Goal: Information Seeking & Learning: Learn about a topic

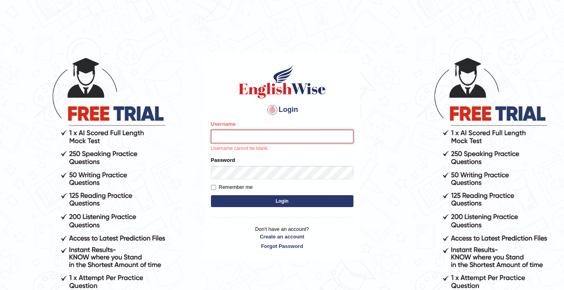
type input "Tshering_Phuntsho2025"
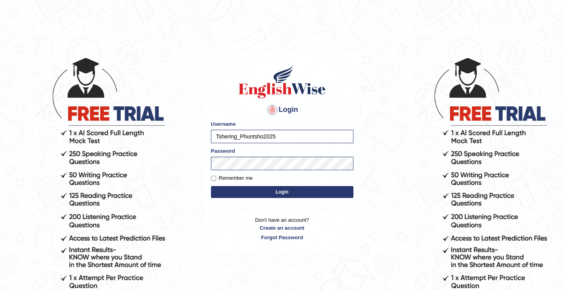
click at [290, 193] on button "Login" at bounding box center [282, 192] width 143 height 12
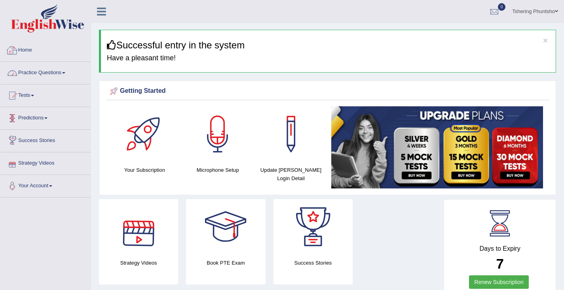
click at [52, 70] on link "Practice Questions" at bounding box center [45, 72] width 90 height 20
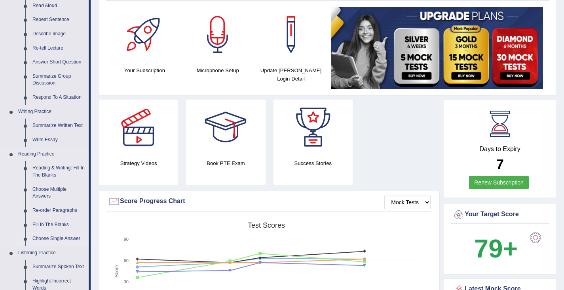
scroll to position [119, 0]
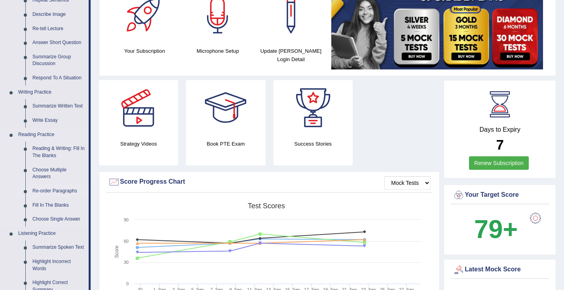
click at [51, 191] on link "Re-order Paragraphs" at bounding box center [59, 191] width 60 height 14
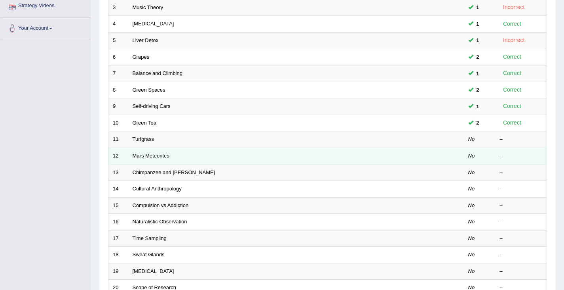
scroll to position [158, 0]
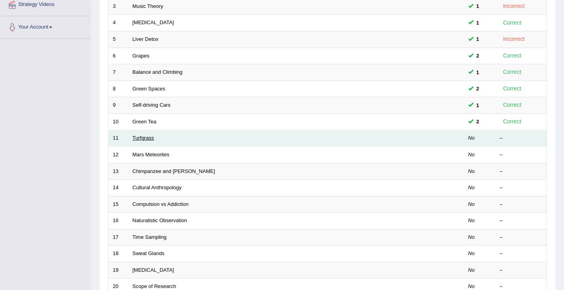
click at [147, 139] on link "Turfgrass" at bounding box center [143, 138] width 21 height 6
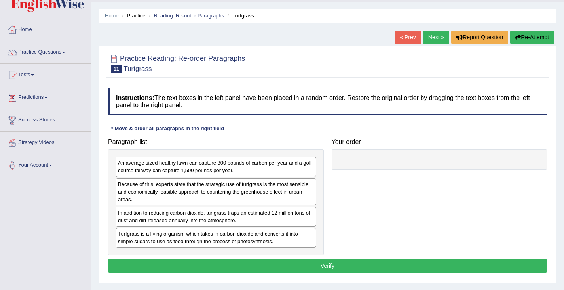
scroll to position [40, 0]
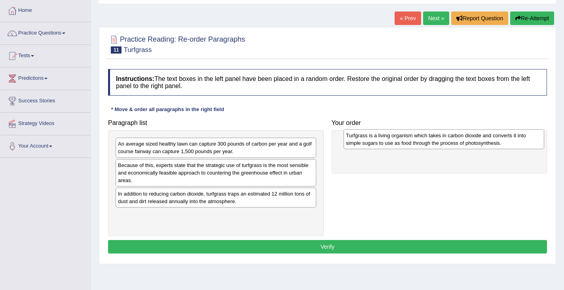
drag, startPoint x: 190, startPoint y: 219, endPoint x: 411, endPoint y: 143, distance: 234.0
click at [411, 143] on div "Turfgrass is a living organism which takes in carbon dioxide and converts it in…" at bounding box center [444, 139] width 201 height 20
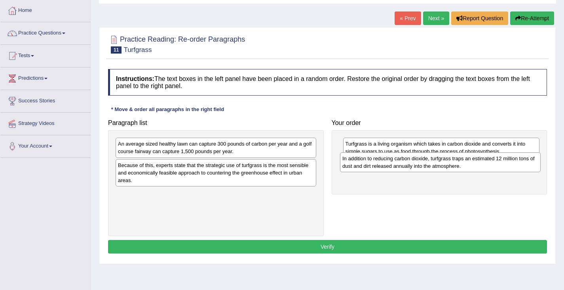
drag, startPoint x: 199, startPoint y: 198, endPoint x: 427, endPoint y: 168, distance: 230.1
click at [427, 168] on div "In addition to reducing carbon dioxide, turfgrass traps an estimated 12 million…" at bounding box center [440, 162] width 201 height 20
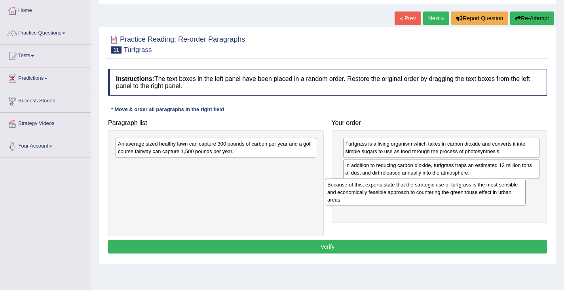
drag, startPoint x: 168, startPoint y: 175, endPoint x: 377, endPoint y: 194, distance: 210.0
click at [377, 194] on div "Because of this, experts state that the strategic use of turfgrass is the most …" at bounding box center [425, 191] width 201 height 27
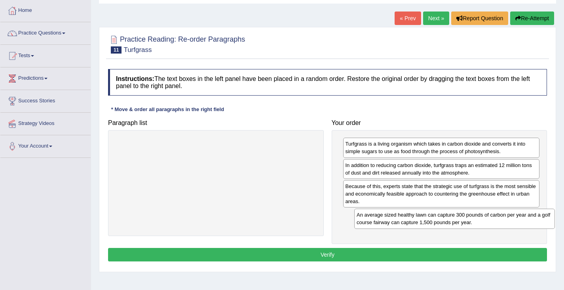
drag, startPoint x: 177, startPoint y: 146, endPoint x: 412, endPoint y: 217, distance: 246.1
click at [412, 217] on div "An average sized healthy lawn can capture 300 pounds of carbon per year and a g…" at bounding box center [454, 218] width 201 height 20
click at [342, 257] on button "Verify" at bounding box center [327, 254] width 439 height 13
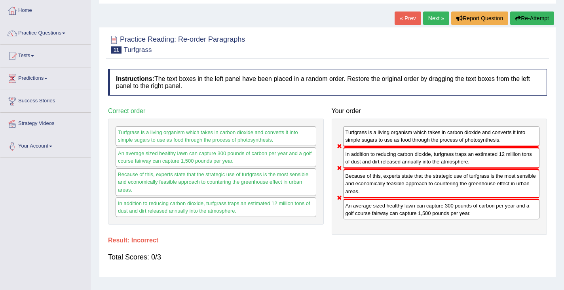
click at [533, 15] on button "Re-Attempt" at bounding box center [533, 17] width 44 height 13
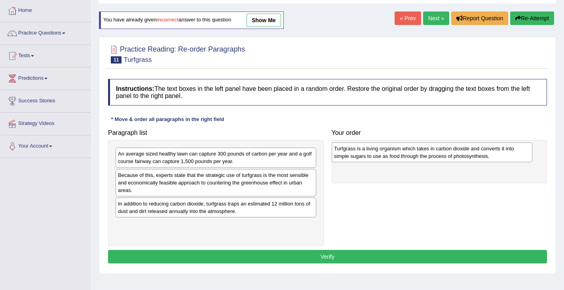
drag, startPoint x: 223, startPoint y: 234, endPoint x: 438, endPoint y: 158, distance: 228.7
click at [438, 158] on div "Turfgrass is a living organism which takes in carbon dioxide and converts it in…" at bounding box center [432, 152] width 201 height 20
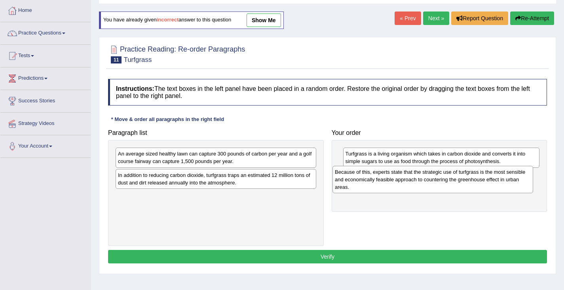
drag, startPoint x: 195, startPoint y: 180, endPoint x: 412, endPoint y: 177, distance: 217.1
click at [412, 177] on div "Because of this, experts state that the strategic use of turfgrass is the most …" at bounding box center [433, 179] width 201 height 27
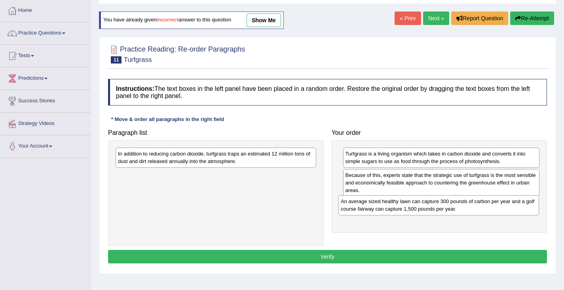
drag, startPoint x: 202, startPoint y: 161, endPoint x: 425, endPoint y: 208, distance: 228.0
click at [425, 208] on div "An average sized healthy lawn can capture 300 pounds of carbon per year and a g…" at bounding box center [439, 205] width 201 height 20
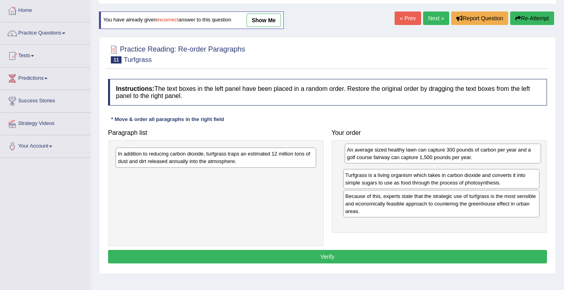
drag, startPoint x: 382, startPoint y: 211, endPoint x: 381, endPoint y: 160, distance: 51.1
click at [383, 158] on div "An average sized healthy lawn can capture 300 pounds of carbon per year and a g…" at bounding box center [443, 153] width 197 height 20
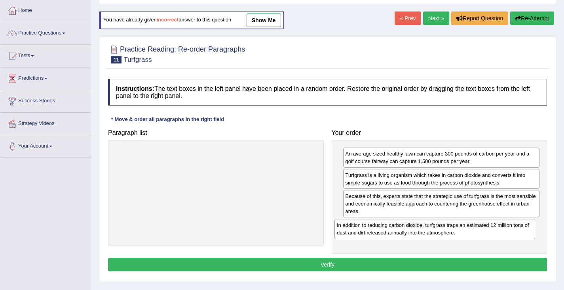
drag, startPoint x: 149, startPoint y: 159, endPoint x: 368, endPoint y: 230, distance: 230.3
click at [368, 230] on div "In addition to reducing carbon dioxide, turfgrass traps an estimated 12 million…" at bounding box center [435, 229] width 201 height 20
click at [329, 264] on button "Verify" at bounding box center [327, 263] width 439 height 13
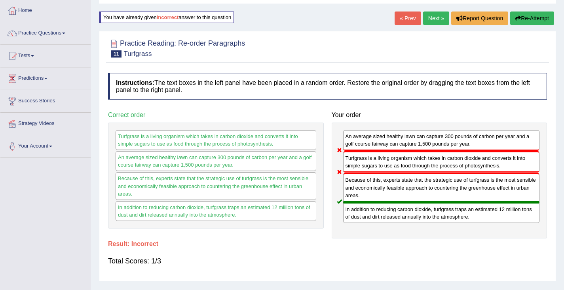
click at [528, 19] on button "Re-Attempt" at bounding box center [533, 17] width 44 height 13
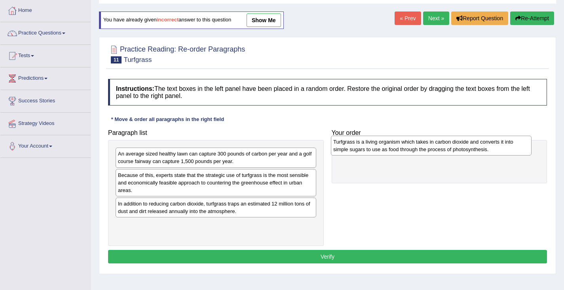
drag, startPoint x: 164, startPoint y: 229, endPoint x: 380, endPoint y: 147, distance: 230.7
click at [380, 146] on div "Turfgrass is a living organism which takes in carbon dioxide and converts it in…" at bounding box center [431, 145] width 201 height 20
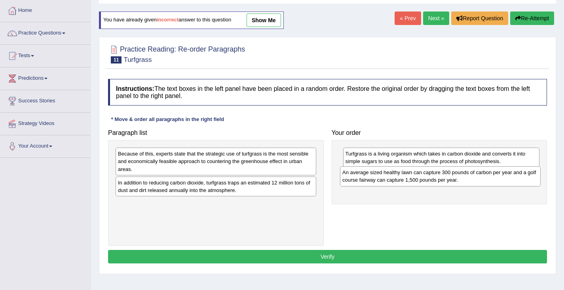
drag, startPoint x: 177, startPoint y: 159, endPoint x: 402, endPoint y: 177, distance: 225.3
click at [402, 177] on div "An average sized healthy lawn can capture 300 pounds of carbon per year and a g…" at bounding box center [440, 176] width 201 height 20
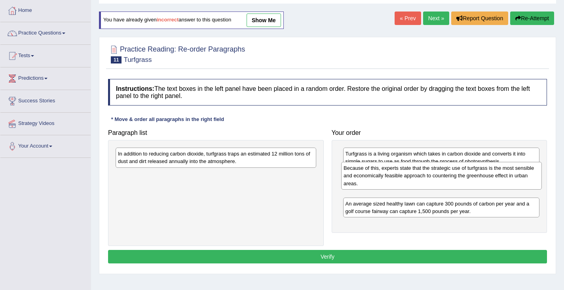
drag, startPoint x: 206, startPoint y: 163, endPoint x: 421, endPoint y: 174, distance: 215.3
click at [421, 174] on div "Because of this, experts state that the strategic use of turfgrass is the most …" at bounding box center [441, 175] width 201 height 27
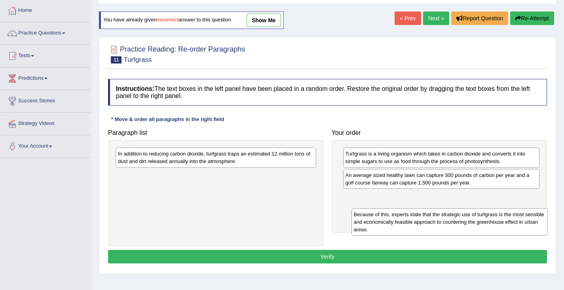
drag, startPoint x: 385, startPoint y: 178, endPoint x: 388, endPoint y: 211, distance: 33.8
click at [390, 214] on div "Because of this, experts state that the strategic use of turfgrass is the most …" at bounding box center [450, 221] width 197 height 27
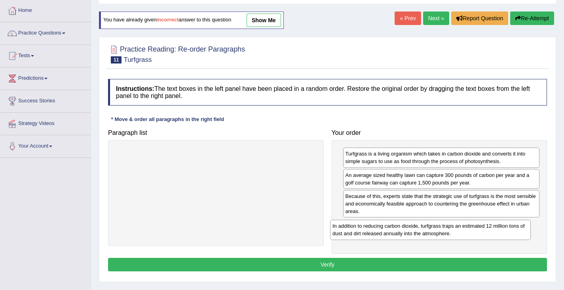
drag, startPoint x: 205, startPoint y: 164, endPoint x: 418, endPoint y: 233, distance: 224.2
click at [418, 233] on div "In addition to reducing carbon dioxide, turfgrass traps an estimated 12 million…" at bounding box center [430, 229] width 201 height 20
click at [349, 266] on button "Verify" at bounding box center [327, 263] width 439 height 13
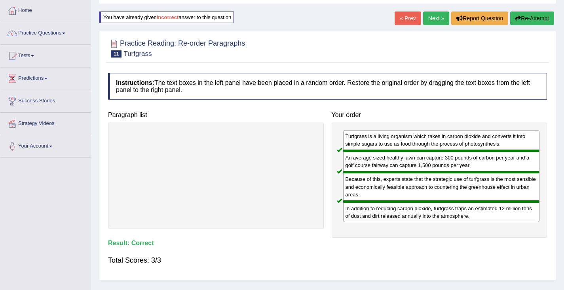
click at [431, 17] on link "Next »" at bounding box center [436, 17] width 26 height 13
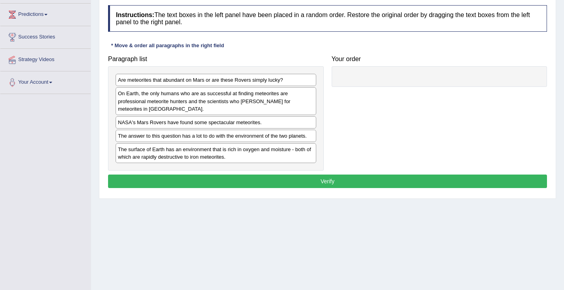
scroll to position [119, 0]
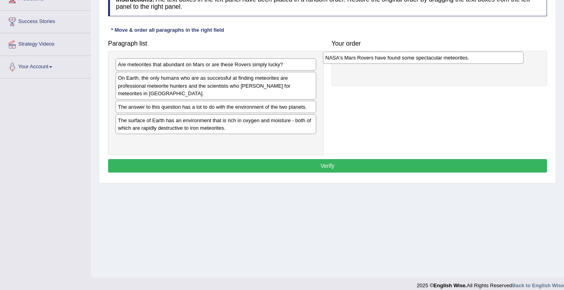
drag, startPoint x: 196, startPoint y: 109, endPoint x: 403, endPoint y: 60, distance: 213.3
click at [403, 60] on div "NASA's Mars Rovers have found some spectacular meteorites." at bounding box center [423, 57] width 201 height 12
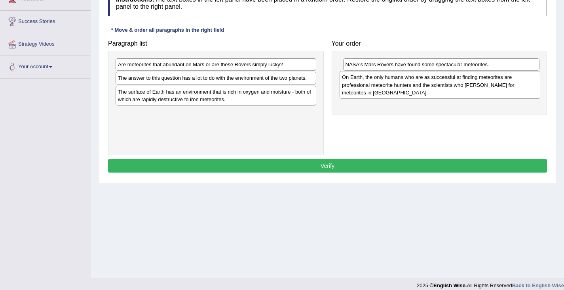
drag, startPoint x: 180, startPoint y: 87, endPoint x: 404, endPoint y: 86, distance: 224.2
click at [404, 86] on div "On Earth, the only humans who are as successful at finding meteorites are profe…" at bounding box center [440, 84] width 201 height 27
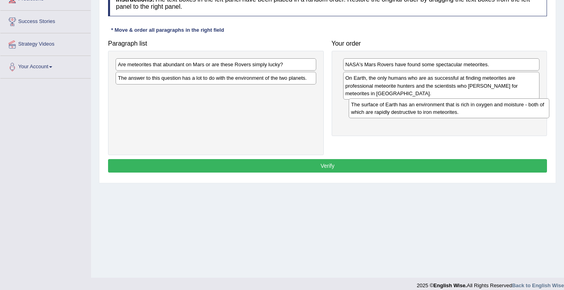
drag, startPoint x: 183, startPoint y: 100, endPoint x: 415, endPoint y: 112, distance: 232.4
click at [415, 112] on div "The surface of Earth has an environment that is rich in oxygen and moisture - b…" at bounding box center [449, 108] width 201 height 20
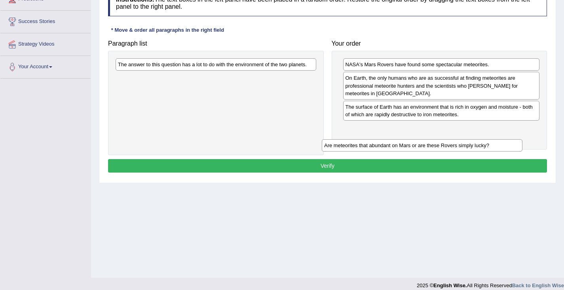
drag, startPoint x: 176, startPoint y: 68, endPoint x: 382, endPoint y: 143, distance: 219.0
click at [382, 143] on div "Are meteorites that abundant on Mars or are these Rovers simply lucky?" at bounding box center [422, 145] width 201 height 12
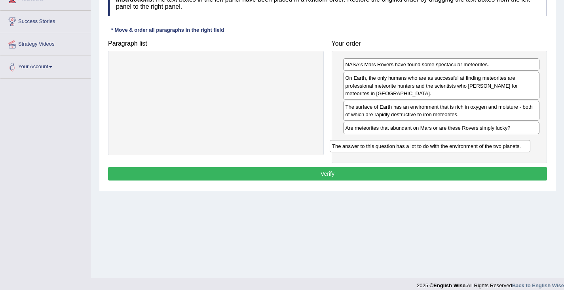
drag, startPoint x: 141, startPoint y: 64, endPoint x: 358, endPoint y: 142, distance: 230.4
click at [358, 142] on div "The answer to this question has a lot to do with the environment of the two pla…" at bounding box center [430, 146] width 201 height 12
click at [331, 175] on button "Verify" at bounding box center [327, 173] width 439 height 13
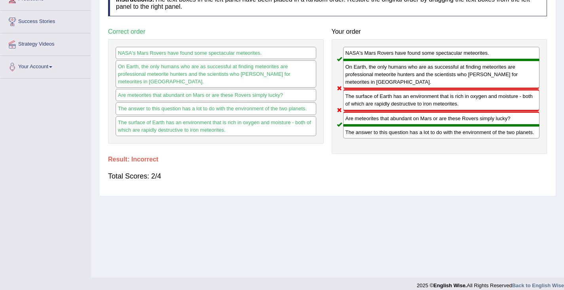
scroll to position [40, 0]
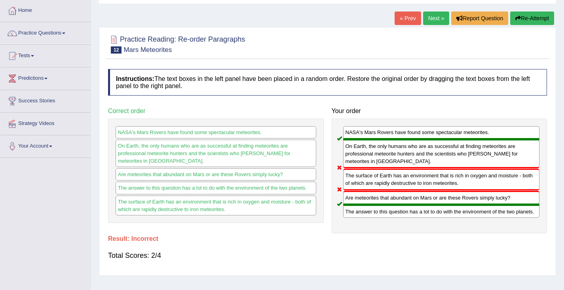
click at [524, 20] on button "Re-Attempt" at bounding box center [533, 17] width 44 height 13
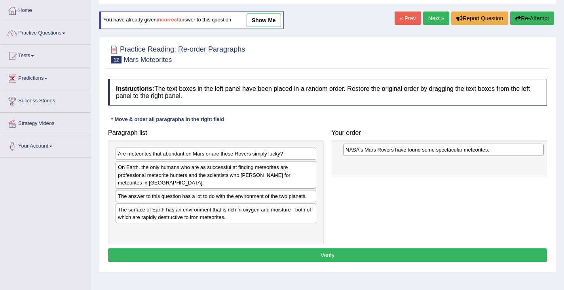
drag, startPoint x: 157, startPoint y: 195, endPoint x: 381, endPoint y: 148, distance: 228.6
click at [383, 148] on div "NASA's Mars Rovers have found some spectacular meteorites." at bounding box center [443, 149] width 201 height 12
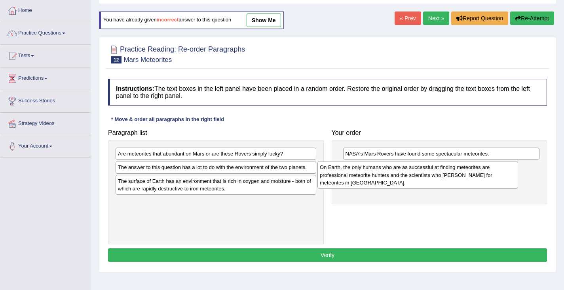
drag, startPoint x: 158, startPoint y: 171, endPoint x: 360, endPoint y: 171, distance: 201.2
click at [360, 171] on div "On Earth, the only humans who are as successful at finding meteorites are profe…" at bounding box center [418, 174] width 201 height 27
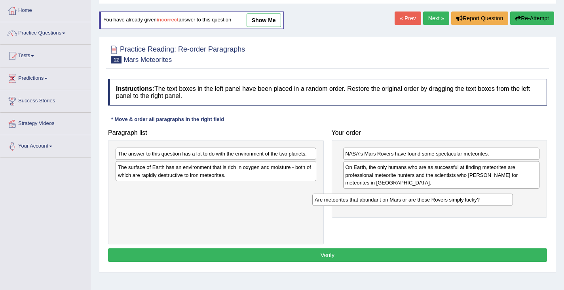
drag, startPoint x: 186, startPoint y: 154, endPoint x: 383, endPoint y: 200, distance: 202.1
click at [383, 200] on div "Are meteorites that abundant on Mars or are these Rovers simply lucky?" at bounding box center [412, 199] width 201 height 12
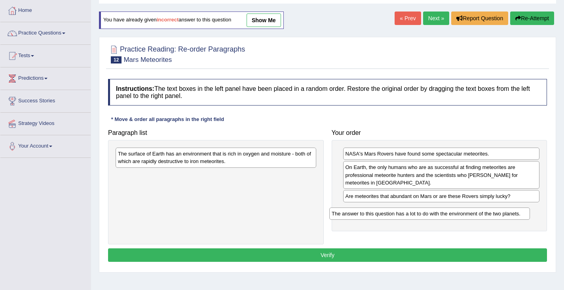
drag, startPoint x: 160, startPoint y: 154, endPoint x: 375, endPoint y: 213, distance: 223.5
click at [375, 213] on div "The answer to this question has a lot to do with the environment of the two pla…" at bounding box center [430, 213] width 201 height 12
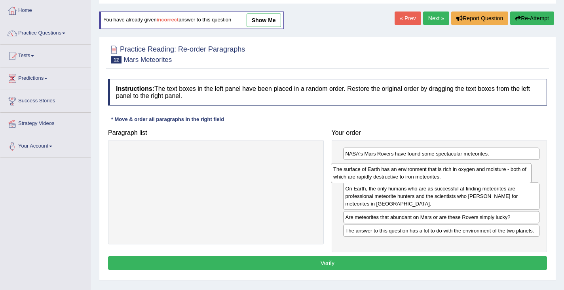
drag, startPoint x: 204, startPoint y: 160, endPoint x: 419, endPoint y: 175, distance: 215.6
click at [419, 175] on div "The surface of Earth has an environment that is rich in oxygen and moisture - b…" at bounding box center [431, 173] width 201 height 20
click at [338, 264] on button "Verify" at bounding box center [327, 262] width 439 height 13
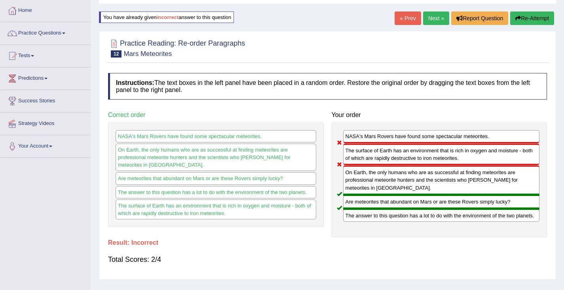
click at [521, 17] on button "Re-Attempt" at bounding box center [533, 17] width 44 height 13
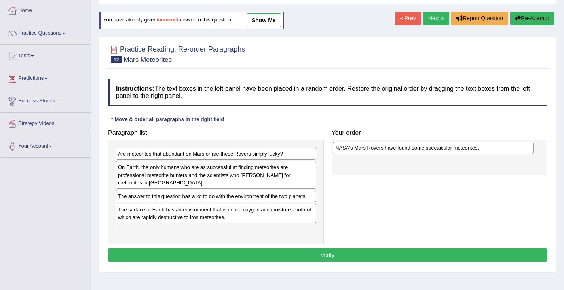
drag, startPoint x: 154, startPoint y: 197, endPoint x: 370, endPoint y: 147, distance: 221.5
click at [370, 147] on div "NASA's Mars Rovers have found some spectacular meteorites." at bounding box center [433, 147] width 201 height 12
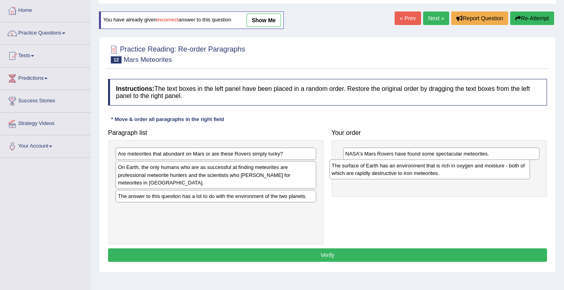
drag, startPoint x: 196, startPoint y: 216, endPoint x: 402, endPoint y: 172, distance: 210.5
click at [402, 172] on div "The surface of Earth has an environment that is rich in oxygen and moisture - b…" at bounding box center [430, 169] width 201 height 20
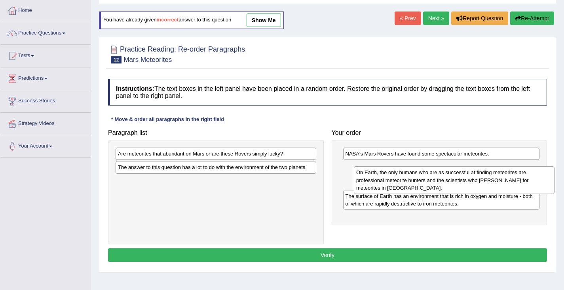
drag, startPoint x: 135, startPoint y: 171, endPoint x: 373, endPoint y: 175, distance: 238.1
click at [373, 175] on div "On Earth, the only humans who are as successful at finding meteorites are profe…" at bounding box center [454, 179] width 201 height 27
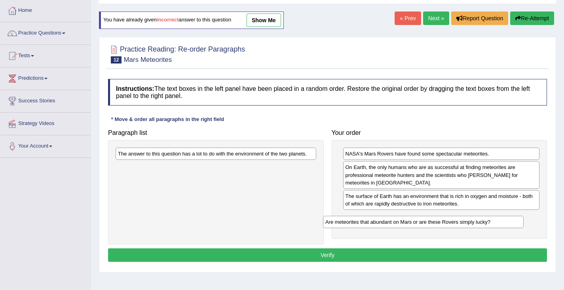
drag, startPoint x: 149, startPoint y: 152, endPoint x: 356, endPoint y: 221, distance: 218.6
click at [356, 221] on div "Are meteorites that abundant on Mars or are these Rovers simply lucky?" at bounding box center [423, 221] width 201 height 12
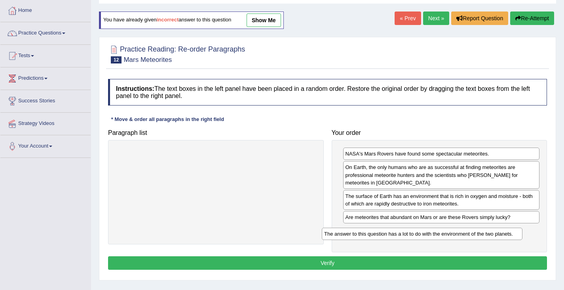
drag, startPoint x: 174, startPoint y: 154, endPoint x: 381, endPoint y: 233, distance: 221.4
click at [381, 233] on div "The answer to this question has a lot to do with the environment of the two pla…" at bounding box center [422, 233] width 201 height 12
click at [330, 257] on button "Verify" at bounding box center [327, 262] width 439 height 13
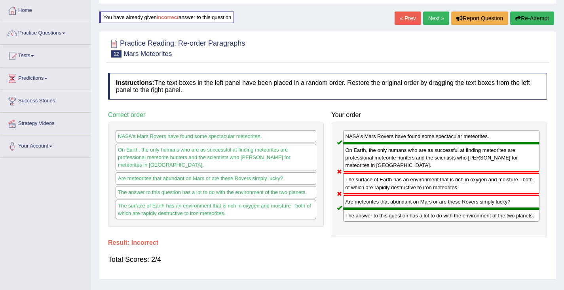
click at [522, 20] on button "Re-Attempt" at bounding box center [533, 17] width 44 height 13
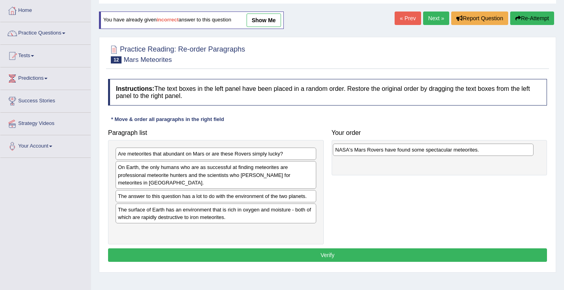
drag, startPoint x: 156, startPoint y: 199, endPoint x: 373, endPoint y: 152, distance: 222.3
click at [373, 152] on div "NASA's Mars Rovers have found some spectacular meteorites." at bounding box center [433, 149] width 201 height 12
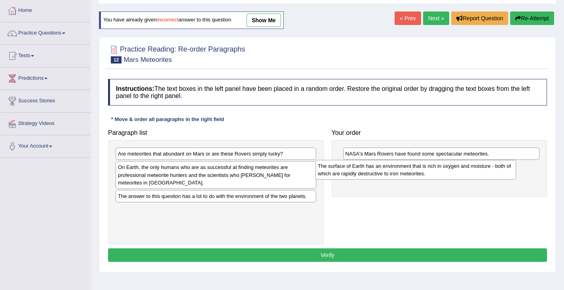
drag, startPoint x: 155, startPoint y: 212, endPoint x: 354, endPoint y: 169, distance: 203.9
click at [354, 169] on div "The surface of Earth has an environment that is rich in oxygen and moisture - b…" at bounding box center [416, 170] width 201 height 20
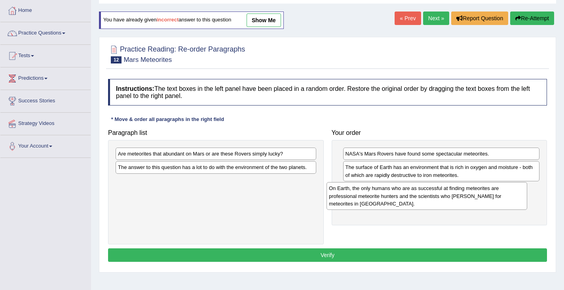
drag, startPoint x: 135, startPoint y: 171, endPoint x: 347, endPoint y: 192, distance: 212.1
click at [347, 192] on div "On Earth, the only humans who are as successful at finding meteorites are profe…" at bounding box center [427, 195] width 201 height 27
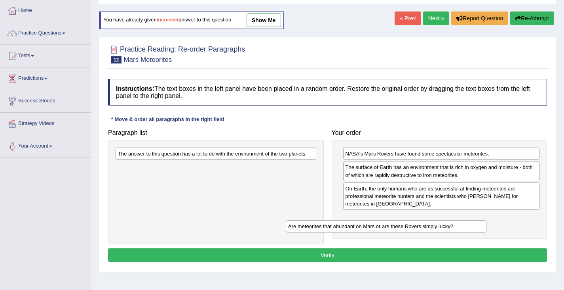
drag, startPoint x: 238, startPoint y: 155, endPoint x: 408, endPoint y: 225, distance: 184.2
click at [408, 227] on div "Are meteorites that abundant on Mars or are these Rovers simply lucky?" at bounding box center [386, 226] width 201 height 12
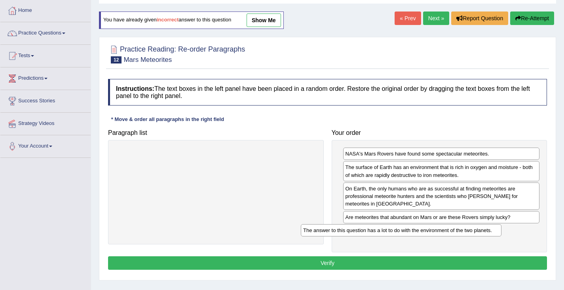
drag, startPoint x: 197, startPoint y: 155, endPoint x: 376, endPoint y: 236, distance: 196.6
click at [380, 230] on div "The answer to this question has a lot to do with the environment of the two pla…" at bounding box center [401, 230] width 201 height 12
click at [329, 259] on button "Verify" at bounding box center [327, 262] width 439 height 13
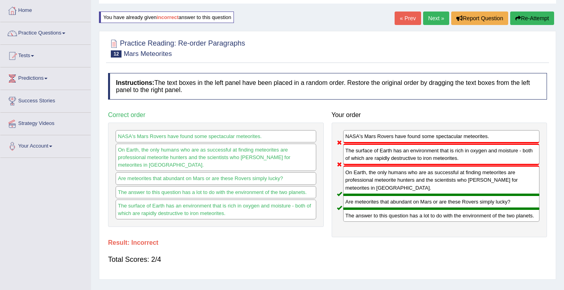
click at [532, 23] on button "Re-Attempt" at bounding box center [533, 17] width 44 height 13
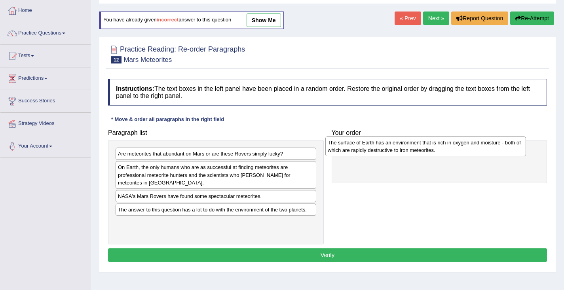
drag, startPoint x: 170, startPoint y: 229, endPoint x: 379, endPoint y: 150, distance: 224.4
click at [379, 150] on div "The surface of Earth has an environment that is rich in oxygen and moisture - b…" at bounding box center [426, 146] width 201 height 20
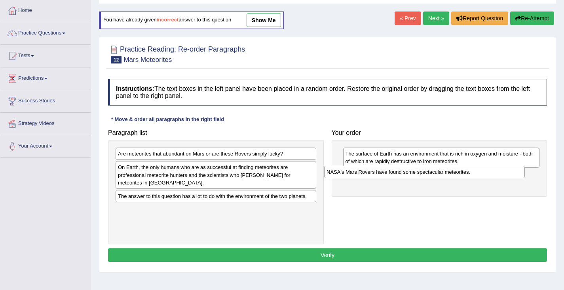
drag, startPoint x: 185, startPoint y: 198, endPoint x: 394, endPoint y: 174, distance: 210.1
click at [394, 174] on div "NASA's Mars Rovers have found some spectacular meteorites." at bounding box center [424, 172] width 201 height 12
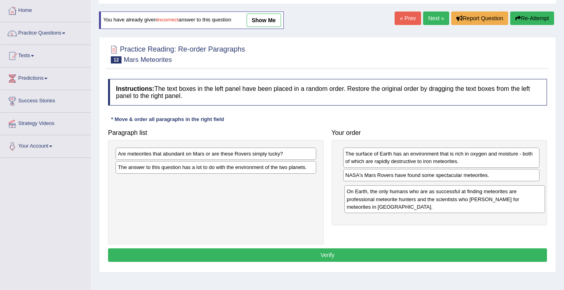
drag, startPoint x: 176, startPoint y: 174, endPoint x: 405, endPoint y: 198, distance: 230.2
click at [405, 198] on div "On Earth, the only humans who are as successful at finding meteorites are profe…" at bounding box center [445, 198] width 201 height 27
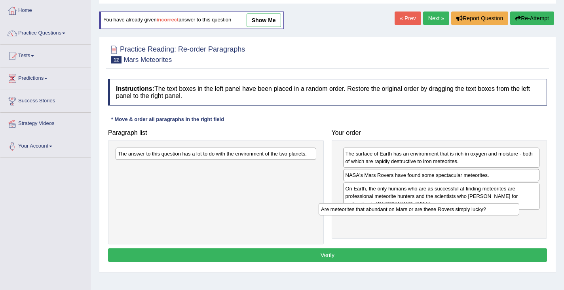
drag, startPoint x: 153, startPoint y: 156, endPoint x: 358, endPoint y: 213, distance: 212.4
click at [358, 213] on div "Are meteorites that abundant on Mars or are these Rovers simply lucky?" at bounding box center [419, 209] width 201 height 12
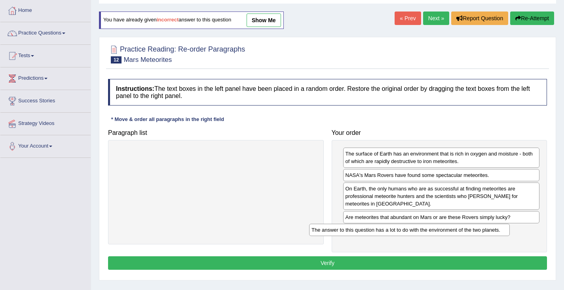
drag, startPoint x: 187, startPoint y: 155, endPoint x: 380, endPoint y: 230, distance: 206.9
click at [380, 230] on div "The answer to this question has a lot to do with the environment of the two pla…" at bounding box center [409, 229] width 201 height 12
click at [323, 265] on button "Verify" at bounding box center [327, 262] width 439 height 13
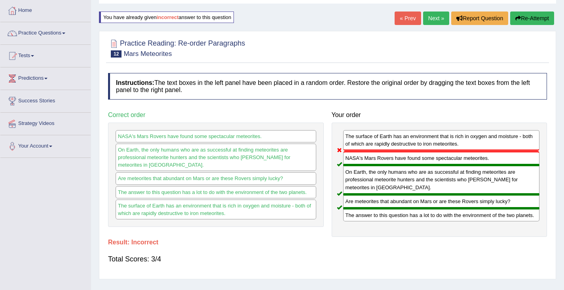
click at [528, 18] on button "Re-Attempt" at bounding box center [533, 17] width 44 height 13
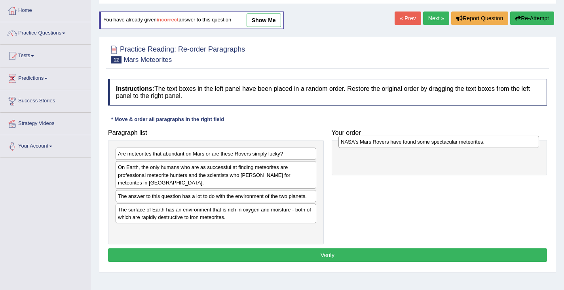
drag, startPoint x: 168, startPoint y: 197, endPoint x: 389, endPoint y: 144, distance: 227.7
click at [389, 144] on div "NASA's Mars Rovers have found some spectacular meteorites." at bounding box center [439, 141] width 201 height 12
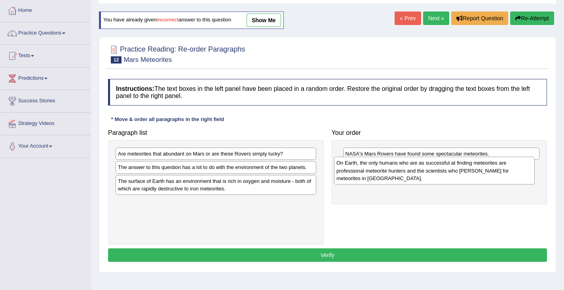
drag, startPoint x: 173, startPoint y: 182, endPoint x: 392, endPoint y: 178, distance: 218.7
click at [392, 178] on div "On Earth, the only humans who are as successful at finding meteorites are profe…" at bounding box center [434, 169] width 201 height 27
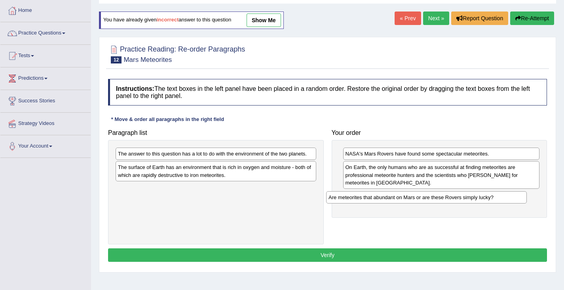
drag, startPoint x: 174, startPoint y: 157, endPoint x: 385, endPoint y: 199, distance: 215.6
click at [385, 199] on div "Are meteorites that abundant on Mars or are these Rovers simply lucky?" at bounding box center [426, 197] width 201 height 12
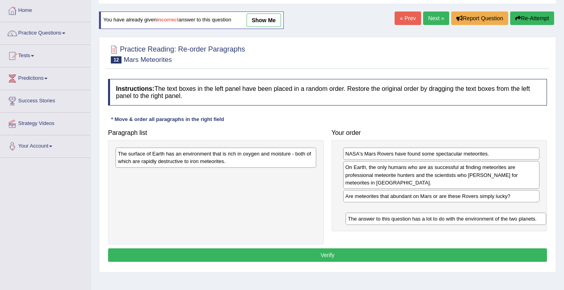
drag, startPoint x: 156, startPoint y: 157, endPoint x: 384, endPoint y: 216, distance: 235.6
click at [385, 217] on div "The answer to this question has a lot to do with the environment of the two pla…" at bounding box center [446, 218] width 201 height 12
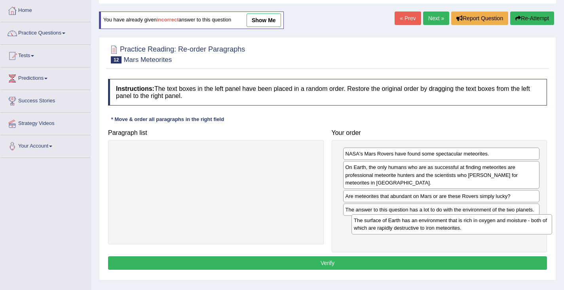
drag, startPoint x: 160, startPoint y: 163, endPoint x: 395, endPoint y: 230, distance: 244.5
click at [395, 229] on div "The surface of Earth has an environment that is rich in oxygen and moisture - b…" at bounding box center [452, 224] width 201 height 20
click at [313, 268] on button "Verify" at bounding box center [327, 262] width 439 height 13
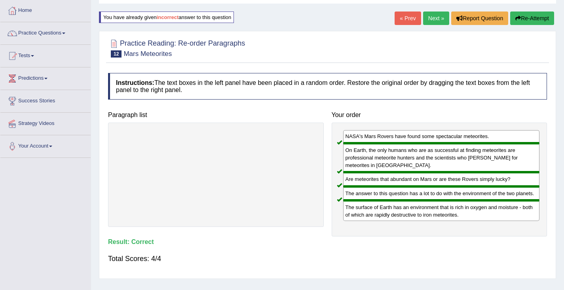
click at [530, 16] on button "Re-Attempt" at bounding box center [533, 17] width 44 height 13
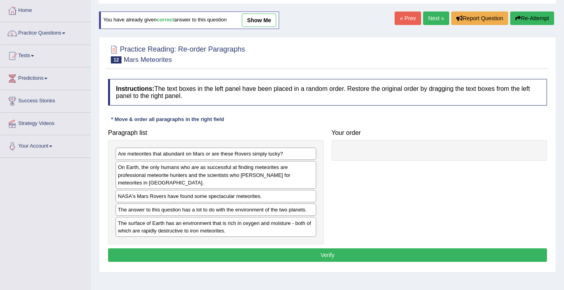
click at [435, 18] on link "Next »" at bounding box center [436, 17] width 26 height 13
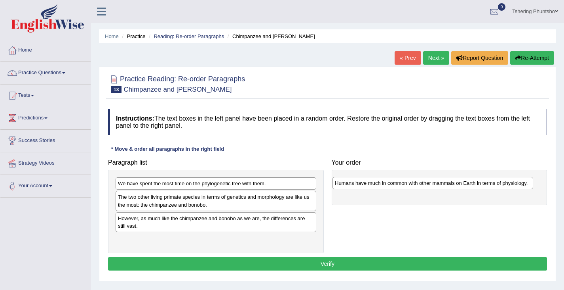
drag, startPoint x: 198, startPoint y: 220, endPoint x: 413, endPoint y: 184, distance: 218.8
click at [413, 184] on div "Humans have much in common with other mammals on Earth in terms of physiology." at bounding box center [433, 183] width 201 height 12
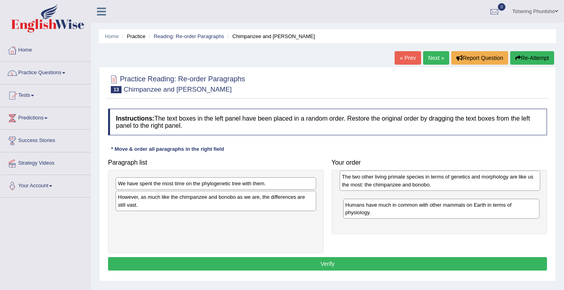
drag, startPoint x: 218, startPoint y: 202, endPoint x: 442, endPoint y: 182, distance: 225.1
click at [442, 182] on div "The two other living primate species in terms of genetics and morphology are li…" at bounding box center [440, 180] width 201 height 20
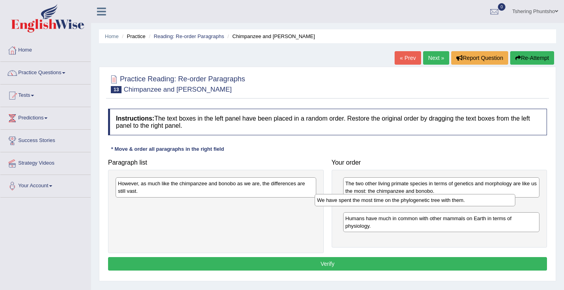
drag, startPoint x: 214, startPoint y: 187, endPoint x: 412, endPoint y: 205, distance: 198.5
click at [413, 204] on div "We have spent the most time on the phylogenetic tree with them." at bounding box center [415, 200] width 201 height 12
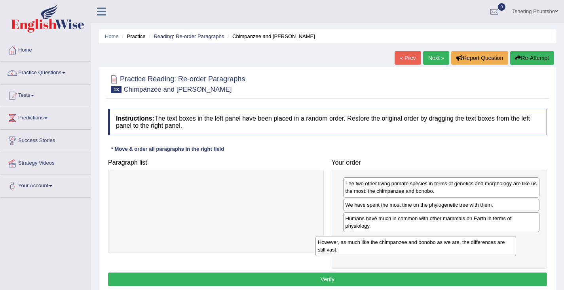
drag, startPoint x: 171, startPoint y: 188, endPoint x: 365, endPoint y: 250, distance: 204.2
click at [370, 247] on div "However, as much like the chimpanzee and bonobo as we are, the differences are …" at bounding box center [416, 246] width 201 height 20
click at [328, 280] on button "Verify" at bounding box center [327, 278] width 439 height 13
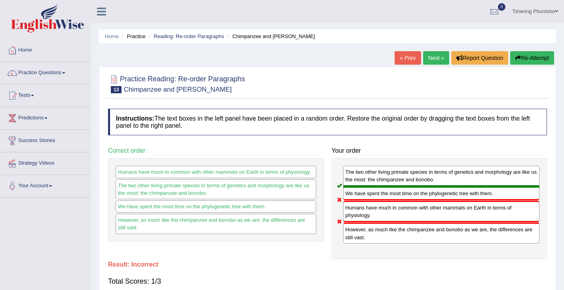
click at [531, 57] on button "Re-Attempt" at bounding box center [533, 57] width 44 height 13
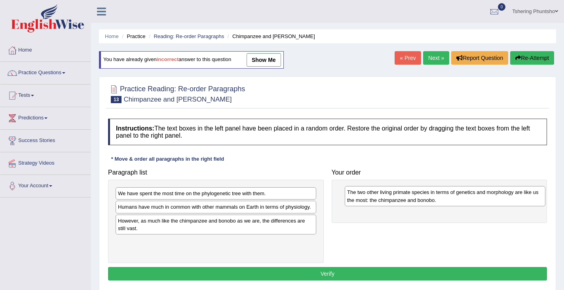
drag, startPoint x: 166, startPoint y: 213, endPoint x: 395, endPoint y: 198, distance: 229.9
click at [395, 198] on div "The two other living primate species in terms of genetics and morphology are li…" at bounding box center [445, 196] width 201 height 20
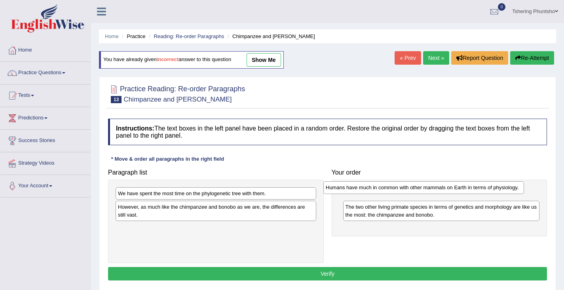
drag, startPoint x: 187, startPoint y: 208, endPoint x: 390, endPoint y: 189, distance: 203.6
click at [390, 189] on div "Humans have much in common with other mammals on Earth in terms of physiology." at bounding box center [424, 187] width 201 height 12
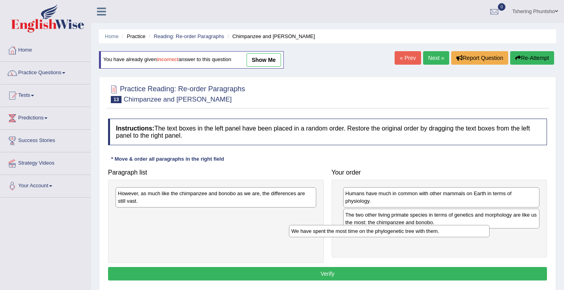
drag, startPoint x: 183, startPoint y: 198, endPoint x: 357, endPoint y: 237, distance: 177.8
click at [357, 236] on div "We have spent the most time on the phylogenetic tree with them." at bounding box center [389, 231] width 201 height 12
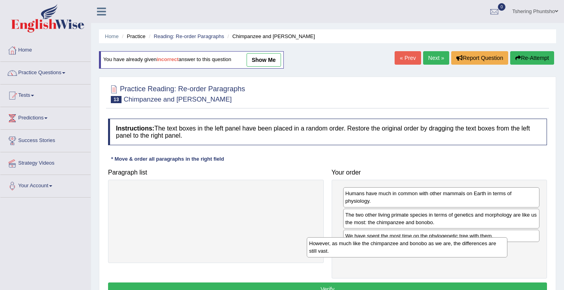
drag, startPoint x: 231, startPoint y: 199, endPoint x: 422, endPoint y: 250, distance: 198.2
click at [422, 250] on div "However, as much like the chimpanzee and bonobo as we are, the differences are …" at bounding box center [407, 247] width 201 height 20
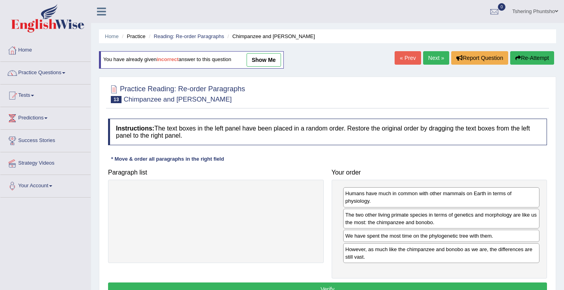
click at [368, 284] on button "Verify" at bounding box center [327, 288] width 439 height 13
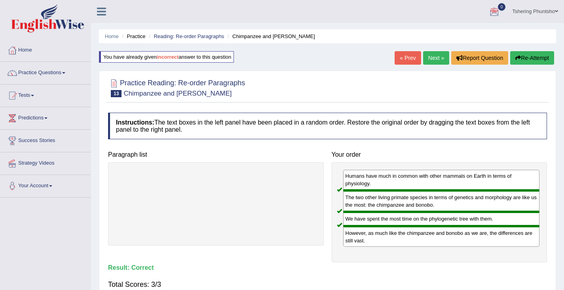
click at [432, 58] on link "Next »" at bounding box center [436, 57] width 26 height 13
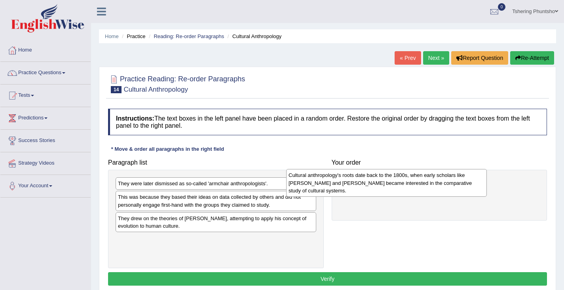
drag, startPoint x: 246, startPoint y: 202, endPoint x: 419, endPoint y: 181, distance: 174.3
click at [421, 180] on div "Cultural anthropology's roots date back to the 1800s, when early scholars like …" at bounding box center [386, 182] width 201 height 27
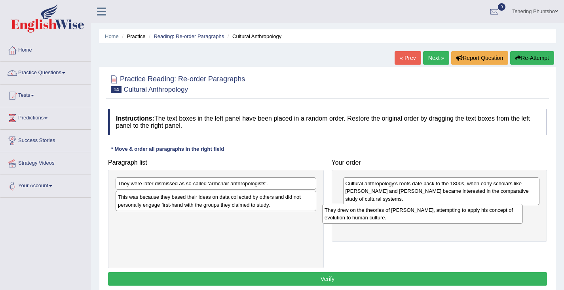
drag, startPoint x: 192, startPoint y: 222, endPoint x: 411, endPoint y: 215, distance: 219.1
click at [411, 214] on div "They drew on the theories of [PERSON_NAME], attempting to apply his concept of …" at bounding box center [422, 214] width 201 height 20
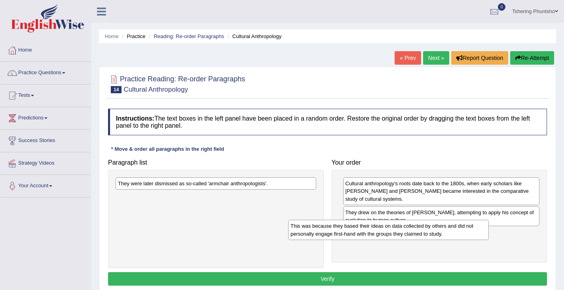
drag, startPoint x: 167, startPoint y: 203, endPoint x: 338, endPoint y: 233, distance: 173.3
click at [338, 233] on div "This was because they based their ideas on data collected by others and did not…" at bounding box center [388, 229] width 201 height 20
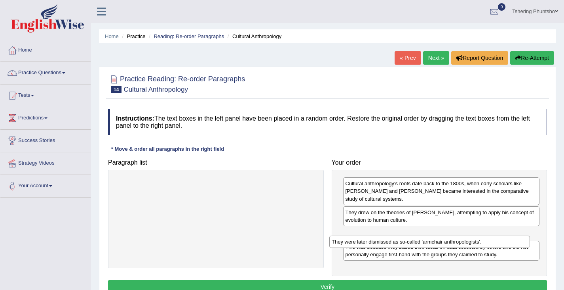
drag, startPoint x: 151, startPoint y: 181, endPoint x: 362, endPoint y: 234, distance: 218.1
click at [362, 235] on div "They were later dismissed as so-called 'armchair anthropologists'." at bounding box center [430, 241] width 201 height 12
click at [311, 280] on button "Verify" at bounding box center [327, 286] width 439 height 13
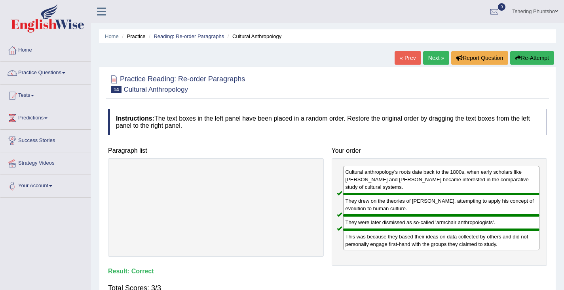
click at [436, 58] on link "Next »" at bounding box center [436, 57] width 26 height 13
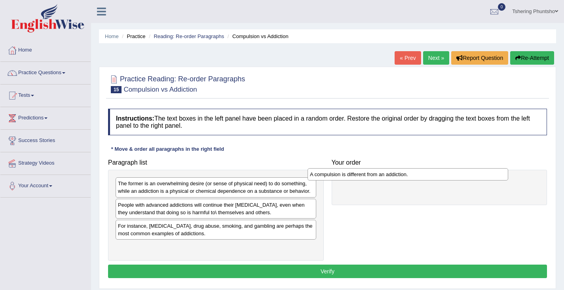
drag, startPoint x: 194, startPoint y: 227, endPoint x: 387, endPoint y: 176, distance: 198.9
click at [387, 176] on div "A compulsion is different from an addiction." at bounding box center [408, 174] width 201 height 12
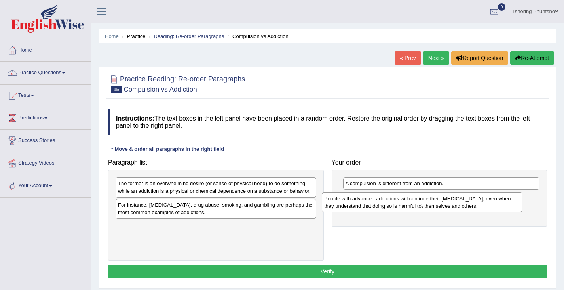
drag, startPoint x: 195, startPoint y: 204, endPoint x: 398, endPoint y: 198, distance: 203.3
click at [398, 198] on div "People with advanced addictions will continue their [MEDICAL_DATA], even when t…" at bounding box center [422, 202] width 201 height 20
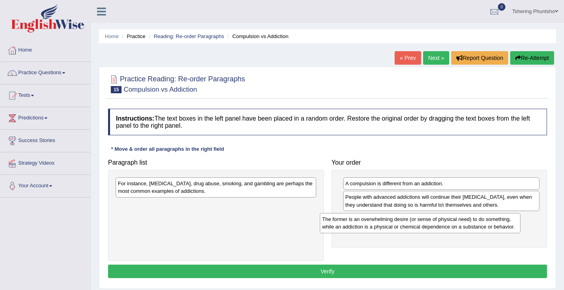
drag, startPoint x: 150, startPoint y: 183, endPoint x: 355, endPoint y: 217, distance: 207.8
click at [354, 218] on div "The former is an overwhelming desire (or sense of physical need) to do somethin…" at bounding box center [420, 223] width 201 height 20
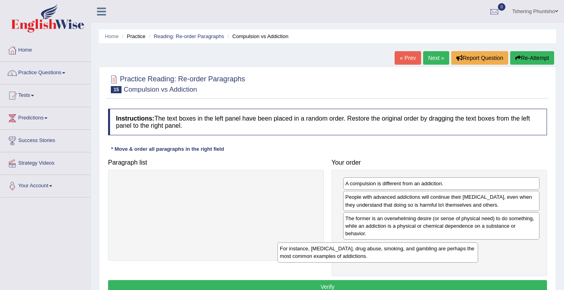
drag, startPoint x: 215, startPoint y: 190, endPoint x: 376, endPoint y: 253, distance: 173.2
click at [377, 254] on div "For instance, [MEDICAL_DATA], drug abuse, smoking, and gambling are perhaps the…" at bounding box center [378, 252] width 201 height 20
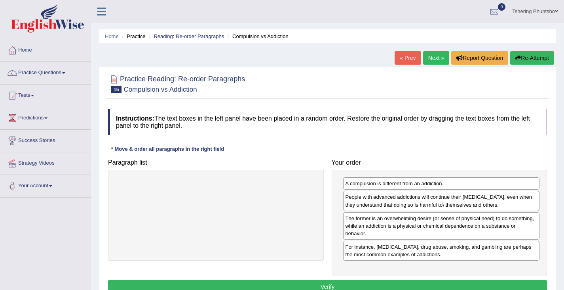
click at [335, 282] on button "Verify" at bounding box center [327, 286] width 439 height 13
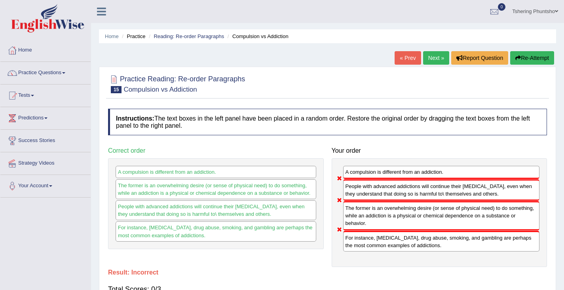
click at [538, 55] on button "Re-Attempt" at bounding box center [533, 57] width 44 height 13
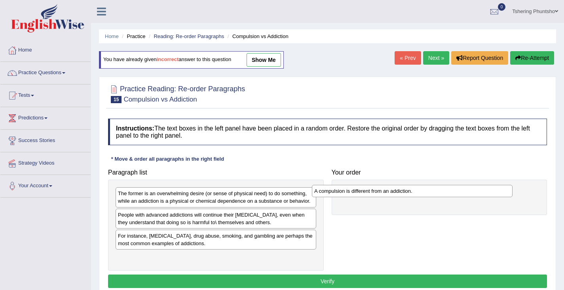
drag, startPoint x: 198, startPoint y: 237, endPoint x: 394, endPoint y: 192, distance: 200.6
click at [394, 192] on div "A compulsion is different from an addiction." at bounding box center [412, 191] width 201 height 12
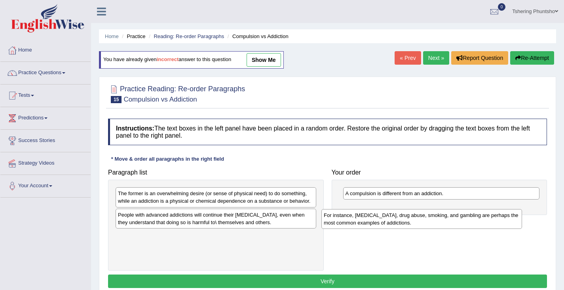
drag, startPoint x: 201, startPoint y: 242, endPoint x: 409, endPoint y: 215, distance: 210.1
click at [409, 215] on div "For instance, [MEDICAL_DATA], drug abuse, smoking, and gambling are perhaps the…" at bounding box center [422, 219] width 201 height 20
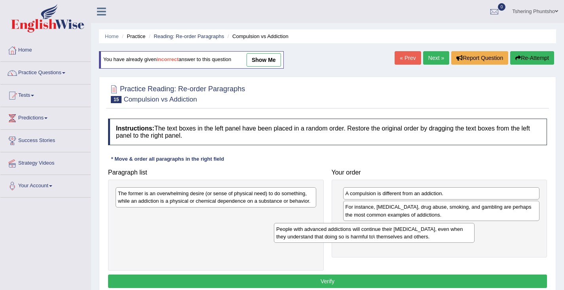
drag, startPoint x: 198, startPoint y: 221, endPoint x: 356, endPoint y: 236, distance: 158.7
click at [357, 236] on div "People with advanced addictions will continue their [MEDICAL_DATA], even when t…" at bounding box center [374, 233] width 201 height 20
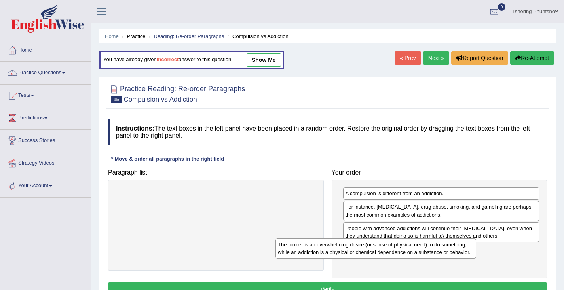
drag, startPoint x: 222, startPoint y: 210, endPoint x: 376, endPoint y: 252, distance: 159.7
click at [377, 251] on div "The former is an overwhelming desire (or sense of physical need) to do somethin…" at bounding box center [376, 248] width 201 height 20
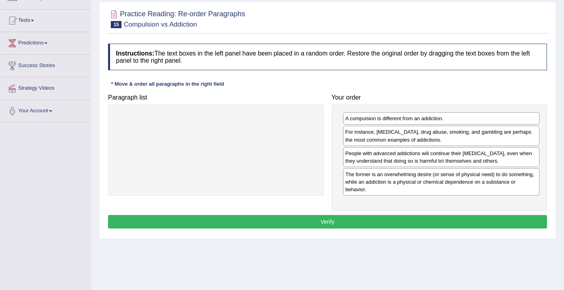
scroll to position [79, 0]
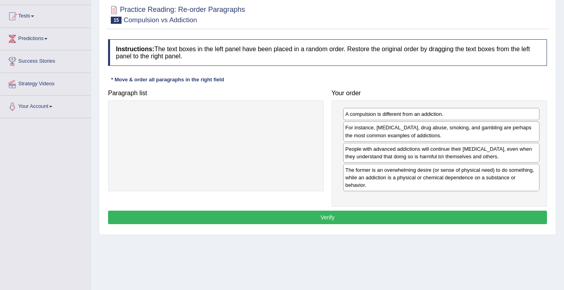
click at [338, 219] on button "Verify" at bounding box center [327, 216] width 439 height 13
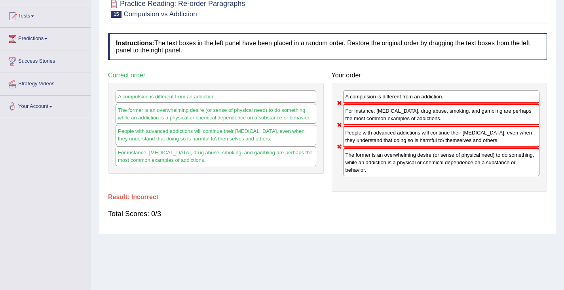
scroll to position [0, 0]
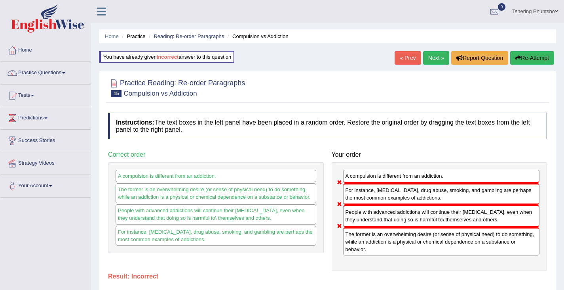
click at [519, 55] on icon "button" at bounding box center [519, 58] width 6 height 6
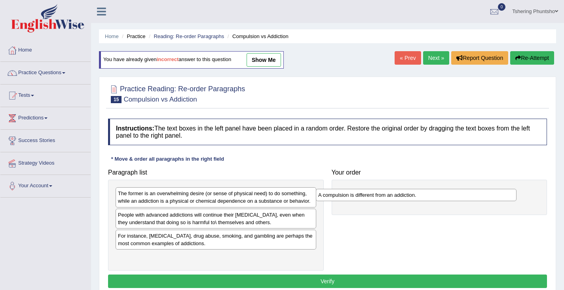
drag, startPoint x: 177, startPoint y: 236, endPoint x: 370, endPoint y: 195, distance: 197.8
click at [370, 195] on div "A compulsion is different from an addiction." at bounding box center [416, 195] width 201 height 12
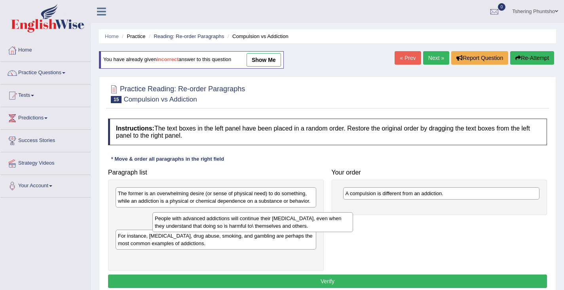
drag, startPoint x: 173, startPoint y: 220, endPoint x: 208, endPoint y: 224, distance: 35.4
click at [208, 224] on div "People with advanced addictions will continue their [MEDICAL_DATA], even when t…" at bounding box center [252, 222] width 201 height 20
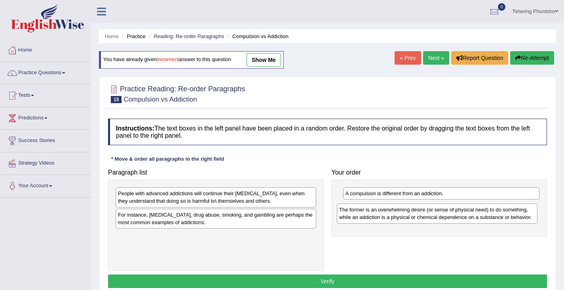
drag, startPoint x: 163, startPoint y: 199, endPoint x: 384, endPoint y: 215, distance: 221.5
click at [384, 215] on div "The former is an overwhelming desire (or sense of physical need) to do somethin…" at bounding box center [437, 213] width 201 height 20
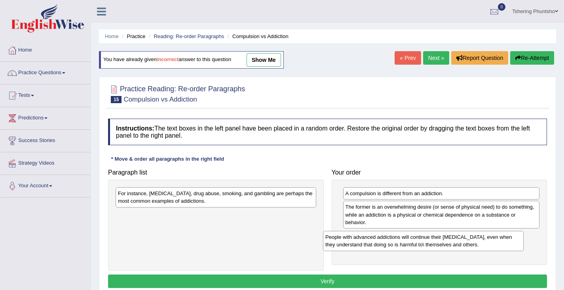
drag, startPoint x: 208, startPoint y: 198, endPoint x: 415, endPoint y: 241, distance: 211.5
click at [415, 241] on div "People with advanced addictions will continue their addictive behavior, even wh…" at bounding box center [423, 241] width 201 height 20
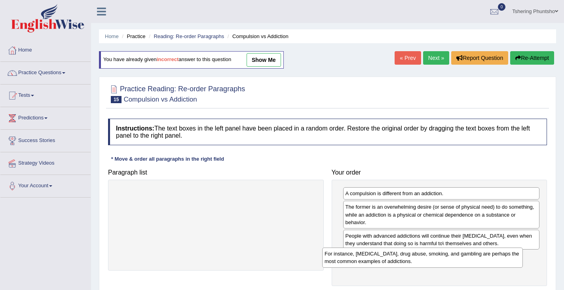
drag, startPoint x: 222, startPoint y: 202, endPoint x: 427, endPoint y: 261, distance: 213.7
click at [428, 261] on div "For instance, alcoholism, drug abuse, smoking, and gambling are perhaps the mos…" at bounding box center [422, 257] width 201 height 20
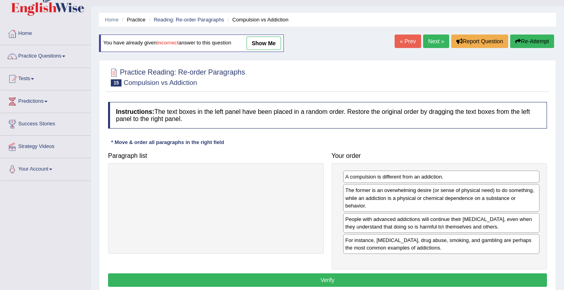
scroll to position [40, 0]
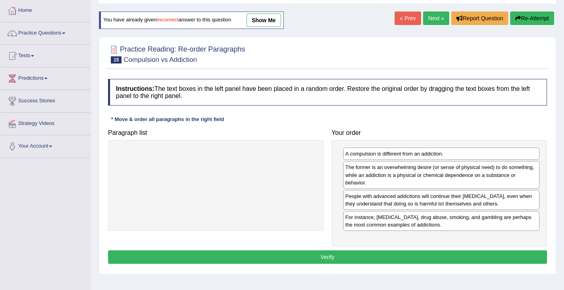
click at [341, 255] on button "Verify" at bounding box center [327, 256] width 439 height 13
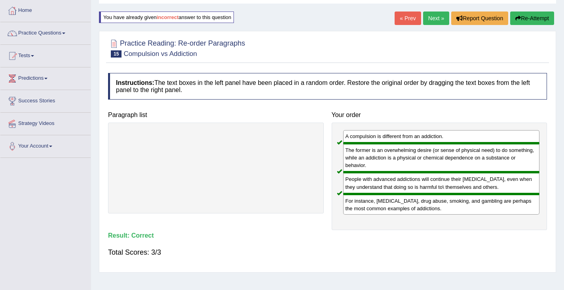
click at [434, 17] on link "Next »" at bounding box center [436, 17] width 26 height 13
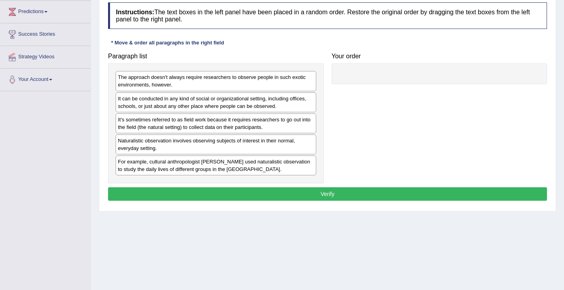
scroll to position [119, 0]
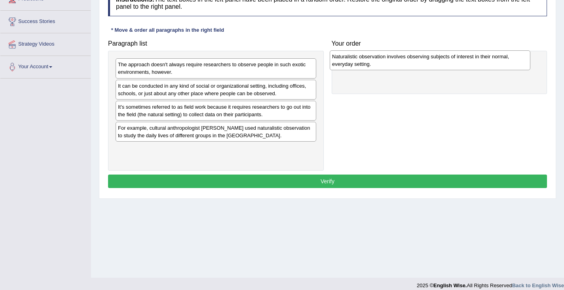
drag, startPoint x: 197, startPoint y: 135, endPoint x: 410, endPoint y: 67, distance: 223.9
click at [411, 66] on div "Naturalistic observation involves observing subjects of interest in their norma…" at bounding box center [430, 60] width 201 height 20
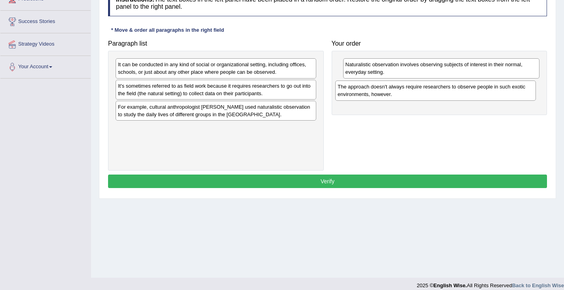
drag, startPoint x: 183, startPoint y: 72, endPoint x: 403, endPoint y: 95, distance: 220.9
click at [403, 95] on div "The approach doesn't always require researchers to observe people in such exoti…" at bounding box center [435, 90] width 201 height 20
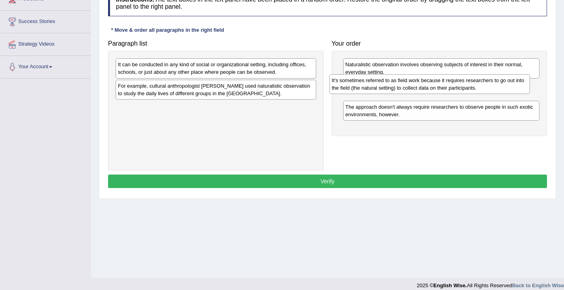
drag, startPoint x: 201, startPoint y: 94, endPoint x: 415, endPoint y: 89, distance: 213.9
click at [415, 89] on div "It's sometimes referred to as field work because it requires researchers to go …" at bounding box center [430, 84] width 201 height 20
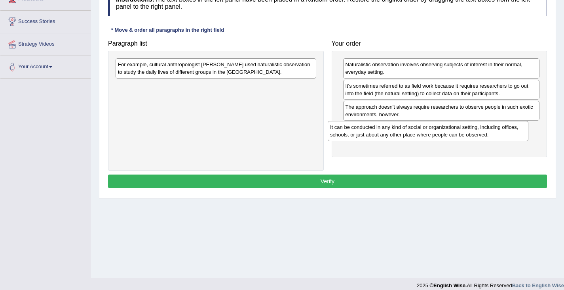
drag, startPoint x: 198, startPoint y: 72, endPoint x: 410, endPoint y: 135, distance: 220.9
click at [410, 135] on div "It can be conducted in any kind of social or organizational setting, including …" at bounding box center [428, 131] width 201 height 20
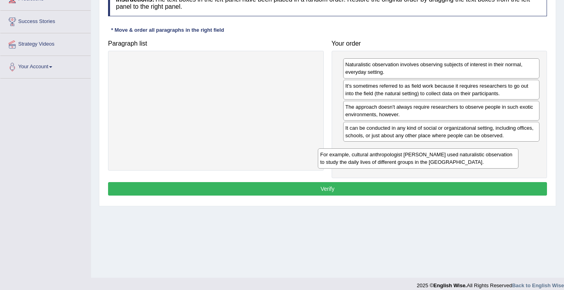
drag, startPoint x: 181, startPoint y: 73, endPoint x: 382, endPoint y: 163, distance: 220.0
click at [383, 163] on div "For example, cultural anthropologist [PERSON_NAME] used naturalistic observatio…" at bounding box center [418, 158] width 201 height 20
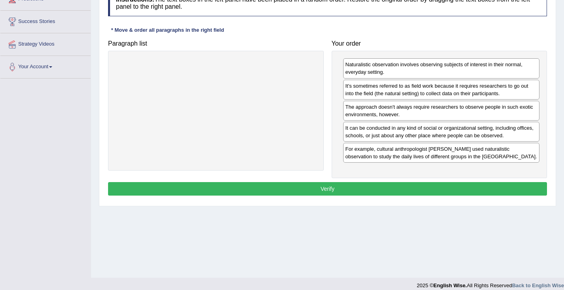
click at [335, 187] on button "Verify" at bounding box center [327, 188] width 439 height 13
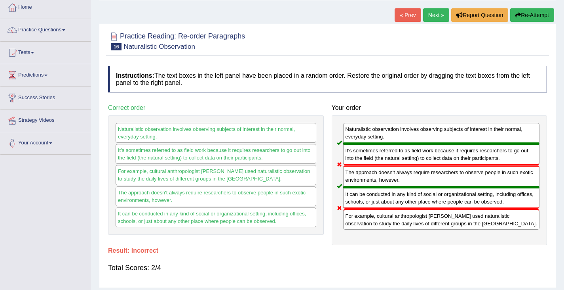
scroll to position [40, 0]
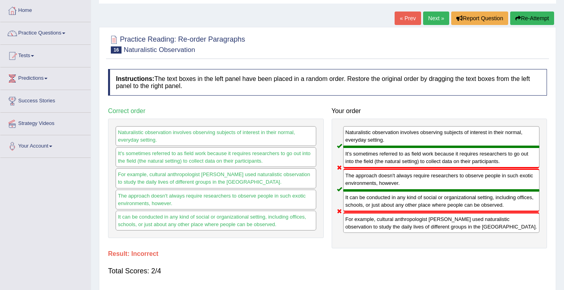
click at [526, 19] on button "Re-Attempt" at bounding box center [533, 17] width 44 height 13
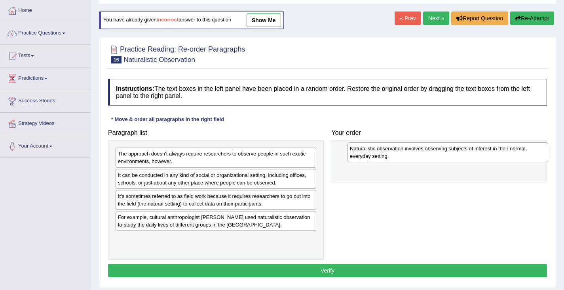
drag, startPoint x: 162, startPoint y: 219, endPoint x: 385, endPoint y: 152, distance: 232.9
click at [386, 151] on div "Naturalistic observation involves observing subjects of interest in their norma…" at bounding box center [448, 152] width 201 height 20
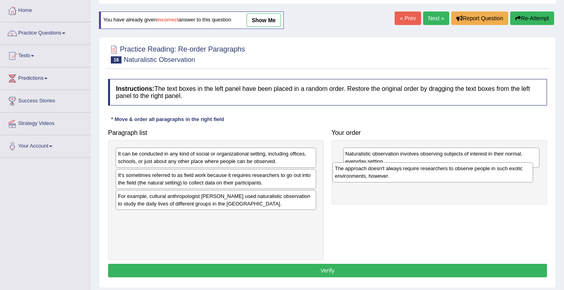
drag, startPoint x: 158, startPoint y: 158, endPoint x: 375, endPoint y: 174, distance: 217.6
click at [375, 173] on div "The approach doesn't always require researchers to observe people in such exoti…" at bounding box center [433, 172] width 201 height 20
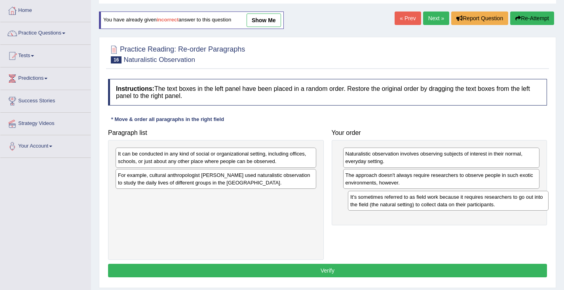
drag, startPoint x: 170, startPoint y: 175, endPoint x: 401, endPoint y: 198, distance: 232.0
click at [401, 198] on div "It's sometimes referred to as field work because it requires researchers to go …" at bounding box center [448, 201] width 201 height 20
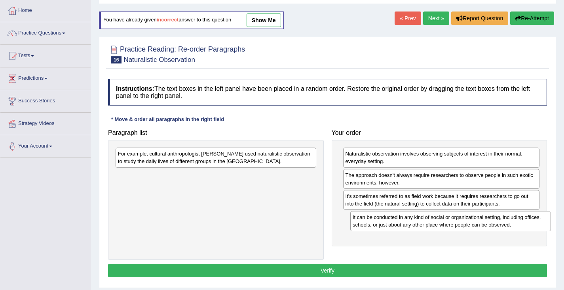
drag, startPoint x: 139, startPoint y: 159, endPoint x: 374, endPoint y: 222, distance: 242.8
click at [374, 223] on div "It can be conducted in any kind of social or organizational setting, including …" at bounding box center [451, 221] width 201 height 20
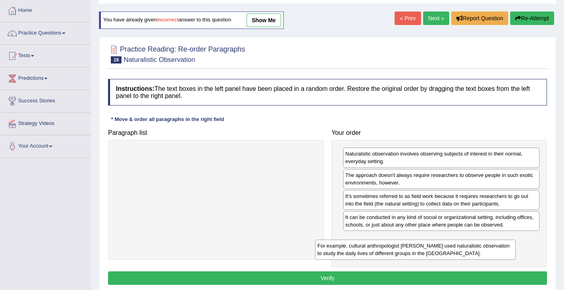
drag, startPoint x: 231, startPoint y: 158, endPoint x: 431, endPoint y: 249, distance: 219.3
click at [431, 249] on div "For example, cultural anthropologist [PERSON_NAME] used naturalistic observatio…" at bounding box center [415, 249] width 201 height 20
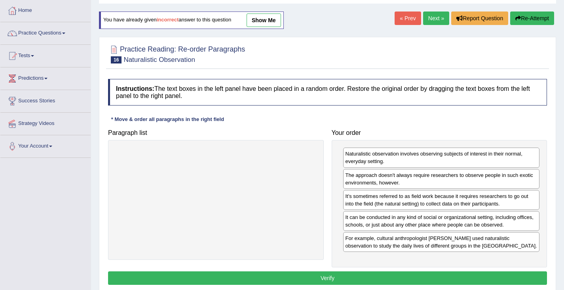
click at [347, 278] on button "Verify" at bounding box center [327, 277] width 439 height 13
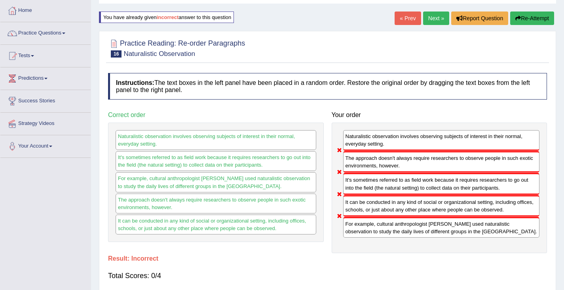
click at [525, 20] on button "Re-Attempt" at bounding box center [533, 17] width 44 height 13
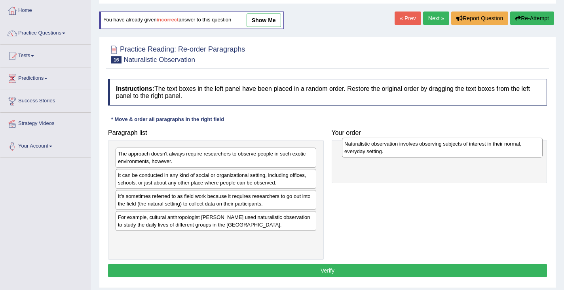
drag, startPoint x: 146, startPoint y: 221, endPoint x: 366, endPoint y: 152, distance: 231.2
click at [368, 150] on div "Naturalistic observation involves observing subjects of interest in their norma…" at bounding box center [442, 147] width 201 height 20
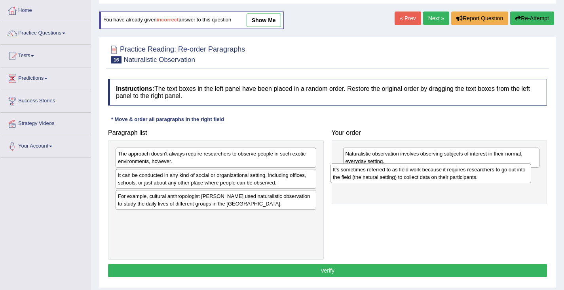
drag, startPoint x: 173, startPoint y: 197, endPoint x: 368, endPoint y: 176, distance: 195.6
click at [368, 176] on div "It's sometimes referred to as field work because it requires researchers to go …" at bounding box center [431, 173] width 201 height 20
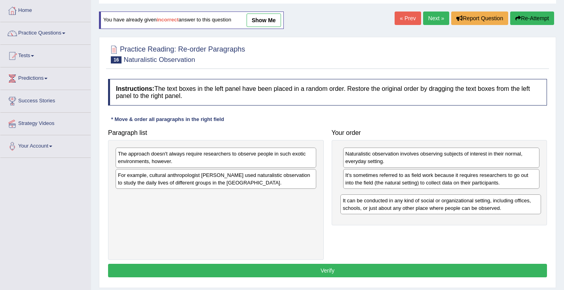
drag, startPoint x: 165, startPoint y: 181, endPoint x: 389, endPoint y: 205, distance: 225.1
click at [389, 205] on div "It can be conducted in any kind of social or organizational setting, including …" at bounding box center [441, 204] width 201 height 20
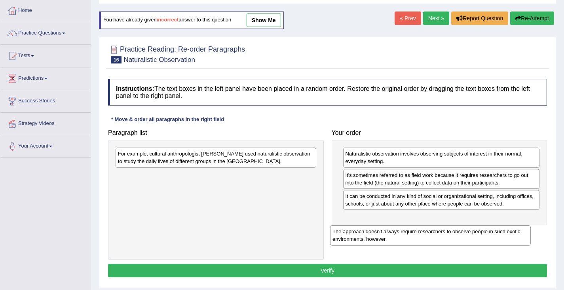
drag, startPoint x: 180, startPoint y: 160, endPoint x: 394, endPoint y: 222, distance: 223.1
click at [394, 225] on div "The approach doesn't always require researchers to observe people in such exoti…" at bounding box center [430, 235] width 201 height 20
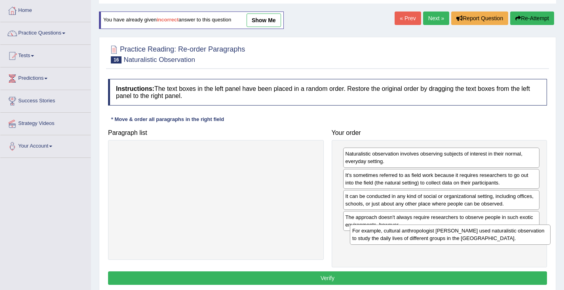
drag, startPoint x: 162, startPoint y: 153, endPoint x: 388, endPoint y: 242, distance: 242.0
click at [396, 232] on div "For example, cultural anthropologist [PERSON_NAME] used naturalistic observatio…" at bounding box center [450, 234] width 201 height 20
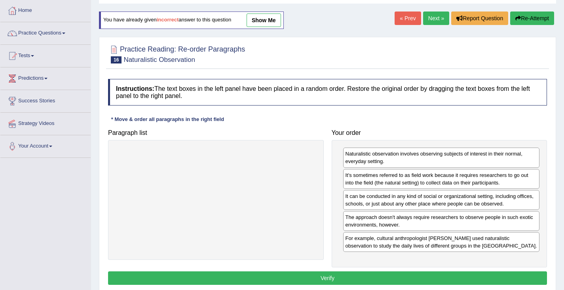
click at [344, 274] on button "Verify" at bounding box center [327, 277] width 439 height 13
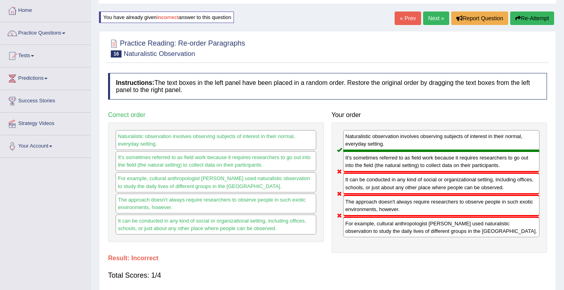
click at [528, 20] on button "Re-Attempt" at bounding box center [533, 17] width 44 height 13
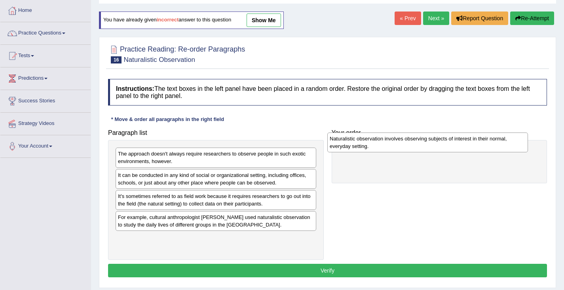
drag, startPoint x: 153, startPoint y: 217, endPoint x: 364, endPoint y: 139, distance: 224.9
click at [364, 139] on div "Naturalistic observation involves observing subjects of interest in their norma…" at bounding box center [428, 142] width 201 height 20
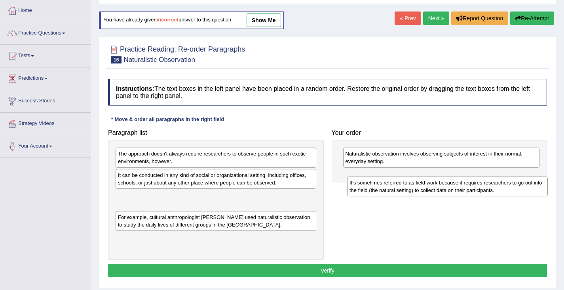
drag, startPoint x: 152, startPoint y: 202, endPoint x: 382, endPoint y: 188, distance: 230.1
click at [382, 188] on div "It's sometimes referred to as field work because it requires researchers to go …" at bounding box center [447, 186] width 201 height 20
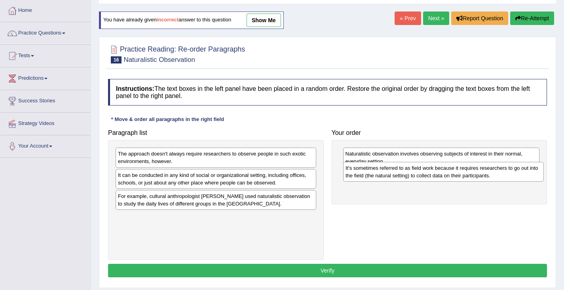
drag, startPoint x: 225, startPoint y: 196, endPoint x: 430, endPoint y: 170, distance: 206.9
click at [432, 167] on div "It's sometimes referred to as field work because it requires researchers to go …" at bounding box center [443, 172] width 201 height 20
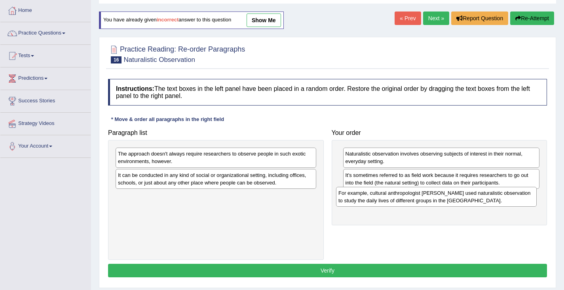
drag, startPoint x: 184, startPoint y: 203, endPoint x: 407, endPoint y: 199, distance: 223.4
click at [407, 199] on div "For example, cultural anthropologist [PERSON_NAME] used naturalistic observatio…" at bounding box center [436, 197] width 201 height 20
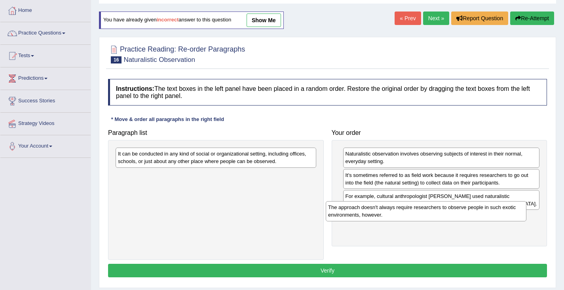
drag, startPoint x: 147, startPoint y: 163, endPoint x: 358, endPoint y: 217, distance: 217.2
click at [358, 217] on div "The approach doesn't always require researchers to observe people in such exoti…" at bounding box center [426, 211] width 201 height 20
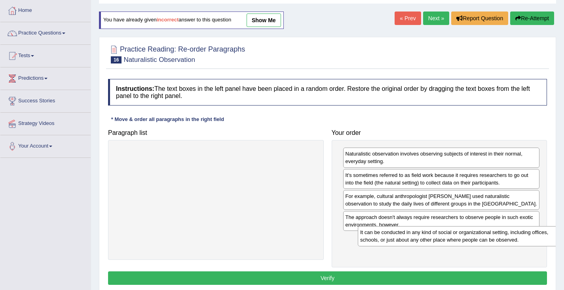
drag, startPoint x: 181, startPoint y: 160, endPoint x: 418, endPoint y: 240, distance: 249.5
click at [423, 238] on div "It can be conducted in any kind of social or organizational setting, including …" at bounding box center [458, 236] width 201 height 20
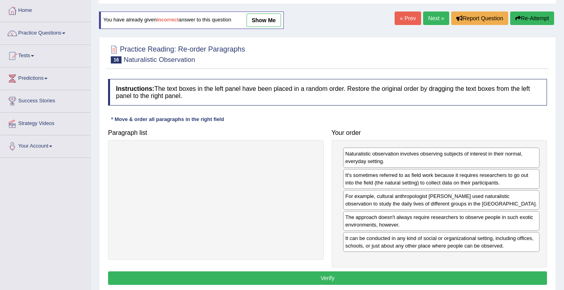
click at [337, 279] on button "Verify" at bounding box center [327, 277] width 439 height 13
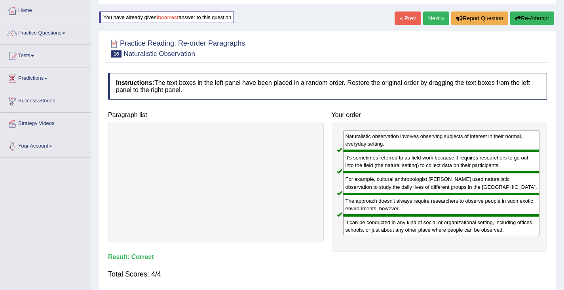
click at [436, 19] on link "Next »" at bounding box center [436, 17] width 26 height 13
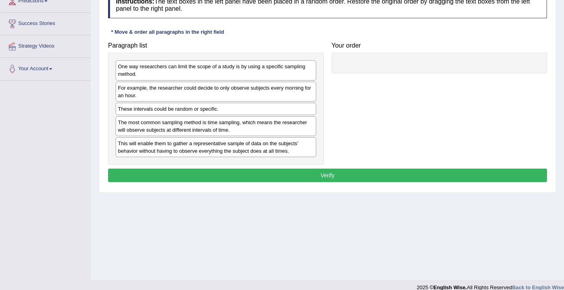
scroll to position [119, 0]
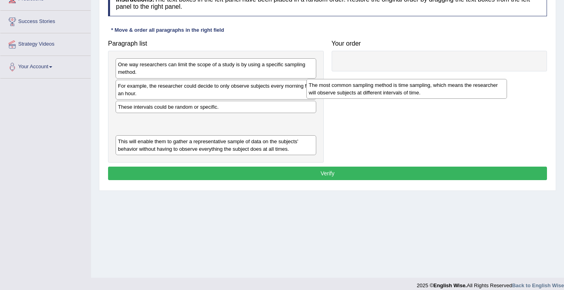
drag, startPoint x: 191, startPoint y: 126, endPoint x: 400, endPoint y: 76, distance: 214.6
click at [399, 79] on div "The most common sampling method is time sampling, which means the researcher wi…" at bounding box center [407, 89] width 201 height 20
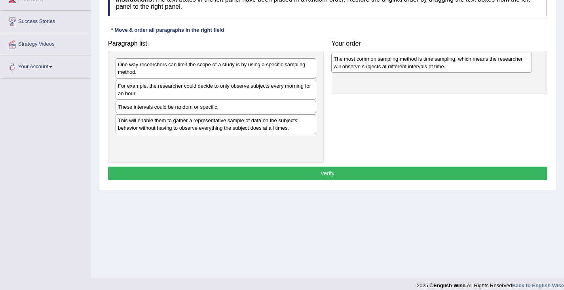
drag, startPoint x: 265, startPoint y: 116, endPoint x: 454, endPoint y: 66, distance: 195.8
click at [456, 64] on div "The most common sampling method is time sampling, which means the researcher wi…" at bounding box center [431, 63] width 201 height 20
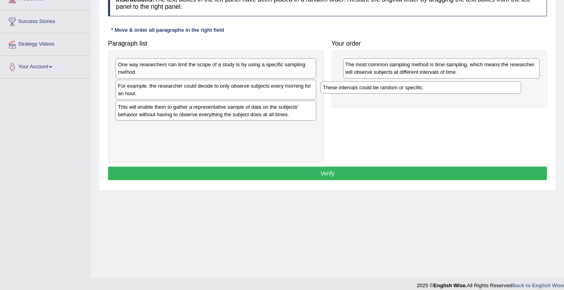
drag, startPoint x: 163, startPoint y: 110, endPoint x: 368, endPoint y: 90, distance: 206.1
click at [368, 90] on div "These intervals could be random or specific." at bounding box center [421, 87] width 201 height 12
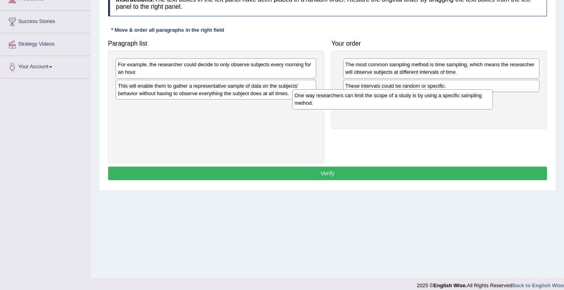
drag, startPoint x: 139, startPoint y: 72, endPoint x: 337, endPoint y: 103, distance: 199.9
click at [337, 103] on div "One way researchers can limit the scope of a study is by using a specific sampl…" at bounding box center [392, 99] width 201 height 20
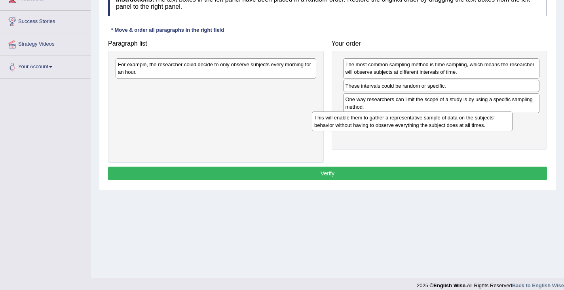
drag, startPoint x: 162, startPoint y: 92, endPoint x: 360, endPoint y: 124, distance: 199.7
click at [360, 124] on div "This will enable them to gather a representative sample of data on the subjects…" at bounding box center [412, 121] width 201 height 20
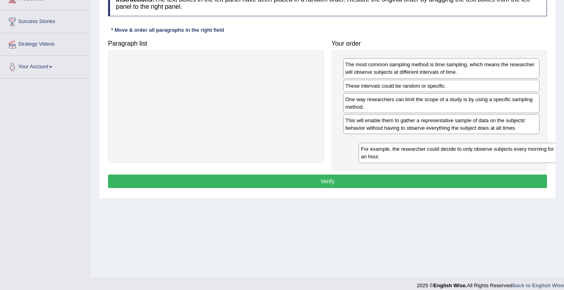
drag, startPoint x: 187, startPoint y: 70, endPoint x: 430, endPoint y: 153, distance: 256.1
click at [430, 153] on div "For example, the researcher could decide to only observe subjects every morning…" at bounding box center [459, 153] width 201 height 20
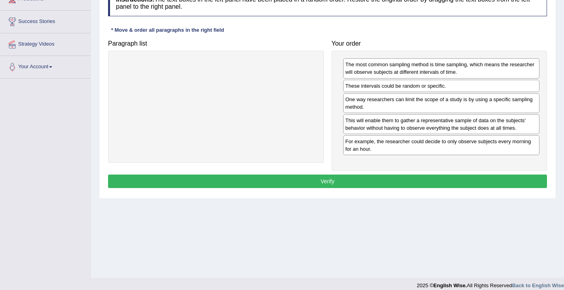
click at [328, 181] on button "Verify" at bounding box center [327, 180] width 439 height 13
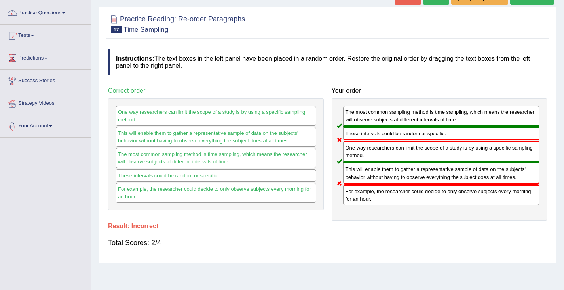
scroll to position [40, 0]
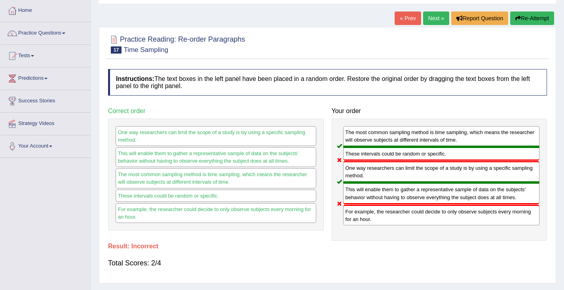
click at [530, 21] on button "Re-Attempt" at bounding box center [533, 17] width 44 height 13
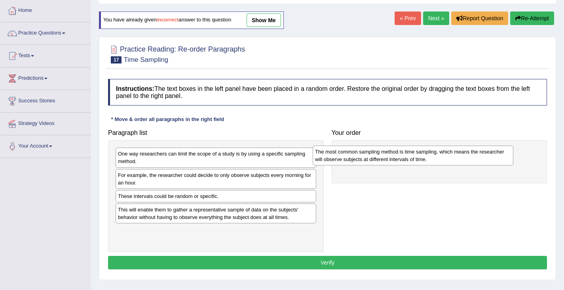
drag, startPoint x: 175, startPoint y: 216, endPoint x: 373, endPoint y: 160, distance: 205.1
click at [373, 159] on div "The most common sampling method is time sampling, which means the researcher wi…" at bounding box center [413, 155] width 201 height 20
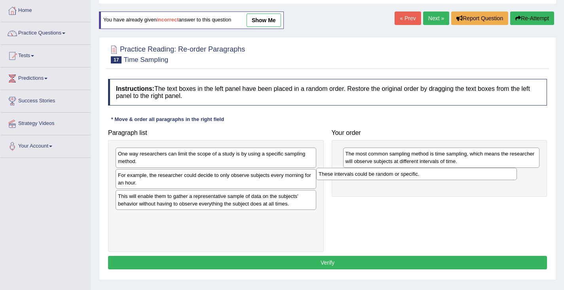
drag, startPoint x: 196, startPoint y: 201, endPoint x: 396, endPoint y: 181, distance: 200.6
click at [397, 180] on div "These intervals could be random or specific." at bounding box center [416, 174] width 201 height 12
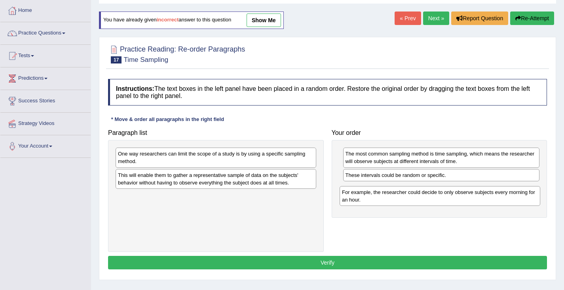
drag, startPoint x: 176, startPoint y: 184, endPoint x: 399, endPoint y: 198, distance: 223.8
click at [400, 199] on div "For example, the researcher could decide to only observe subjects every morning…" at bounding box center [440, 196] width 201 height 20
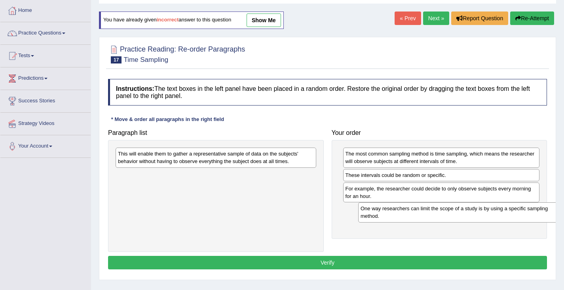
drag, startPoint x: 167, startPoint y: 162, endPoint x: 388, endPoint y: 217, distance: 227.6
click at [406, 217] on div "One way researchers can limit the scope of a study is by using a specific sampl…" at bounding box center [458, 212] width 201 height 20
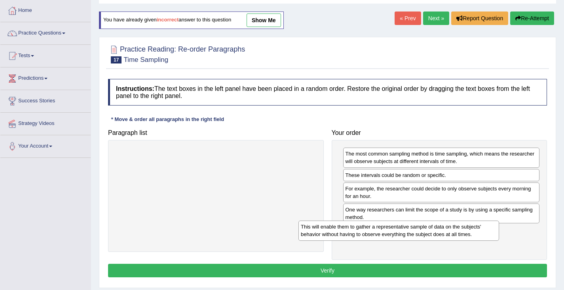
drag, startPoint x: 210, startPoint y: 155, endPoint x: 392, endPoint y: 229, distance: 197.2
click at [392, 228] on div "This will enable them to gather a representative sample of data on the subjects…" at bounding box center [399, 230] width 201 height 20
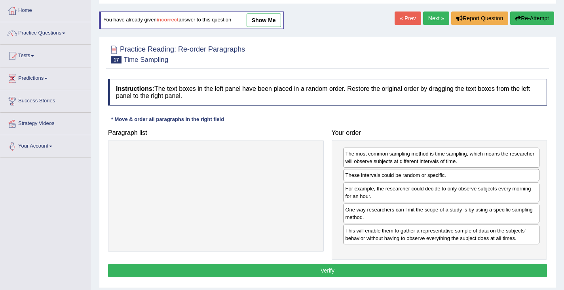
click at [337, 272] on button "Verify" at bounding box center [327, 269] width 439 height 13
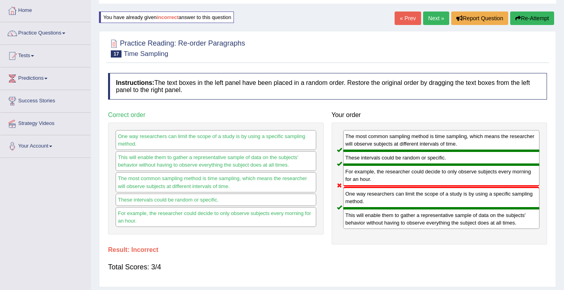
drag, startPoint x: 379, startPoint y: 180, endPoint x: 435, endPoint y: 145, distance: 66.0
click at [397, 204] on div "The most common sampling method is time sampling, which means the researcher wi…" at bounding box center [440, 183] width 216 height 122
drag, startPoint x: 529, startPoint y: 15, endPoint x: 528, endPoint y: 19, distance: 4.5
click at [529, 17] on button "Re-Attempt" at bounding box center [533, 17] width 44 height 13
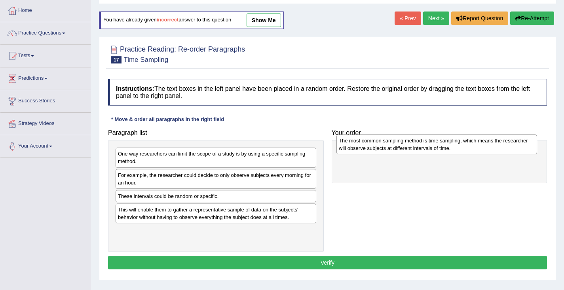
drag, startPoint x: 168, startPoint y: 217, endPoint x: 386, endPoint y: 151, distance: 227.4
click at [388, 150] on div "The most common sampling method is time sampling, which means the researcher wi…" at bounding box center [437, 144] width 201 height 20
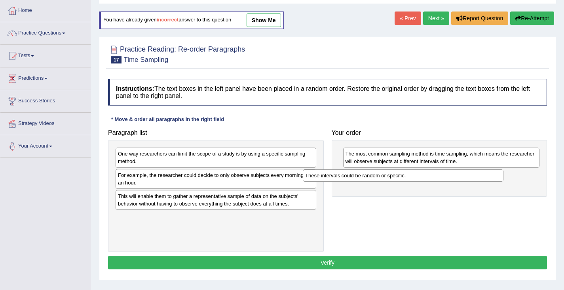
drag, startPoint x: 225, startPoint y: 196, endPoint x: 409, endPoint y: 179, distance: 185.3
click at [409, 179] on div "These intervals could be random or specific." at bounding box center [403, 175] width 201 height 12
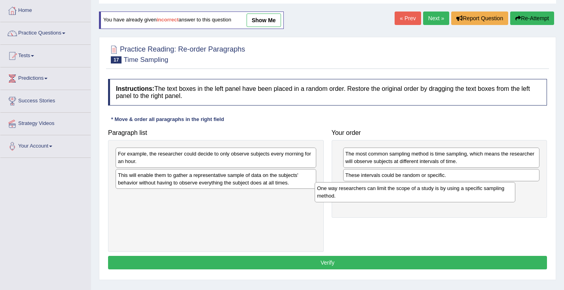
drag, startPoint x: 131, startPoint y: 160, endPoint x: 330, endPoint y: 194, distance: 201.1
click at [331, 194] on div "One way researchers can limit the scope of a study is by using a specific sampl…" at bounding box center [415, 192] width 201 height 20
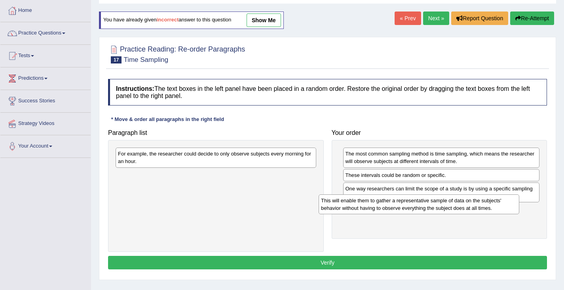
drag, startPoint x: 159, startPoint y: 183, endPoint x: 342, endPoint y: 204, distance: 183.7
click at [342, 204] on div "This will enable them to gather a representative sample of data on the subjects…" at bounding box center [419, 204] width 201 height 20
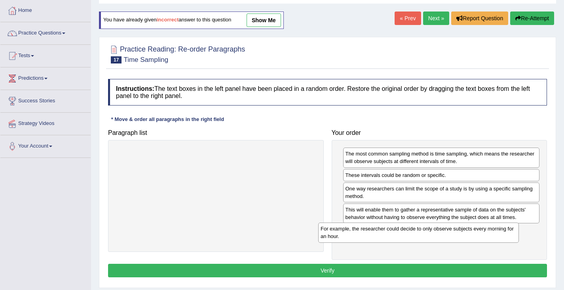
drag, startPoint x: 184, startPoint y: 160, endPoint x: 390, endPoint y: 236, distance: 219.0
click at [390, 236] on div "For example, the researcher could decide to only observe subjects every morning…" at bounding box center [418, 232] width 201 height 20
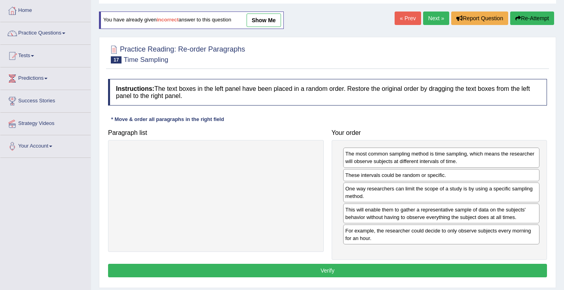
click at [337, 265] on button "Verify" at bounding box center [327, 269] width 439 height 13
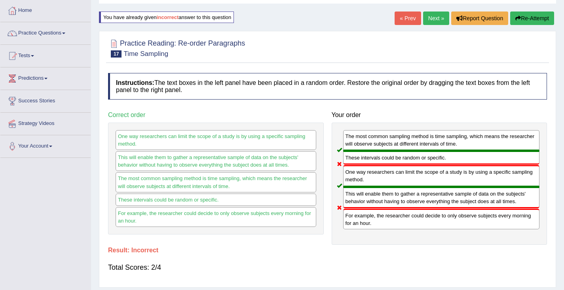
click at [520, 19] on button "Re-Attempt" at bounding box center [533, 17] width 44 height 13
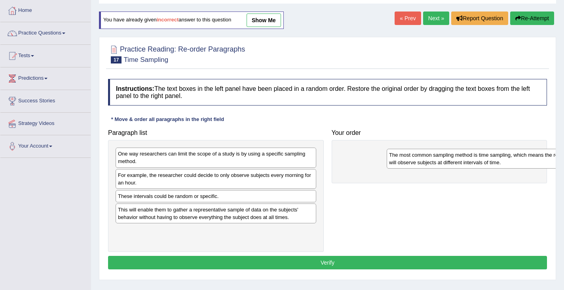
drag, startPoint x: 143, startPoint y: 209, endPoint x: 405, endPoint y: 156, distance: 267.8
click at [413, 155] on div "The most common sampling method is time sampling, which means the researcher wi…" at bounding box center [487, 159] width 201 height 20
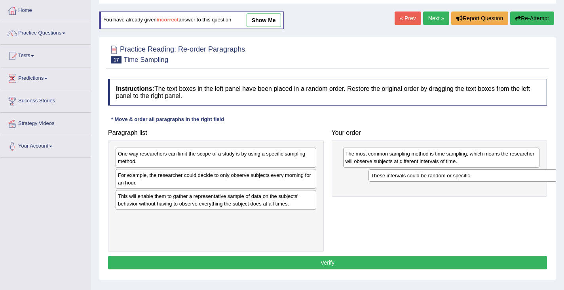
drag, startPoint x: 160, startPoint y: 194, endPoint x: 403, endPoint y: 174, distance: 244.0
click at [405, 174] on div "These intervals could be random or specific." at bounding box center [469, 175] width 201 height 12
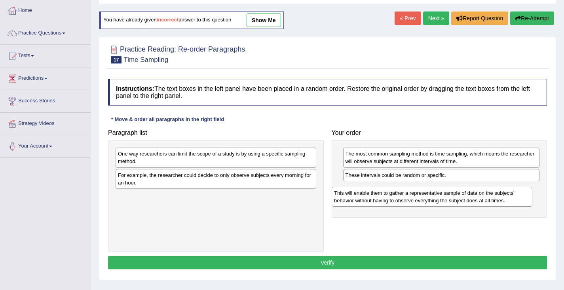
drag, startPoint x: 126, startPoint y: 201, endPoint x: 343, endPoint y: 197, distance: 216.3
click at [343, 197] on div "This will enable them to gather a representative sample of data on the subjects…" at bounding box center [432, 197] width 201 height 20
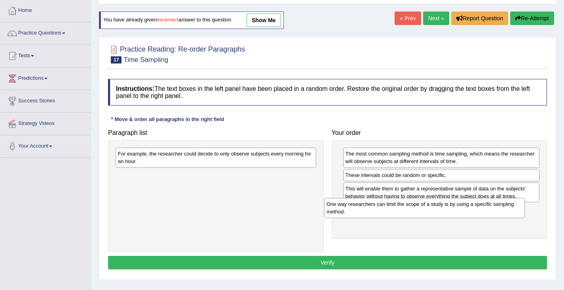
drag, startPoint x: 164, startPoint y: 157, endPoint x: 373, endPoint y: 208, distance: 215.3
click at [375, 208] on div "One way researchers can limit the scope of a study is by using a specific sampl…" at bounding box center [424, 208] width 201 height 20
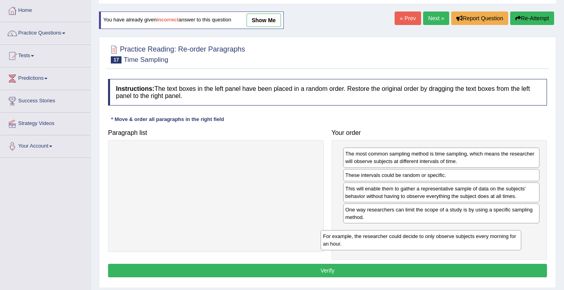
drag, startPoint x: 145, startPoint y: 159, endPoint x: 347, endPoint y: 238, distance: 217.5
click at [347, 239] on div "For example, the researcher could decide to only observe subjects every morning…" at bounding box center [421, 240] width 201 height 20
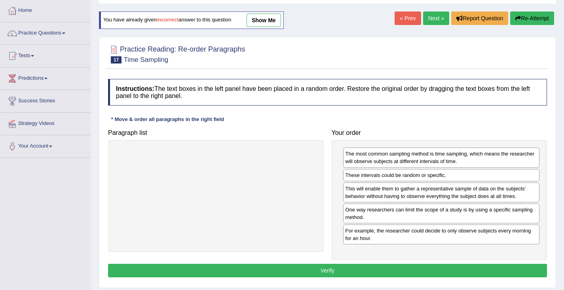
click at [300, 272] on button "Verify" at bounding box center [327, 269] width 439 height 13
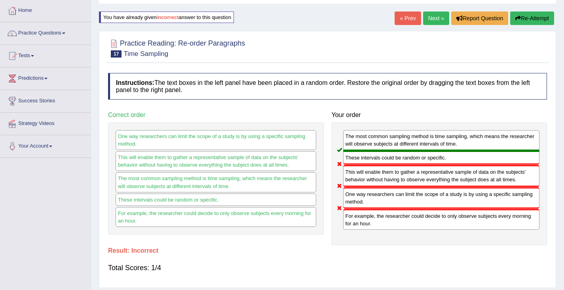
click at [529, 16] on button "Re-Attempt" at bounding box center [533, 17] width 44 height 13
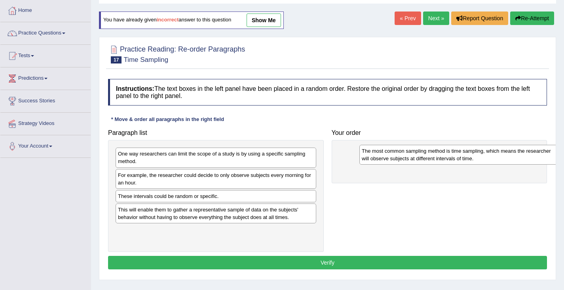
drag, startPoint x: 144, startPoint y: 210, endPoint x: 387, endPoint y: 152, distance: 249.2
click at [387, 152] on div "The most common sampling method is time sampling, which means the researcher wi…" at bounding box center [460, 155] width 201 height 20
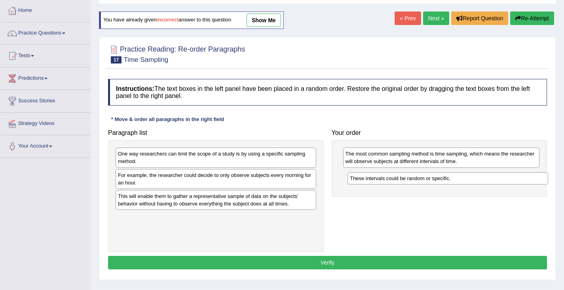
drag, startPoint x: 135, startPoint y: 196, endPoint x: 366, endPoint y: 177, distance: 231.7
click at [367, 178] on div "These intervals could be random or specific." at bounding box center [448, 178] width 201 height 12
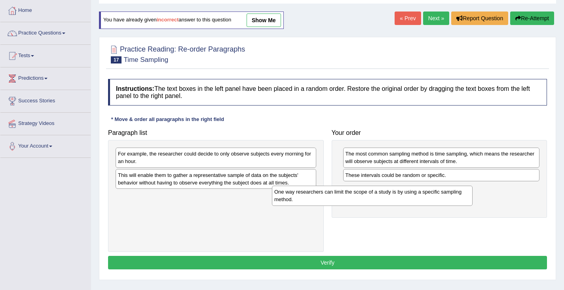
drag, startPoint x: 151, startPoint y: 162, endPoint x: 307, endPoint y: 199, distance: 159.7
click at [308, 199] on div "One way researchers can limit the scope of a study is by using a specific sampl…" at bounding box center [372, 195] width 201 height 20
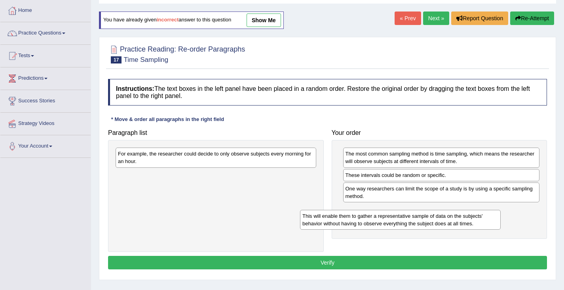
drag, startPoint x: 174, startPoint y: 182, endPoint x: 350, endPoint y: 221, distance: 180.5
click at [352, 221] on div "This will enable them to gather a representative sample of data on the subjects…" at bounding box center [400, 220] width 201 height 20
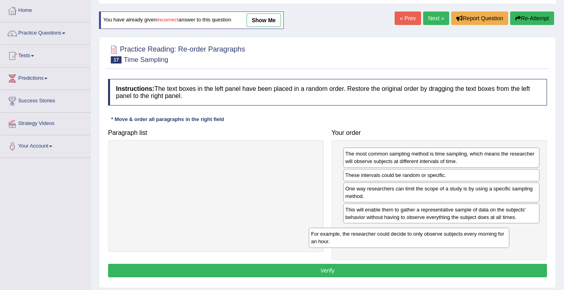
drag, startPoint x: 180, startPoint y: 162, endPoint x: 378, endPoint y: 240, distance: 212.5
click at [378, 240] on div "For example, the researcher could decide to only observe subjects every morning…" at bounding box center [409, 237] width 201 height 20
click at [318, 270] on button "Verify" at bounding box center [327, 269] width 439 height 13
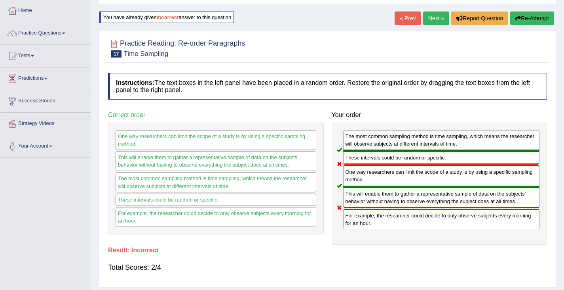
click at [516, 15] on icon "button" at bounding box center [519, 18] width 6 height 6
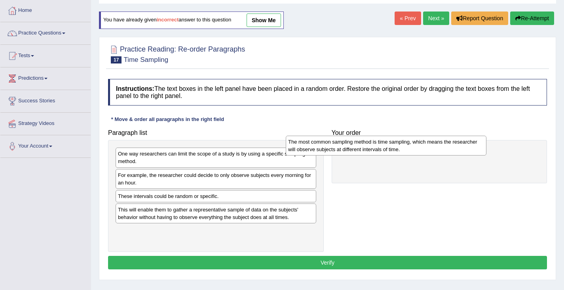
drag, startPoint x: 131, startPoint y: 213, endPoint x: 299, endPoint y: 149, distance: 179.8
click at [299, 147] on div "The most common sampling method is time sampling, which means the researcher wi…" at bounding box center [386, 145] width 201 height 20
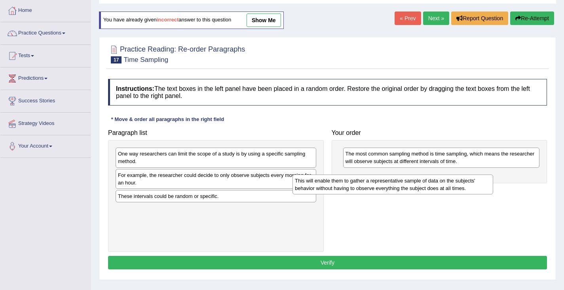
drag, startPoint x: 181, startPoint y: 223, endPoint x: 375, endPoint y: 191, distance: 196.7
click at [375, 191] on div "Paragraph list One way researchers can limit the scope of a study is by using a…" at bounding box center [327, 188] width 447 height 127
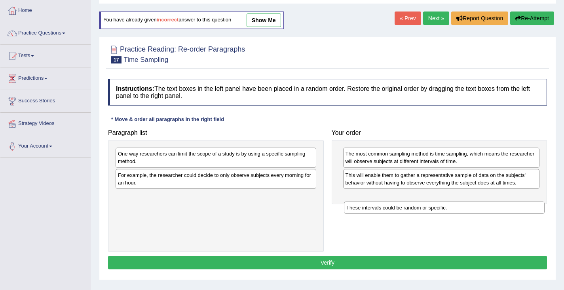
drag, startPoint x: 156, startPoint y: 198, endPoint x: 377, endPoint y: 210, distance: 220.5
click at [379, 209] on div "These intervals could be random or specific." at bounding box center [444, 207] width 201 height 12
drag, startPoint x: 175, startPoint y: 194, endPoint x: 399, endPoint y: 198, distance: 224.2
click at [401, 197] on div "These intervals could be random or specific." at bounding box center [442, 198] width 201 height 12
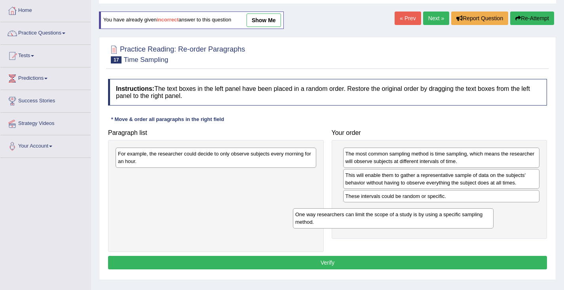
drag, startPoint x: 177, startPoint y: 189, endPoint x: 316, endPoint y: 218, distance: 141.7
click at [318, 219] on div "One way researchers can limit the scope of a study is by using a specific sampl…" at bounding box center [393, 218] width 201 height 20
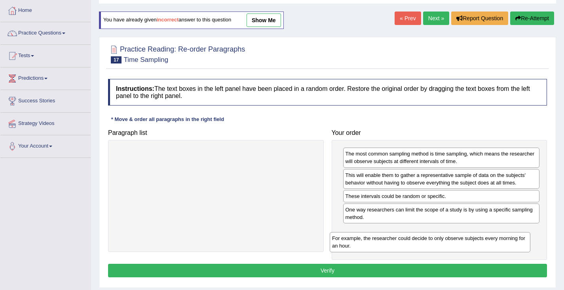
drag, startPoint x: 183, startPoint y: 155, endPoint x: 396, endPoint y: 238, distance: 228.8
click at [397, 239] on div "For example, the researcher could decide to only observe subjects every morning…" at bounding box center [430, 242] width 201 height 20
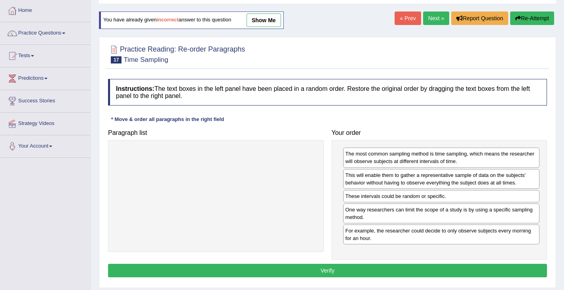
click at [330, 266] on button "Verify" at bounding box center [327, 269] width 439 height 13
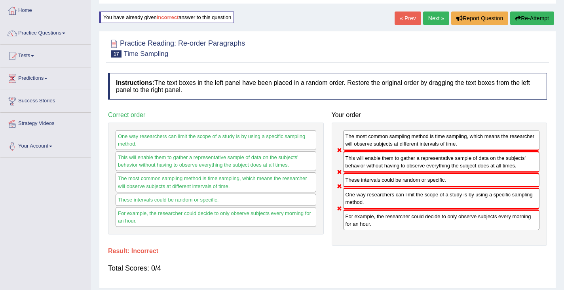
drag, startPoint x: 522, startPoint y: 15, endPoint x: 520, endPoint y: 19, distance: 4.6
click at [522, 16] on button "Re-Attempt" at bounding box center [533, 17] width 44 height 13
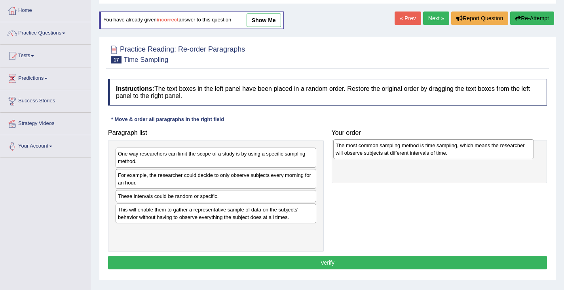
drag, startPoint x: 163, startPoint y: 215, endPoint x: 379, endPoint y: 152, distance: 225.4
click at [380, 151] on div "The most common sampling method is time sampling, which means the researcher wi…" at bounding box center [433, 149] width 201 height 20
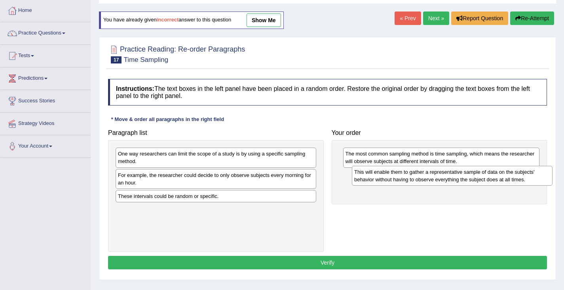
drag, startPoint x: 129, startPoint y: 217, endPoint x: 365, endPoint y: 181, distance: 238.5
click at [366, 180] on div "This will enable them to gather a representative sample of data on the subjects…" at bounding box center [452, 176] width 201 height 20
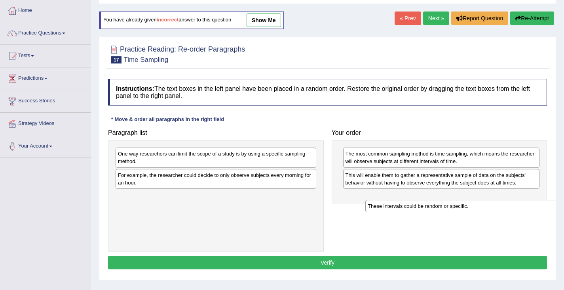
drag, startPoint x: 164, startPoint y: 196, endPoint x: 410, endPoint y: 202, distance: 245.6
click at [410, 202] on div "These intervals could be random or specific." at bounding box center [466, 206] width 201 height 12
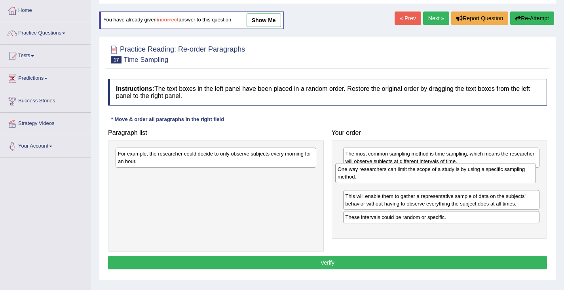
drag, startPoint x: 177, startPoint y: 161, endPoint x: 397, endPoint y: 178, distance: 220.4
click at [397, 178] on div "One way researchers can limit the scope of a study is by using a specific sampl…" at bounding box center [435, 173] width 201 height 20
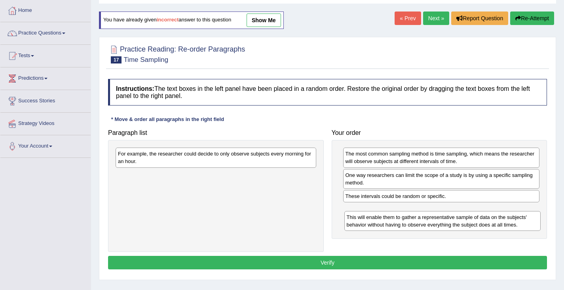
drag, startPoint x: 387, startPoint y: 198, endPoint x: 388, endPoint y: 217, distance: 19.4
click at [388, 217] on div "This will enable them to gather a representative sample of data on the subjects…" at bounding box center [443, 221] width 197 height 20
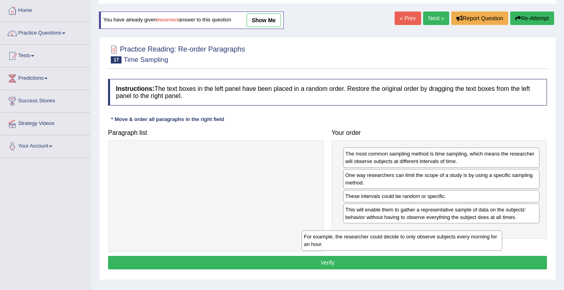
drag, startPoint x: 216, startPoint y: 162, endPoint x: 408, endPoint y: 237, distance: 205.6
click at [408, 237] on div "For example, the researcher could decide to only observe subjects every morning…" at bounding box center [402, 240] width 201 height 20
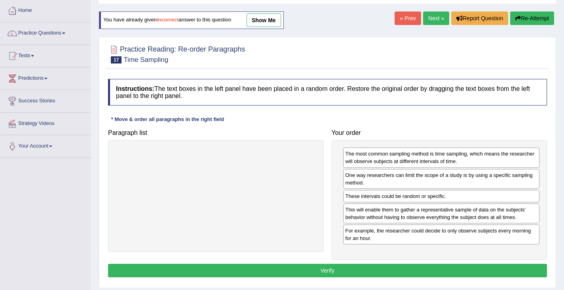
click at [335, 269] on button "Verify" at bounding box center [327, 269] width 439 height 13
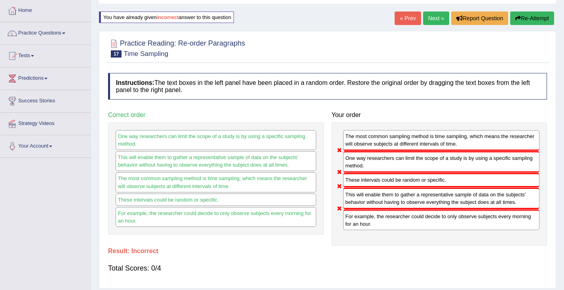
click at [521, 13] on button "Re-Attempt" at bounding box center [533, 17] width 44 height 13
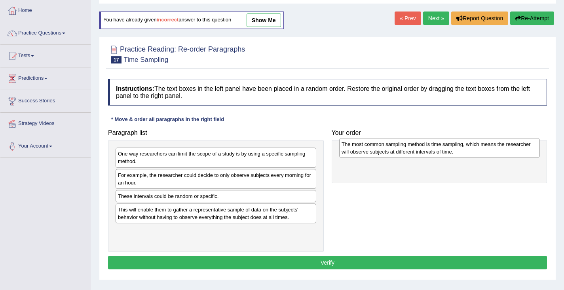
drag, startPoint x: 142, startPoint y: 212, endPoint x: 362, endPoint y: 149, distance: 229.3
click at [364, 147] on div "The most common sampling method is time sampling, which means the researcher wi…" at bounding box center [439, 148] width 201 height 20
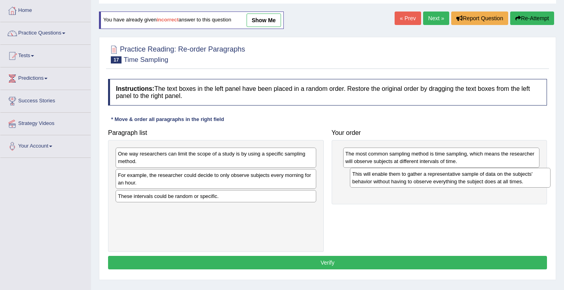
drag, startPoint x: 215, startPoint y: 214, endPoint x: 399, endPoint y: 186, distance: 185.5
click at [400, 184] on div "This will enable them to gather a representative sample of data on the subjects…" at bounding box center [450, 178] width 201 height 20
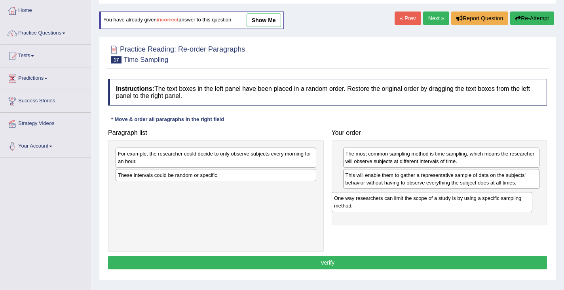
drag, startPoint x: 161, startPoint y: 162, endPoint x: 345, endPoint y: 207, distance: 189.3
click at [377, 206] on div "One way researchers can limit the scope of a study is by using a specific sampl…" at bounding box center [432, 202] width 201 height 20
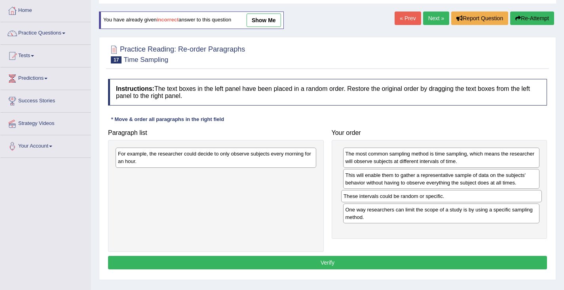
drag, startPoint x: 205, startPoint y: 175, endPoint x: 431, endPoint y: 196, distance: 226.7
click at [431, 196] on div "These intervals could be random or specific." at bounding box center [441, 196] width 201 height 12
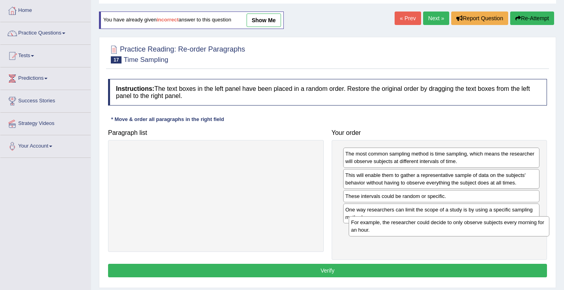
drag, startPoint x: 147, startPoint y: 154, endPoint x: 382, endPoint y: 224, distance: 245.2
click at [382, 223] on div "For example, the researcher could decide to only observe subjects every morning…" at bounding box center [449, 226] width 201 height 20
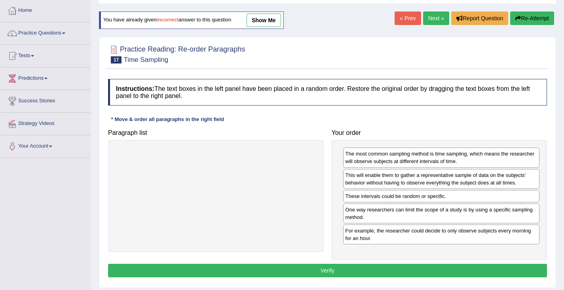
click at [312, 268] on button "Verify" at bounding box center [327, 269] width 439 height 13
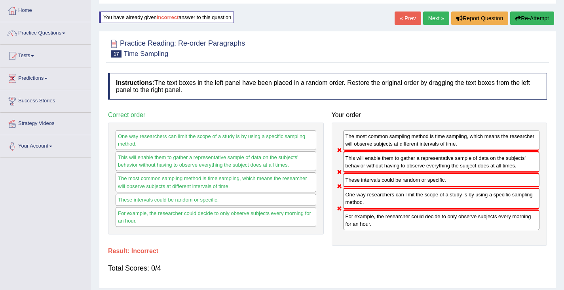
click at [530, 17] on button "Re-Attempt" at bounding box center [533, 17] width 44 height 13
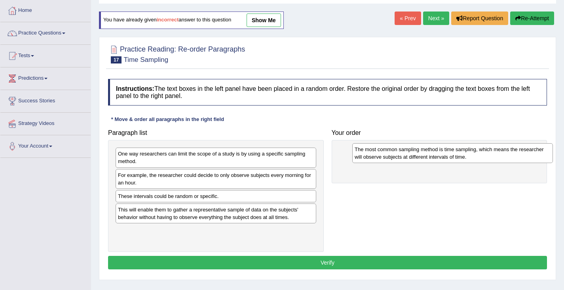
drag, startPoint x: 170, startPoint y: 211, endPoint x: 383, endPoint y: 154, distance: 220.4
click at [385, 153] on div "The most common sampling method is time sampling, which means the researcher wi…" at bounding box center [452, 153] width 201 height 20
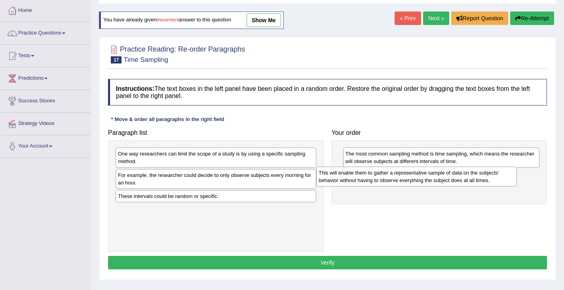
drag, startPoint x: 139, startPoint y: 211, endPoint x: 338, endPoint y: 177, distance: 201.3
click at [339, 175] on div "This will enable them to gather a representative sample of data on the subjects…" at bounding box center [416, 176] width 201 height 20
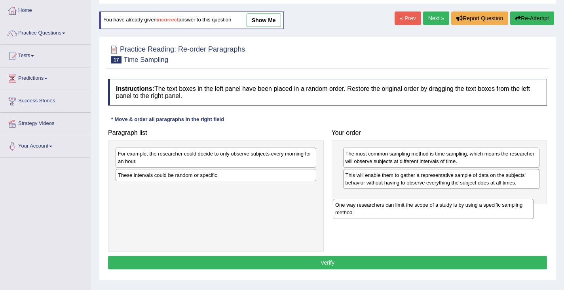
drag, startPoint x: 138, startPoint y: 161, endPoint x: 356, endPoint y: 207, distance: 222.9
click at [356, 207] on div "One way researchers can limit the scope of a study is by using a specific sampl…" at bounding box center [433, 208] width 201 height 20
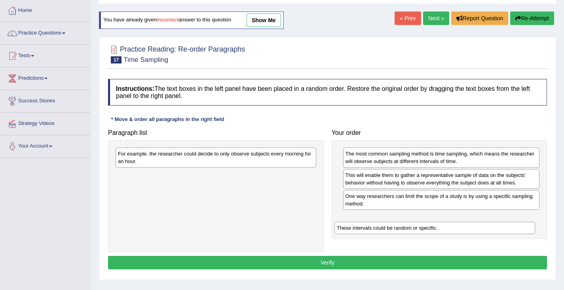
drag, startPoint x: 129, startPoint y: 170, endPoint x: 319, endPoint y: 213, distance: 194.5
click at [347, 221] on div "These intervals could be random or specific." at bounding box center [435, 227] width 201 height 12
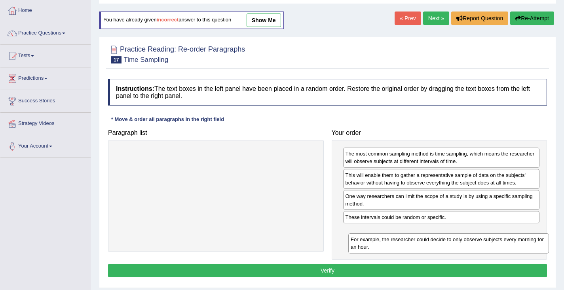
drag, startPoint x: 121, startPoint y: 154, endPoint x: 351, endPoint y: 236, distance: 243.4
click at [351, 237] on div "For example, the researcher could decide to only observe subjects every morning…" at bounding box center [449, 243] width 201 height 20
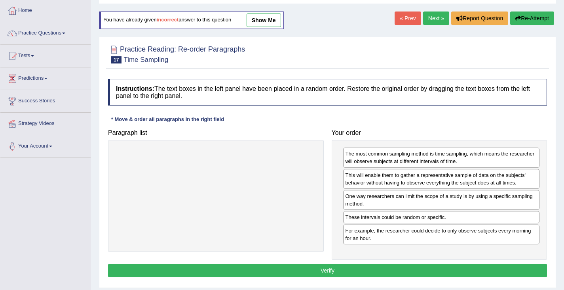
click at [321, 266] on button "Verify" at bounding box center [327, 269] width 439 height 13
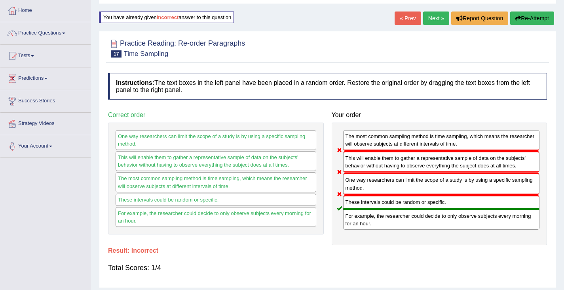
click at [531, 17] on button "Re-Attempt" at bounding box center [533, 17] width 44 height 13
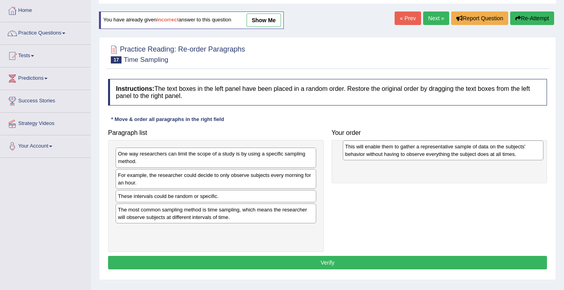
drag, startPoint x: 269, startPoint y: 214, endPoint x: 364, endPoint y: 153, distance: 112.9
click at [366, 151] on div "This will enable them to gather a representative sample of data on the subjects…" at bounding box center [443, 150] width 201 height 20
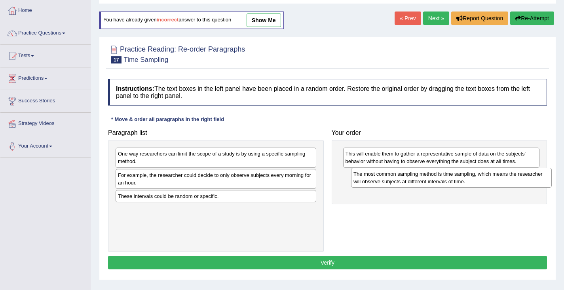
drag, startPoint x: 149, startPoint y: 210, endPoint x: 376, endPoint y: 181, distance: 228.8
click at [383, 177] on div "The most common sampling method is time sampling, which means the researcher wi…" at bounding box center [451, 178] width 201 height 20
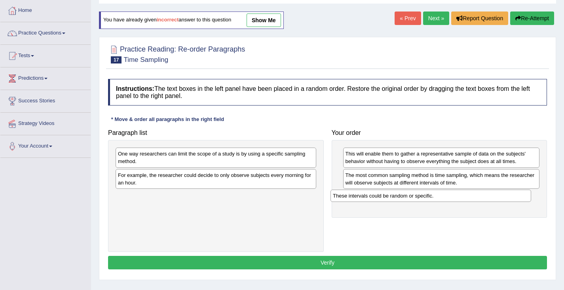
drag, startPoint x: 145, startPoint y: 198, endPoint x: 359, endPoint y: 198, distance: 214.3
click at [359, 198] on div "These intervals could be random or specific." at bounding box center [431, 195] width 201 height 12
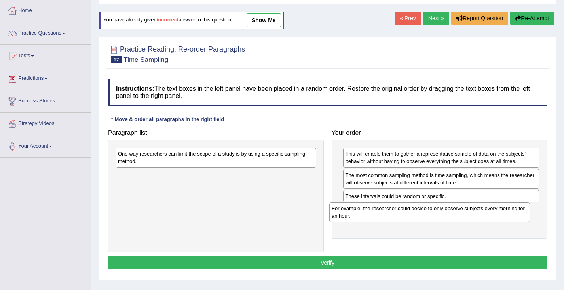
drag, startPoint x: 173, startPoint y: 180, endPoint x: 382, endPoint y: 215, distance: 211.7
click at [387, 213] on div "For example, the researcher could decide to only observe subjects every morning…" at bounding box center [430, 212] width 201 height 20
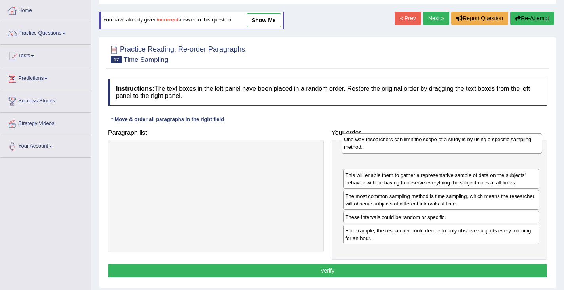
drag, startPoint x: 150, startPoint y: 162, endPoint x: 373, endPoint y: 152, distance: 222.8
click at [375, 149] on div "One way researchers can limit the scope of a study is by using a specific sampl…" at bounding box center [442, 143] width 201 height 20
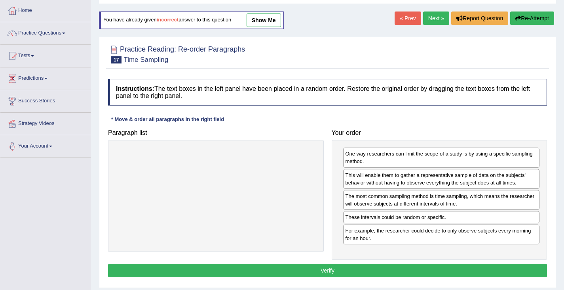
click at [332, 271] on button "Verify" at bounding box center [327, 269] width 439 height 13
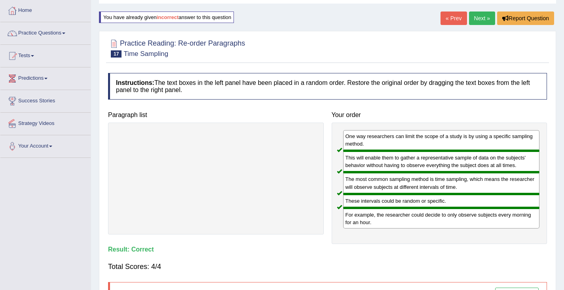
click at [476, 18] on link "Next »" at bounding box center [482, 17] width 26 height 13
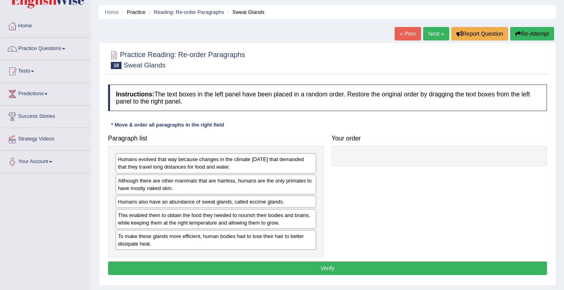
scroll to position [40, 0]
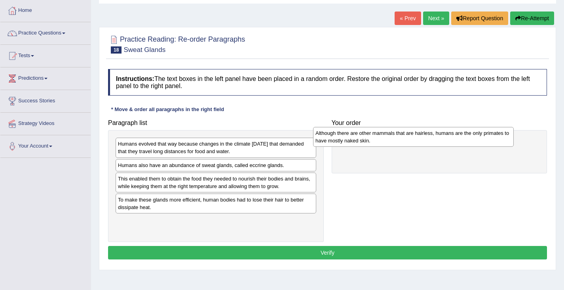
drag, startPoint x: 183, startPoint y: 173, endPoint x: 379, endPoint y: 143, distance: 198.0
click at [379, 142] on div "Although there are other mammals that are hairless, humans are the only primate…" at bounding box center [413, 137] width 201 height 20
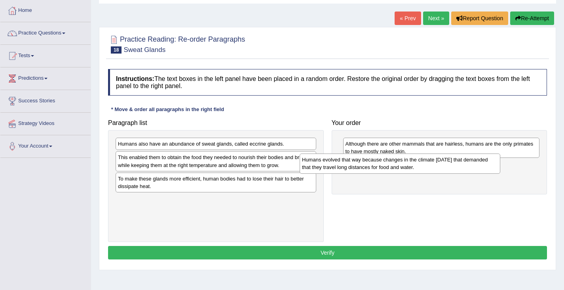
drag, startPoint x: 158, startPoint y: 151, endPoint x: 342, endPoint y: 166, distance: 184.4
click at [343, 166] on div "Humans evolved that way because changes in the climate [DATE] that demanded tha…" at bounding box center [400, 163] width 201 height 20
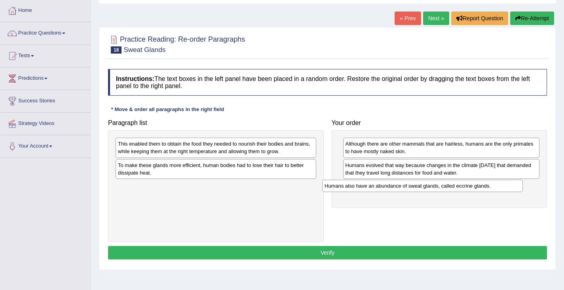
drag, startPoint x: 198, startPoint y: 147, endPoint x: 402, endPoint y: 189, distance: 207.3
click at [405, 189] on div "Humans also have an abundance of sweat glands, called eccrine glands." at bounding box center [422, 185] width 201 height 12
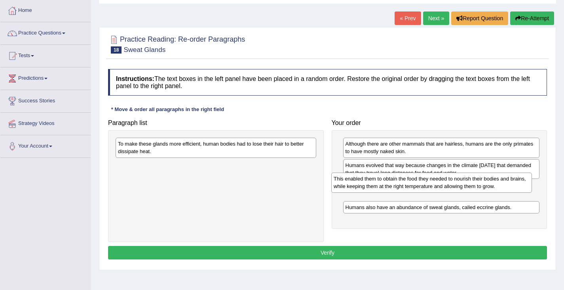
drag, startPoint x: 200, startPoint y: 150, endPoint x: 413, endPoint y: 183, distance: 214.8
click at [414, 184] on div "This enabled them to obtain the food they needed to nourish their bodies and br…" at bounding box center [431, 182] width 201 height 20
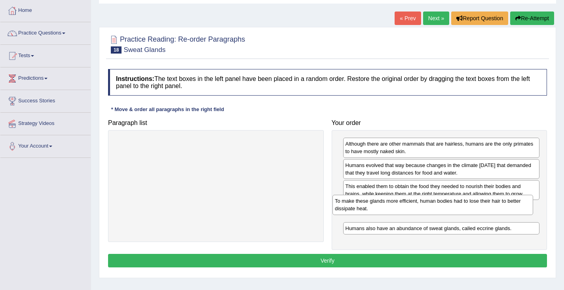
drag, startPoint x: 204, startPoint y: 152, endPoint x: 421, endPoint y: 209, distance: 224.3
click at [421, 209] on div "To make these glands more efficient, human bodies had to lose their hair to bet…" at bounding box center [433, 204] width 201 height 20
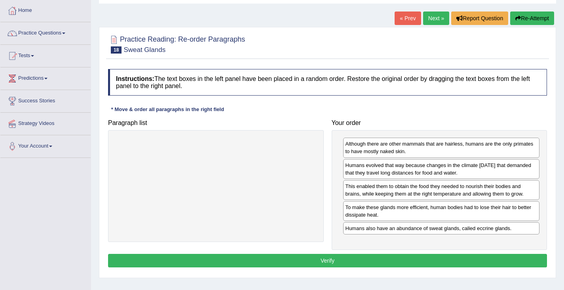
click at [332, 259] on button "Verify" at bounding box center [327, 259] width 439 height 13
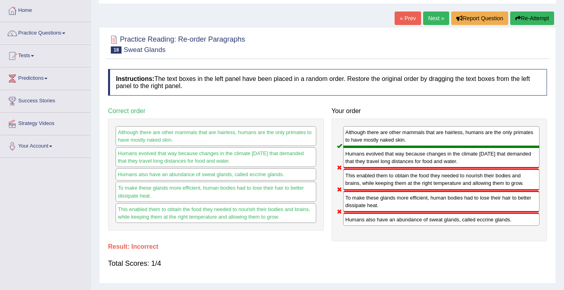
click at [524, 19] on button "Re-Attempt" at bounding box center [533, 17] width 44 height 13
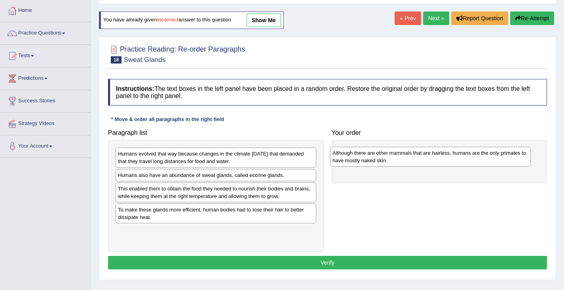
drag, startPoint x: 151, startPoint y: 181, endPoint x: 364, endPoint y: 159, distance: 214.9
click at [364, 159] on div "Although there are other mammals that are hairless, humans are the only primate…" at bounding box center [430, 157] width 201 height 20
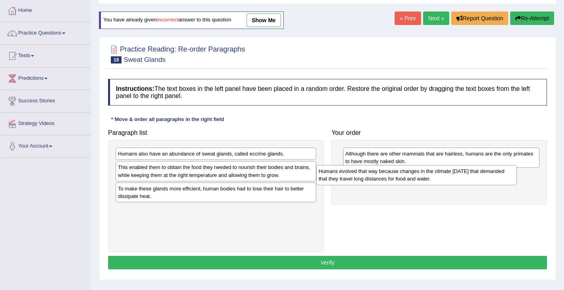
drag, startPoint x: 186, startPoint y: 156, endPoint x: 385, endPoint y: 173, distance: 200.3
click at [386, 173] on div "Humans evolved that way because changes in the climate [DATE] that demanded tha…" at bounding box center [416, 175] width 201 height 20
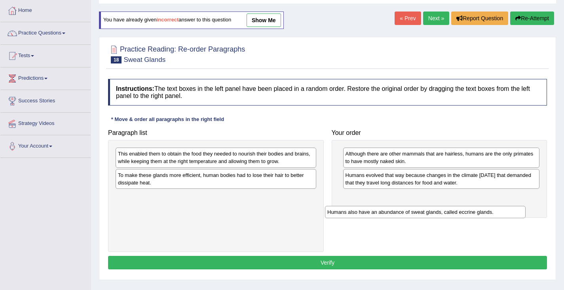
drag, startPoint x: 203, startPoint y: 155, endPoint x: 408, endPoint y: 199, distance: 209.4
click at [408, 206] on div "Humans also have an abundance of sweat glands, called eccrine glands." at bounding box center [425, 212] width 201 height 12
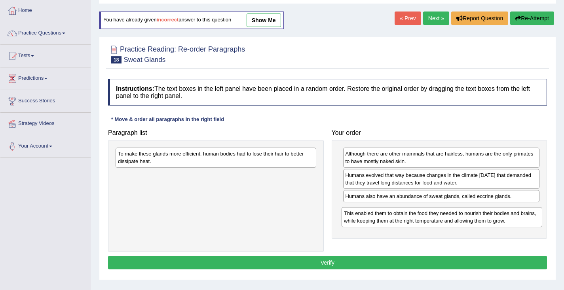
drag, startPoint x: 195, startPoint y: 160, endPoint x: 415, endPoint y: 215, distance: 227.3
click at [417, 215] on div "This enabled them to obtain the food they needed to nourish their bodies and br…" at bounding box center [442, 217] width 201 height 20
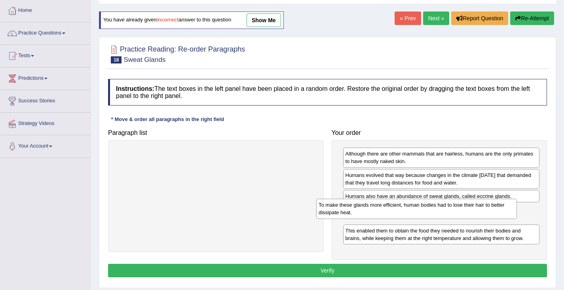
drag, startPoint x: 166, startPoint y: 161, endPoint x: 364, endPoint y: 210, distance: 204.2
click at [364, 210] on div "To make these glands more efficient, human bodies had to lose their hair to bet…" at bounding box center [416, 208] width 201 height 20
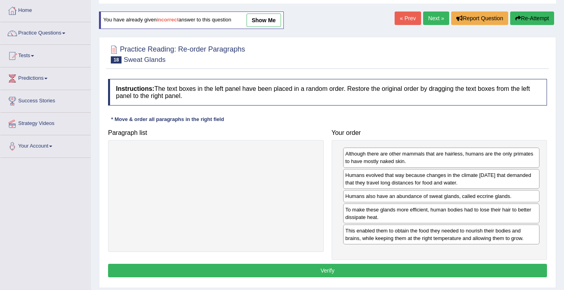
click at [344, 269] on button "Verify" at bounding box center [327, 269] width 439 height 13
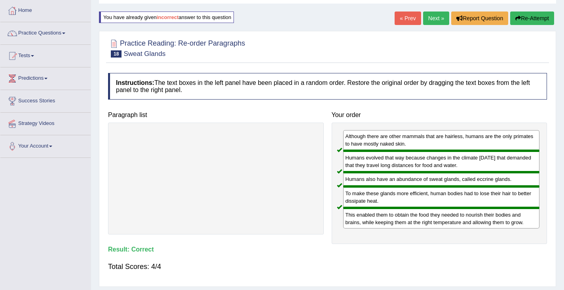
click at [431, 17] on link "Next »" at bounding box center [436, 17] width 26 height 13
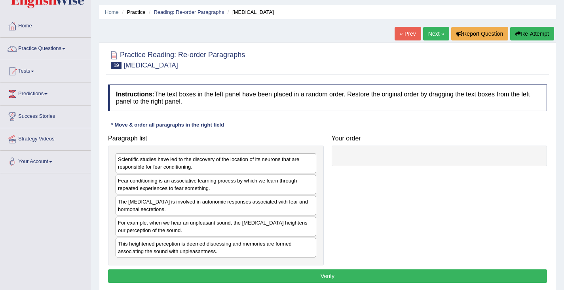
scroll to position [40, 0]
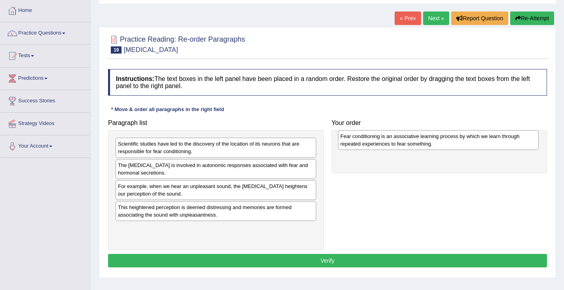
drag, startPoint x: 151, startPoint y: 171, endPoint x: 371, endPoint y: 145, distance: 222.1
click at [373, 144] on div "Fear conditioning is an associative learning process by which we learn through …" at bounding box center [438, 140] width 201 height 20
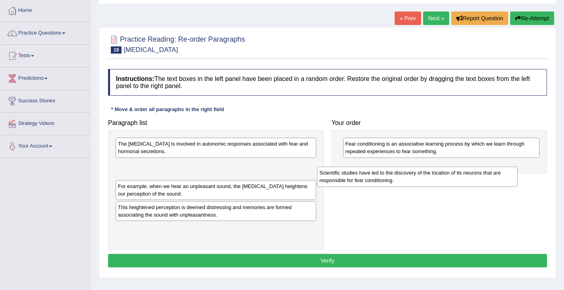
drag, startPoint x: 195, startPoint y: 145, endPoint x: 397, endPoint y: 169, distance: 203.3
click at [396, 171] on div "Scientific studies have led to the discovery of the location of its neurons tha…" at bounding box center [417, 176] width 201 height 20
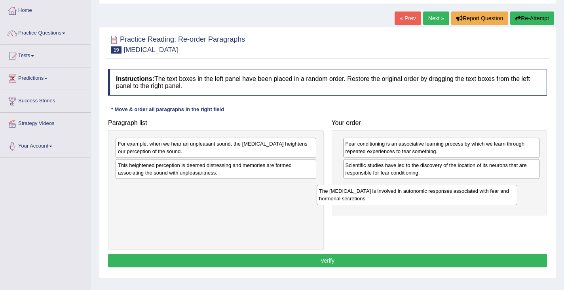
drag, startPoint x: 196, startPoint y: 147, endPoint x: 398, endPoint y: 192, distance: 206.3
click at [398, 193] on div "The amygdala is involved in autonomic responses associated with fear and hormon…" at bounding box center [417, 195] width 201 height 20
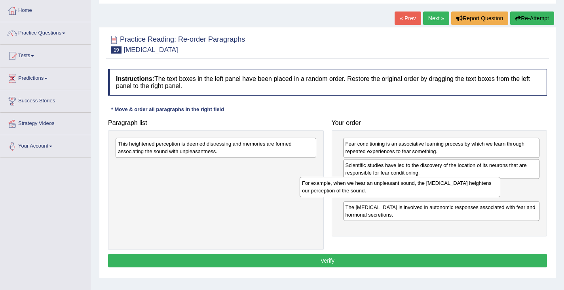
drag, startPoint x: 162, startPoint y: 148, endPoint x: 348, endPoint y: 185, distance: 189.4
click at [348, 186] on div "For example, when we hear an unpleasant sound, the amygdala heightens our perce…" at bounding box center [400, 187] width 201 height 20
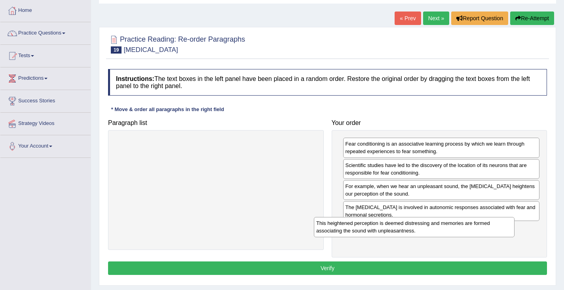
drag, startPoint x: 180, startPoint y: 158, endPoint x: 375, endPoint y: 229, distance: 207.6
click at [375, 230] on div "This heightened perception is deemed distressing and memories are formed associ…" at bounding box center [414, 227] width 201 height 20
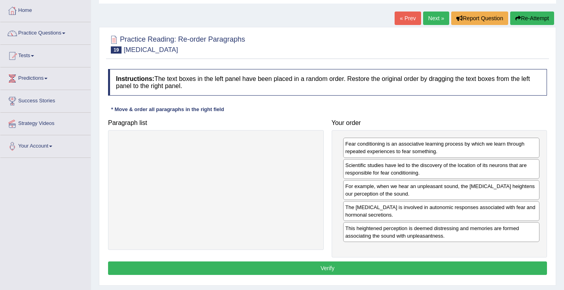
click at [330, 265] on button "Verify" at bounding box center [327, 267] width 439 height 13
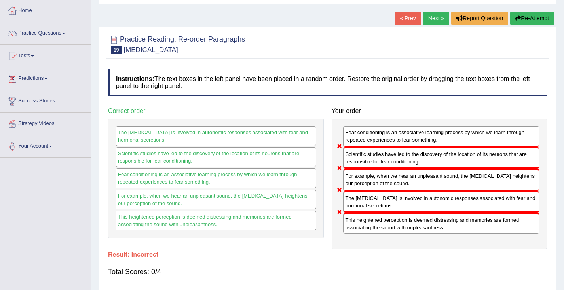
click at [531, 17] on button "Re-Attempt" at bounding box center [533, 17] width 44 height 13
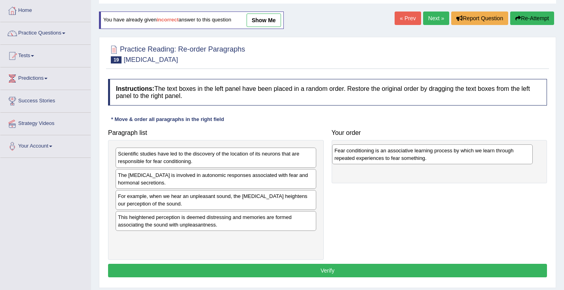
drag, startPoint x: 162, startPoint y: 177, endPoint x: 372, endPoint y: 152, distance: 211.8
click at [372, 152] on div "Fear conditioning is an associative learning process by which we learn through …" at bounding box center [432, 154] width 201 height 20
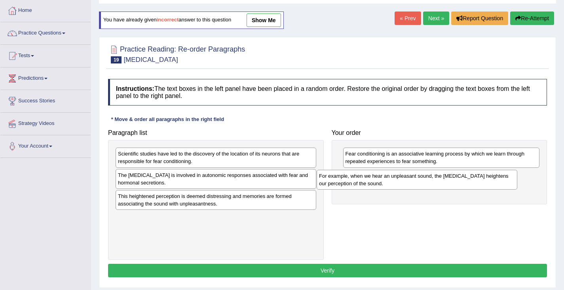
drag, startPoint x: 186, startPoint y: 200, endPoint x: 387, endPoint y: 180, distance: 201.8
click at [387, 180] on div "For example, when we hear an unpleasant sound, the [MEDICAL_DATA] heightens our…" at bounding box center [417, 180] width 201 height 20
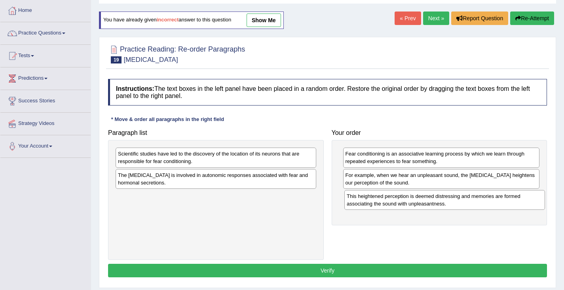
drag, startPoint x: 205, startPoint y: 203, endPoint x: 431, endPoint y: 203, distance: 226.1
click at [431, 203] on div "This heightened perception is deemed distressing and memories are formed associ…" at bounding box center [445, 200] width 201 height 20
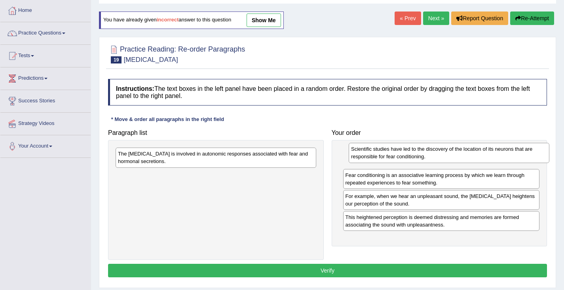
drag, startPoint x: 209, startPoint y: 160, endPoint x: 439, endPoint y: 156, distance: 230.1
click at [440, 156] on div "Scientific studies have led to the discovery of the location of its neurons tha…" at bounding box center [449, 153] width 201 height 20
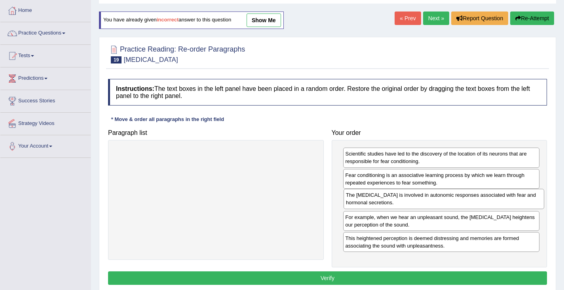
drag, startPoint x: 152, startPoint y: 161, endPoint x: 377, endPoint y: 202, distance: 229.4
click at [379, 202] on div "The [MEDICAL_DATA] is involved in autonomic responses associated with fear and …" at bounding box center [444, 199] width 201 height 20
click at [318, 272] on button "Verify" at bounding box center [327, 277] width 439 height 13
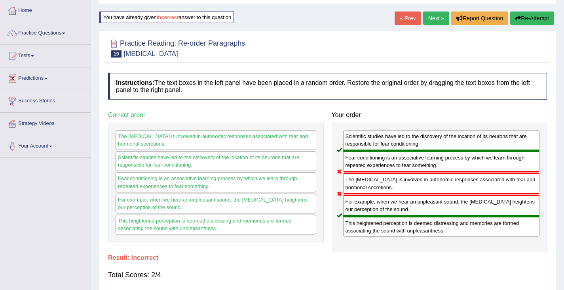
click at [532, 19] on button "Re-Attempt" at bounding box center [533, 17] width 44 height 13
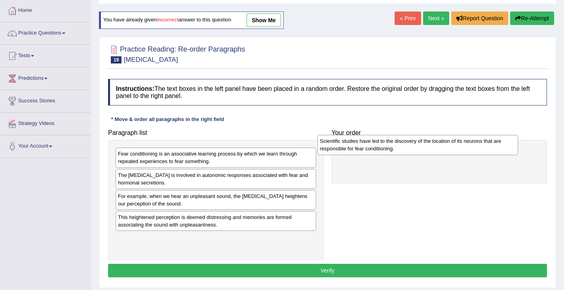
drag, startPoint x: 143, startPoint y: 162, endPoint x: 344, endPoint y: 152, distance: 201.9
click at [344, 151] on div "Scientific studies have led to the discovery of the location of its neurons tha…" at bounding box center [418, 145] width 201 height 20
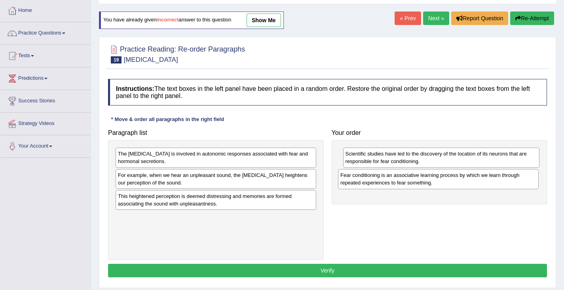
drag, startPoint x: 158, startPoint y: 166, endPoint x: 377, endPoint y: 183, distance: 219.3
click at [377, 184] on div "Fear conditioning is an associative learning process by which we learn through …" at bounding box center [438, 179] width 201 height 20
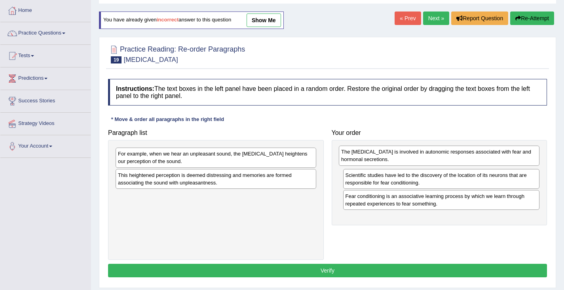
drag, startPoint x: 160, startPoint y: 162, endPoint x: 379, endPoint y: 160, distance: 219.4
click at [380, 160] on div "The amygdala is involved in autonomic responses associated with fear and hormon…" at bounding box center [439, 155] width 201 height 20
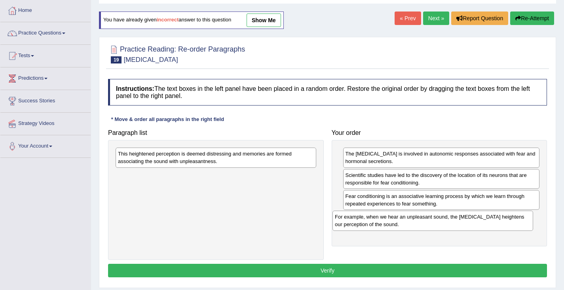
drag, startPoint x: 208, startPoint y: 160, endPoint x: 411, endPoint y: 224, distance: 212.5
click at [426, 223] on div "For example, when we hear an unpleasant sound, the amygdala heightens our perce…" at bounding box center [433, 220] width 201 height 20
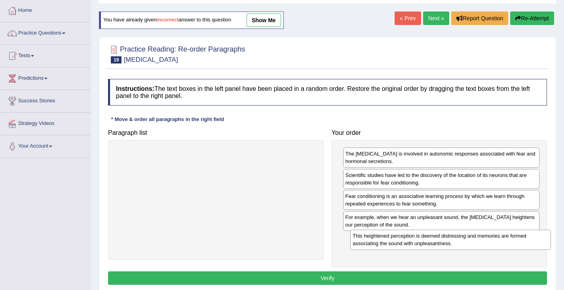
drag, startPoint x: 140, startPoint y: 158, endPoint x: 375, endPoint y: 237, distance: 247.9
click at [377, 237] on div "This heightened perception is deemed distressing and memories are formed associ…" at bounding box center [451, 239] width 201 height 20
click at [305, 282] on button "Verify" at bounding box center [327, 277] width 439 height 13
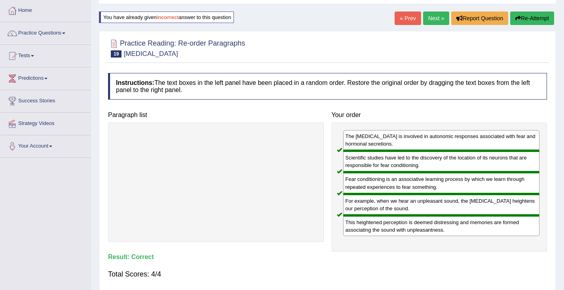
click at [431, 17] on link "Next »" at bounding box center [436, 17] width 26 height 13
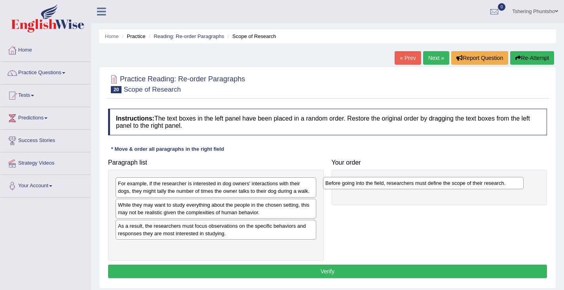
drag, startPoint x: 209, startPoint y: 251, endPoint x: 415, endPoint y: 188, distance: 215.9
click at [417, 187] on div "Before going into the field, researchers must define the scope of their researc…" at bounding box center [423, 183] width 201 height 12
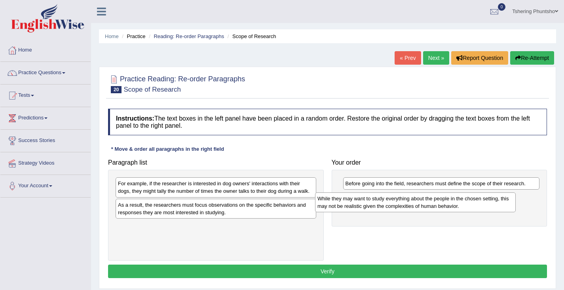
drag, startPoint x: 183, startPoint y: 207, endPoint x: 383, endPoint y: 201, distance: 199.7
click at [383, 201] on div "While they may want to study everything about the people in the chosen setting,…" at bounding box center [415, 202] width 201 height 20
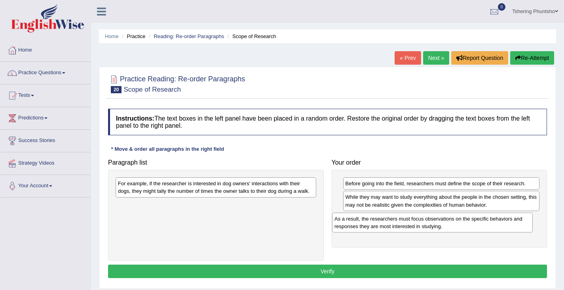
drag, startPoint x: 191, startPoint y: 210, endPoint x: 407, endPoint y: 223, distance: 216.7
click at [407, 223] on div "As a result, the researchers must focus observations on the specific behaviors …" at bounding box center [432, 222] width 201 height 20
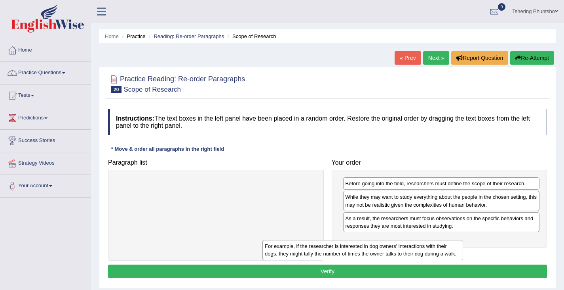
drag, startPoint x: 234, startPoint y: 188, endPoint x: 381, endPoint y: 245, distance: 157.2
click at [382, 245] on div "For example, if the researcher is interested in dog owners' interactions with t…" at bounding box center [363, 250] width 201 height 20
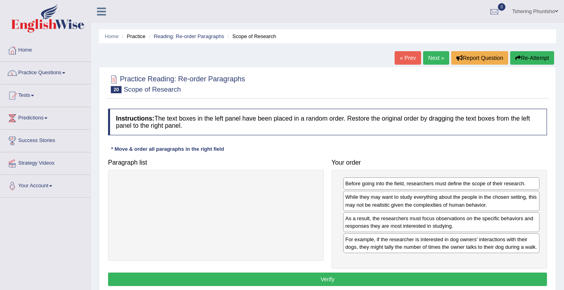
click at [327, 277] on button "Verify" at bounding box center [327, 278] width 439 height 13
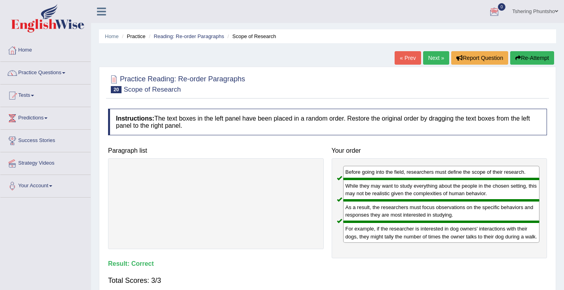
click at [437, 58] on link "Next »" at bounding box center [436, 57] width 26 height 13
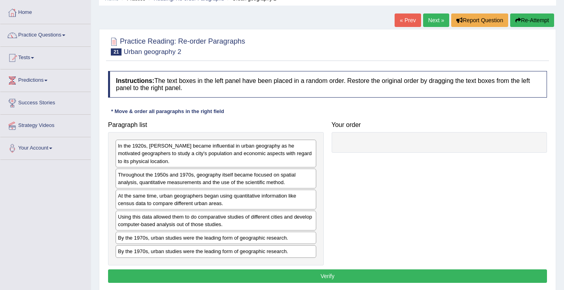
scroll to position [79, 0]
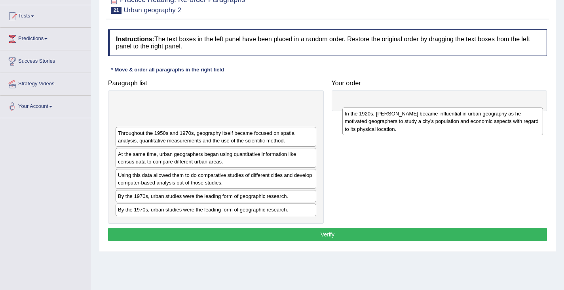
drag, startPoint x: 156, startPoint y: 112, endPoint x: 380, endPoint y: 110, distance: 224.6
click at [380, 110] on div "In the 1920s, [PERSON_NAME] became influential in urban geography as he motivat…" at bounding box center [443, 120] width 201 height 27
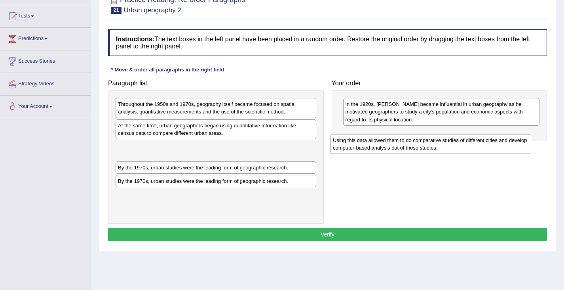
drag, startPoint x: 175, startPoint y: 155, endPoint x: 392, endPoint y: 145, distance: 217.3
click at [391, 145] on div "Using this data allowed them to do comparative studies of different cities and …" at bounding box center [431, 144] width 201 height 20
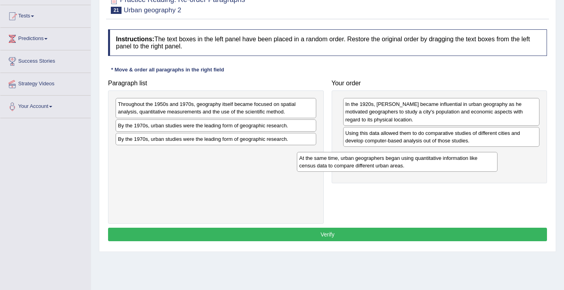
drag, startPoint x: 195, startPoint y: 132, endPoint x: 375, endPoint y: 164, distance: 183.0
click at [377, 164] on div "At the same time, urban geographers began using quantitative information like c…" at bounding box center [397, 162] width 201 height 20
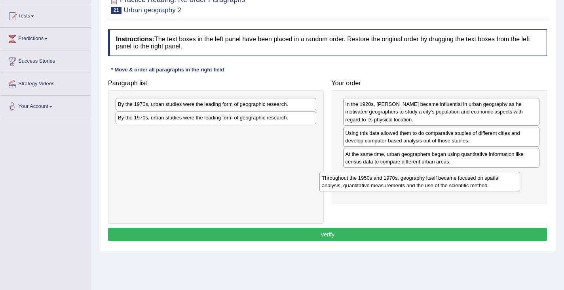
drag, startPoint x: 158, startPoint y: 104, endPoint x: 363, endPoint y: 176, distance: 217.2
click at [363, 176] on div "Throughout the 1950s and 1970s, geography itself became focused on spatial anal…" at bounding box center [420, 181] width 201 height 20
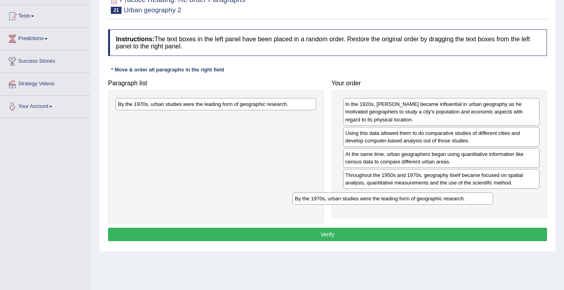
drag, startPoint x: 204, startPoint y: 105, endPoint x: 380, endPoint y: 198, distance: 198.2
click at [381, 199] on div "By the 1970s, urban studies were the leading form of geographic research." at bounding box center [393, 198] width 201 height 12
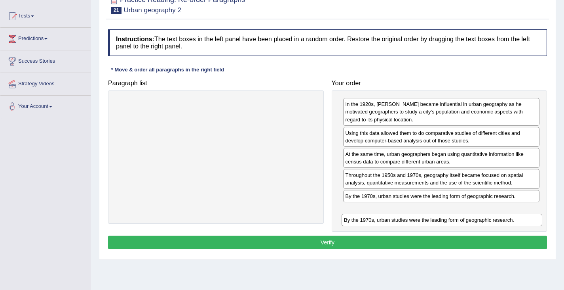
drag, startPoint x: 188, startPoint y: 107, endPoint x: 411, endPoint y: 220, distance: 249.7
click at [412, 220] on div "By the 1970s, urban studies were the leading form of geographic research." at bounding box center [442, 219] width 201 height 12
click at [337, 243] on button "Verify" at bounding box center [327, 241] width 439 height 13
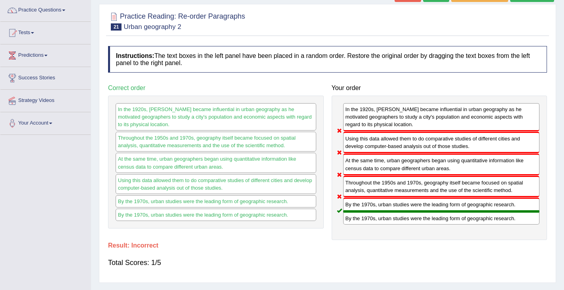
scroll to position [40, 0]
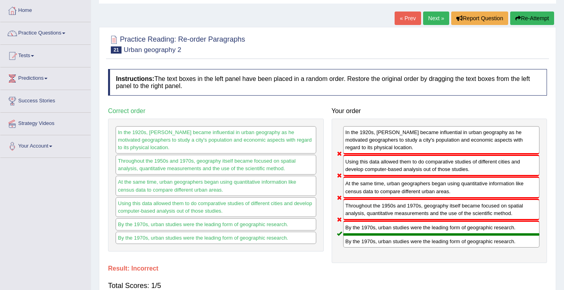
click at [517, 19] on icon "button" at bounding box center [519, 18] width 6 height 6
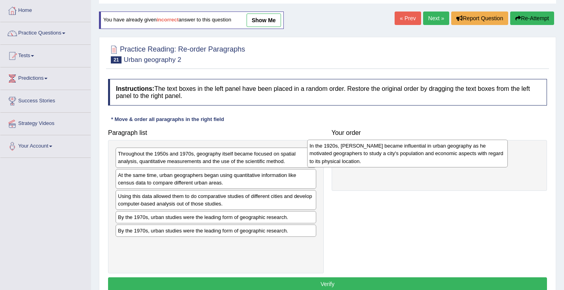
drag, startPoint x: 173, startPoint y: 165, endPoint x: 345, endPoint y: 156, distance: 172.5
click at [345, 156] on div "In the 1920s, [PERSON_NAME] became influential in urban geography as he motivat…" at bounding box center [407, 152] width 201 height 27
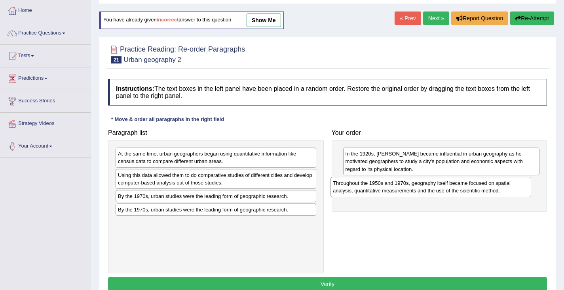
drag, startPoint x: 163, startPoint y: 168, endPoint x: 354, endPoint y: 196, distance: 193.3
click at [357, 191] on div "Throughout the 1950s and 1970s, geography itself became focused on spatial anal…" at bounding box center [431, 187] width 201 height 20
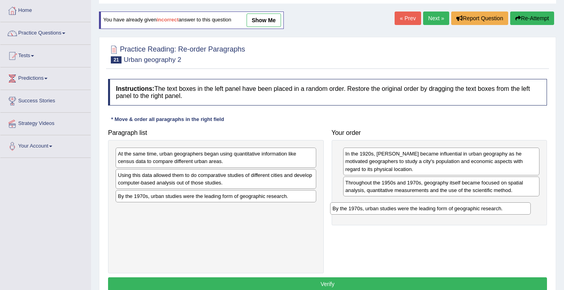
drag, startPoint x: 148, startPoint y: 195, endPoint x: 363, endPoint y: 204, distance: 215.6
click at [363, 204] on div "By the 1970s, urban studies were the leading form of geographic research." at bounding box center [430, 208] width 201 height 12
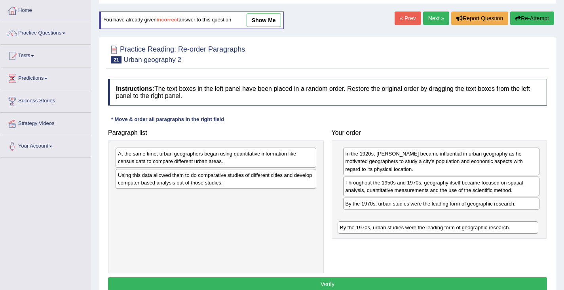
drag, startPoint x: 183, startPoint y: 198, endPoint x: 400, endPoint y: 221, distance: 217.8
click at [400, 221] on div "By the 1970s, urban studies were the leading form of geographic research." at bounding box center [438, 227] width 201 height 12
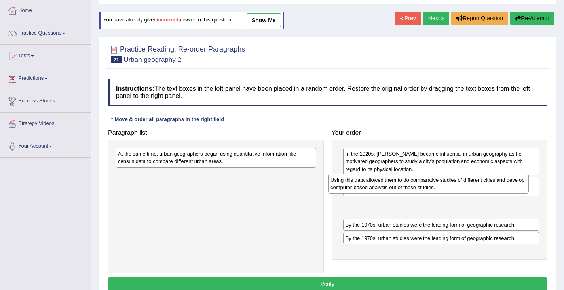
drag, startPoint x: 159, startPoint y: 183, endPoint x: 372, endPoint y: 188, distance: 213.1
click at [372, 188] on div "Using this data allowed them to do comparative studies of different cities and …" at bounding box center [428, 183] width 201 height 20
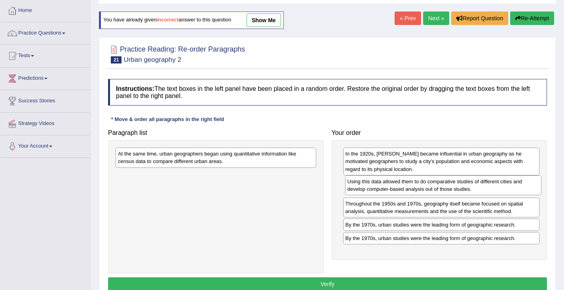
drag, startPoint x: 363, startPoint y: 198, endPoint x: 364, endPoint y: 183, distance: 15.5
click at [365, 183] on div "Using this data allowed them to do comparative studies of different cities and …" at bounding box center [443, 185] width 197 height 20
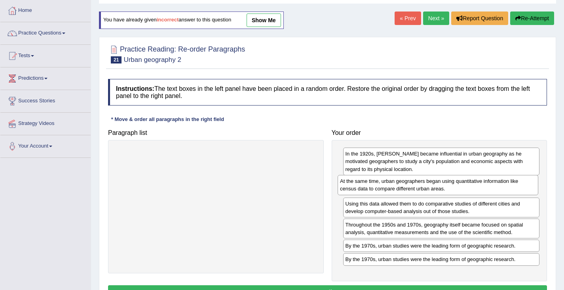
drag, startPoint x: 185, startPoint y: 160, endPoint x: 407, endPoint y: 187, distance: 223.8
click at [407, 187] on div "At the same time, urban geographers began using quantitative information like c…" at bounding box center [438, 185] width 201 height 20
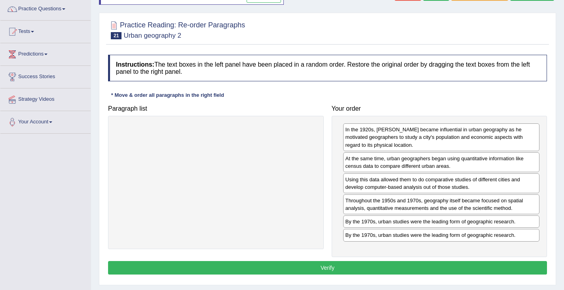
scroll to position [79, 0]
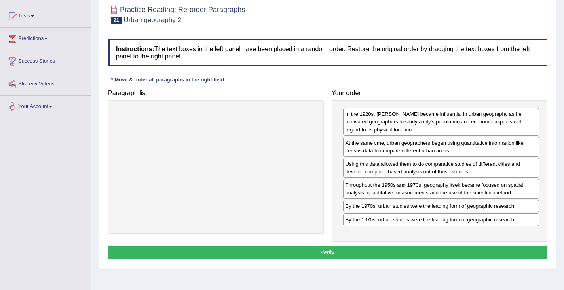
click at [326, 255] on button "Verify" at bounding box center [327, 251] width 439 height 13
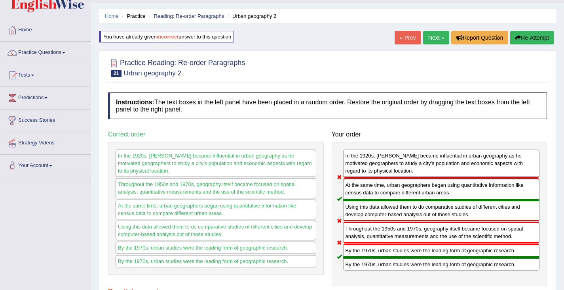
scroll to position [0, 0]
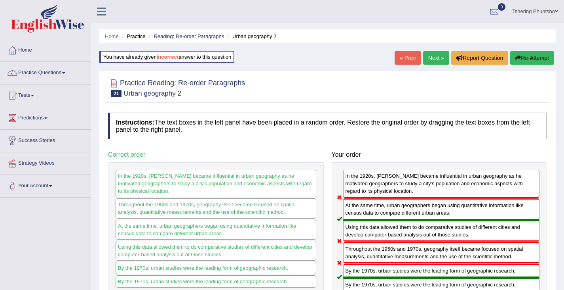
click at [525, 56] on button "Re-Attempt" at bounding box center [533, 57] width 44 height 13
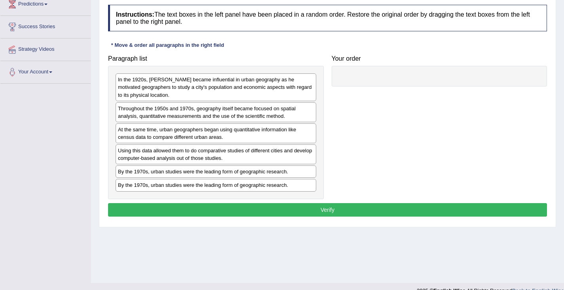
scroll to position [119, 0]
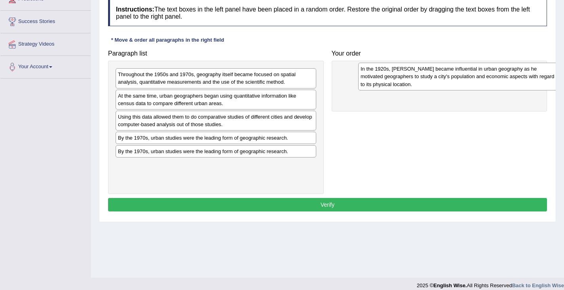
drag, startPoint x: 161, startPoint y: 78, endPoint x: 396, endPoint y: 72, distance: 235.3
click at [396, 72] on div "In the 1920s, [PERSON_NAME] became influential in urban geography as he motivat…" at bounding box center [458, 76] width 201 height 27
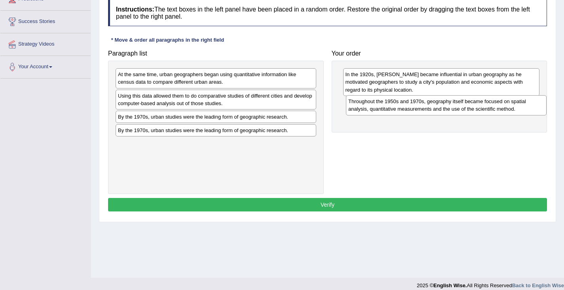
drag, startPoint x: 170, startPoint y: 78, endPoint x: 400, endPoint y: 105, distance: 231.7
click at [400, 105] on div "Throughout the 1950s and 1970s, geography itself became focused on spatial anal…" at bounding box center [446, 105] width 201 height 20
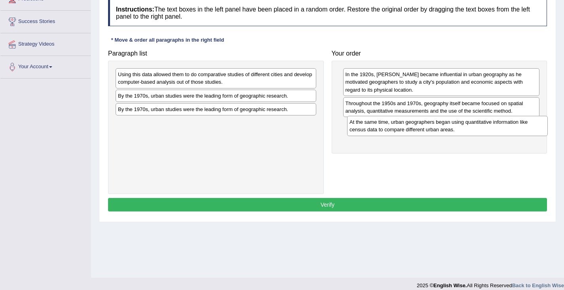
drag, startPoint x: 134, startPoint y: 83, endPoint x: 361, endPoint y: 133, distance: 232.4
click at [364, 131] on div "At the same time, urban geographers began using quantitative information like c…" at bounding box center [447, 126] width 201 height 20
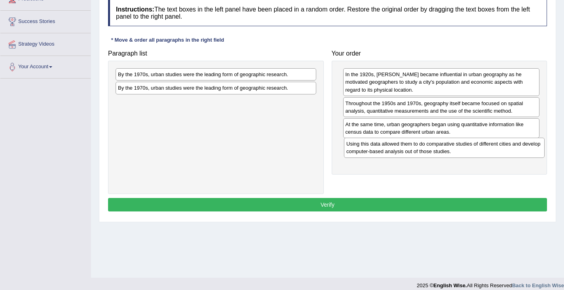
drag, startPoint x: 161, startPoint y: 81, endPoint x: 385, endPoint y: 149, distance: 233.9
click at [389, 149] on div "Using this data allowed them to do comparative studies of different cities and …" at bounding box center [444, 147] width 201 height 20
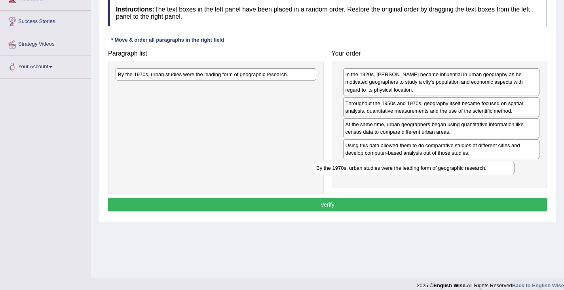
drag, startPoint x: 188, startPoint y: 73, endPoint x: 389, endPoint y: 165, distance: 220.6
click at [389, 165] on div "By the 1970s, urban studies were the leading form of geographic research." at bounding box center [414, 168] width 201 height 12
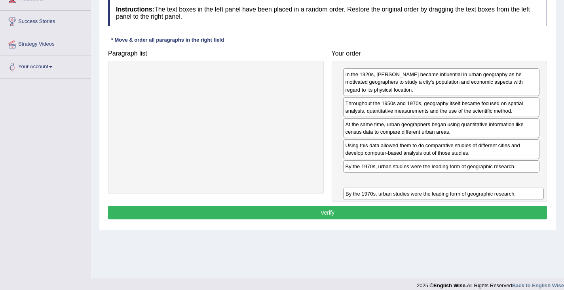
drag, startPoint x: 149, startPoint y: 75, endPoint x: 376, endPoint y: 188, distance: 253.5
click at [377, 189] on div "By the 1970s, urban studies were the leading form of geographic research." at bounding box center [443, 193] width 201 height 12
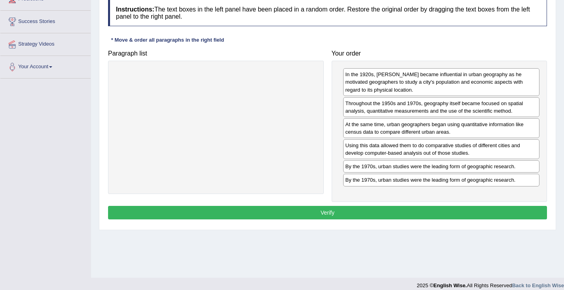
click at [328, 210] on button "Verify" at bounding box center [327, 212] width 439 height 13
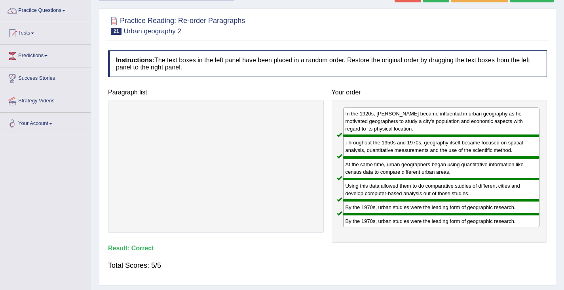
scroll to position [40, 0]
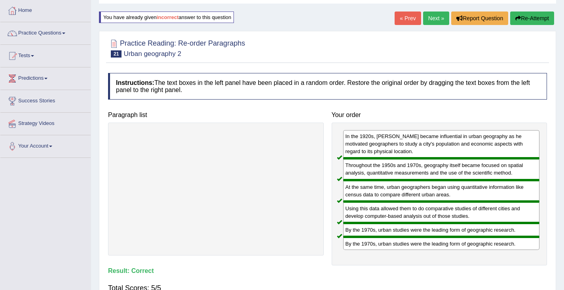
click at [533, 17] on button "Re-Attempt" at bounding box center [533, 17] width 44 height 13
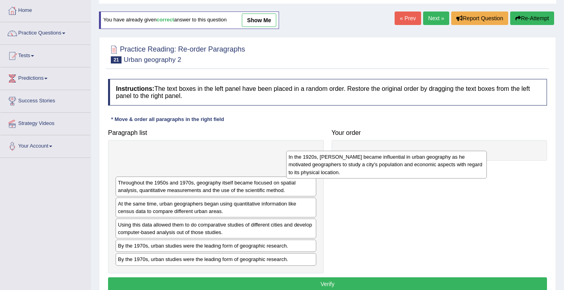
drag, startPoint x: 183, startPoint y: 170, endPoint x: 354, endPoint y: 170, distance: 171.1
click at [354, 170] on div "In the 1920s, [PERSON_NAME] became influential in urban geography as he motivat…" at bounding box center [386, 164] width 201 height 27
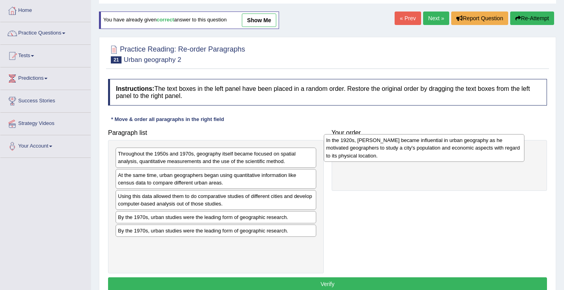
drag, startPoint x: 227, startPoint y: 156, endPoint x: 428, endPoint y: 147, distance: 201.8
click at [429, 145] on div "In the 1920s, [PERSON_NAME] became influential in urban geography as he motivat…" at bounding box center [424, 147] width 201 height 27
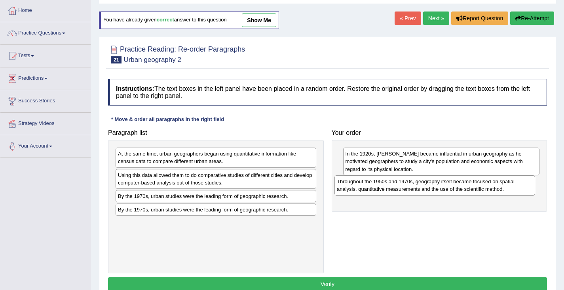
drag, startPoint x: 166, startPoint y: 158, endPoint x: 379, endPoint y: 187, distance: 215.3
click at [385, 186] on div "Throughout the 1950s and 1970s, geography itself became focused on spatial anal…" at bounding box center [435, 185] width 201 height 20
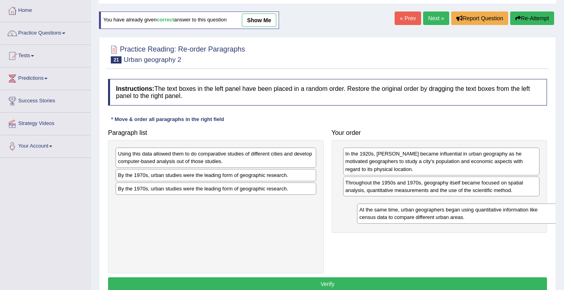
drag, startPoint x: 142, startPoint y: 165, endPoint x: 364, endPoint y: 211, distance: 227.4
click at [364, 211] on div "At the same time, urban geographers began using quantitative information like c…" at bounding box center [457, 213] width 201 height 20
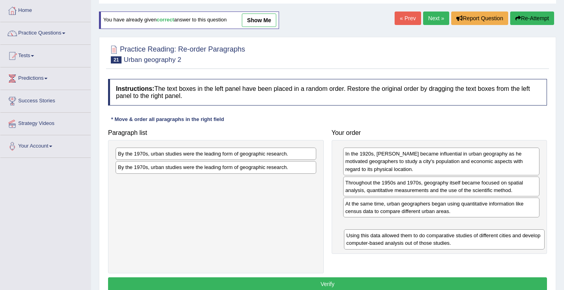
drag, startPoint x: 162, startPoint y: 164, endPoint x: 372, endPoint y: 234, distance: 222.3
click at [373, 236] on div "Using this data allowed them to do comparative studies of different cities and …" at bounding box center [444, 239] width 201 height 20
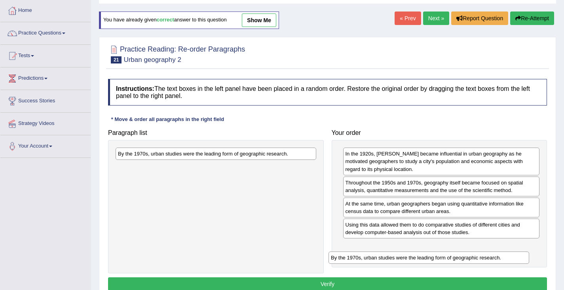
drag, startPoint x: 187, startPoint y: 157, endPoint x: 398, endPoint y: 257, distance: 233.5
click at [400, 259] on div "By the 1970s, urban studies were the leading form of geographic research." at bounding box center [429, 257] width 201 height 12
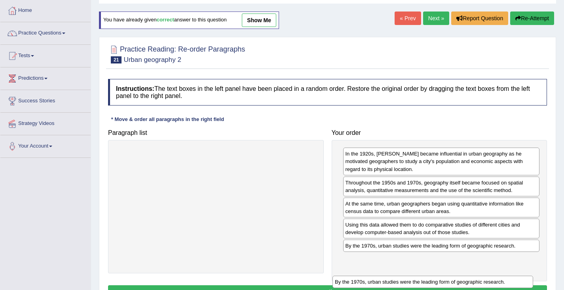
drag, startPoint x: 218, startPoint y: 162, endPoint x: 425, endPoint y: 274, distance: 235.0
click at [424, 278] on div "By the 1970s, urban studies were the leading form of geographic research." at bounding box center [433, 281] width 201 height 12
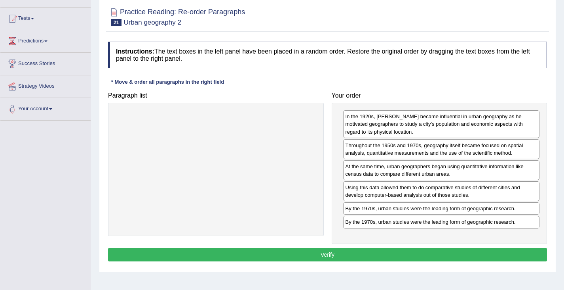
scroll to position [119, 0]
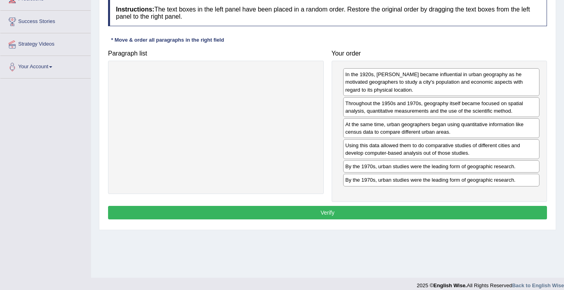
click at [324, 210] on button "Verify" at bounding box center [327, 212] width 439 height 13
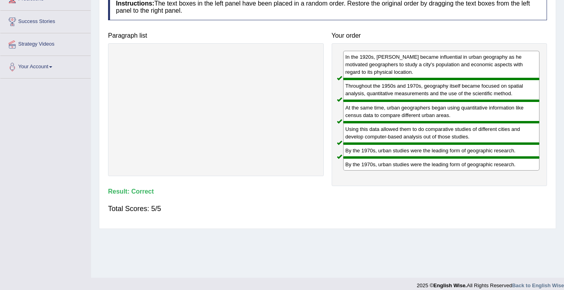
scroll to position [0, 0]
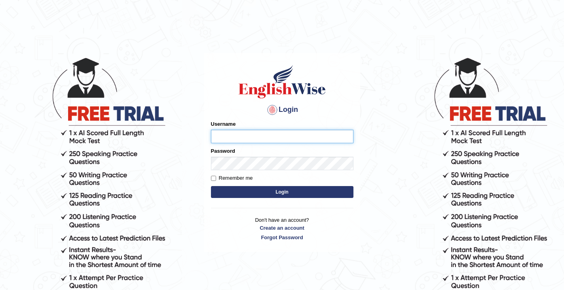
click at [215, 136] on input "Username" at bounding box center [282, 136] width 143 height 13
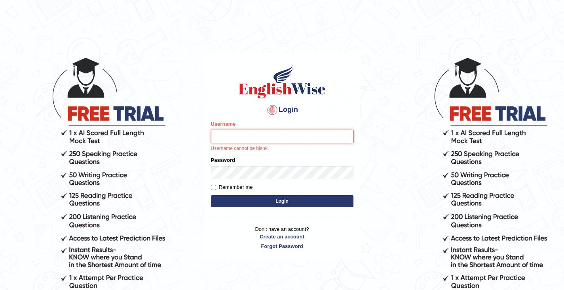
type input "Tshering_Phuntsho2025"
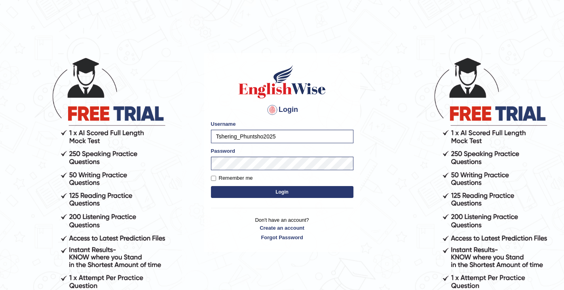
click at [277, 192] on button "Login" at bounding box center [282, 192] width 143 height 12
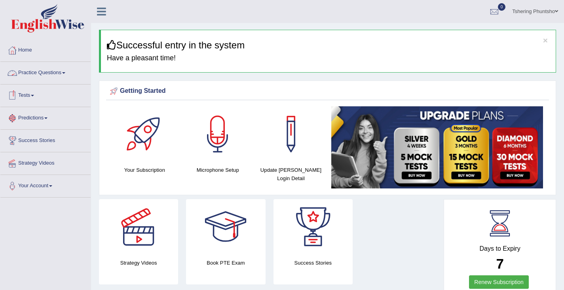
click at [42, 75] on link "Practice Questions" at bounding box center [45, 72] width 90 height 20
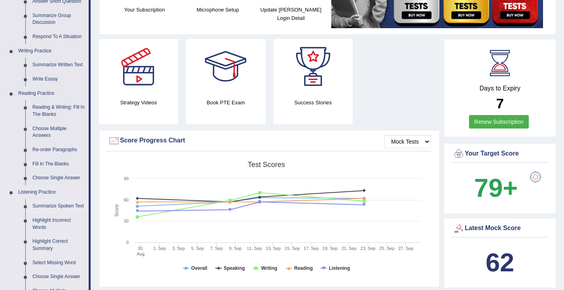
scroll to position [158, 0]
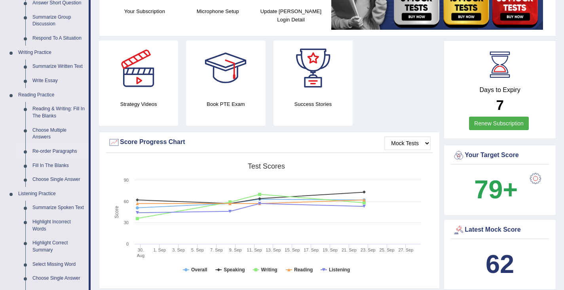
click at [44, 153] on link "Re-order Paragraphs" at bounding box center [59, 151] width 60 height 14
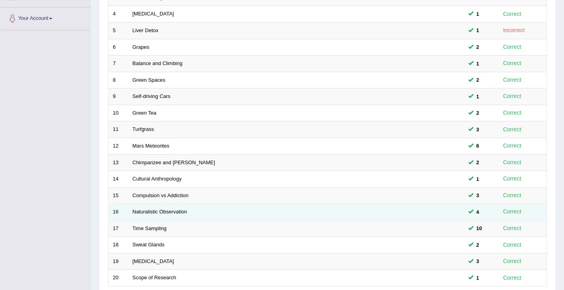
scroll to position [235, 0]
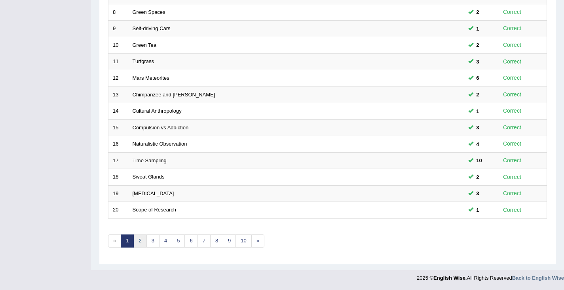
click at [142, 244] on link "2" at bounding box center [139, 240] width 13 height 13
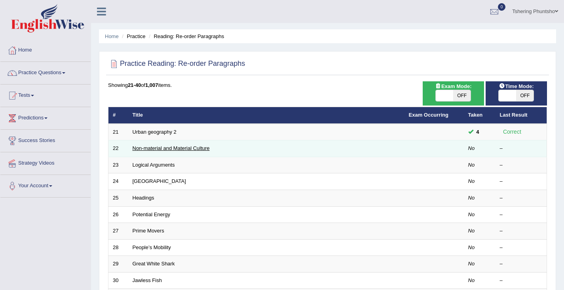
click at [171, 148] on link "Non-material and Material Culture" at bounding box center [171, 148] width 77 height 6
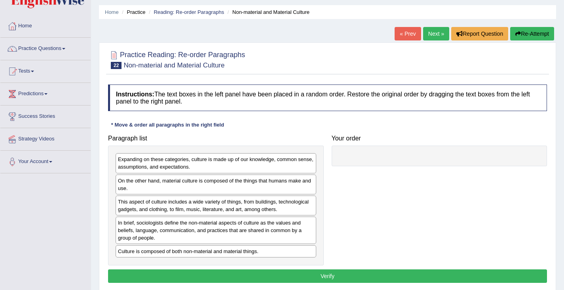
scroll to position [79, 0]
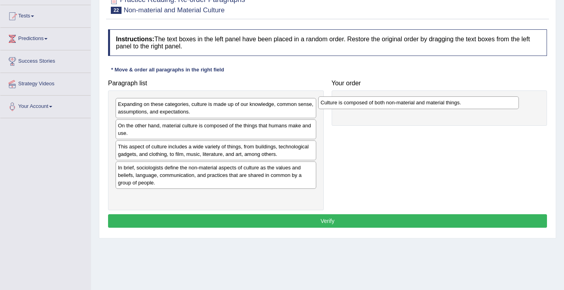
drag, startPoint x: 158, startPoint y: 198, endPoint x: 361, endPoint y: 104, distance: 223.3
click at [361, 104] on div "Culture is composed of both non-material and material things." at bounding box center [418, 102] width 201 height 12
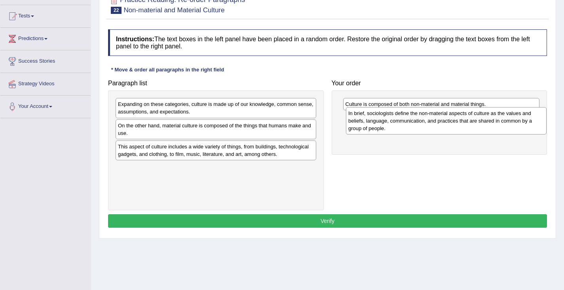
drag, startPoint x: 196, startPoint y: 180, endPoint x: 423, endPoint y: 126, distance: 233.3
click at [423, 126] on div "In brief, sociologists define the non-material aspects of culture as the values…" at bounding box center [446, 120] width 201 height 27
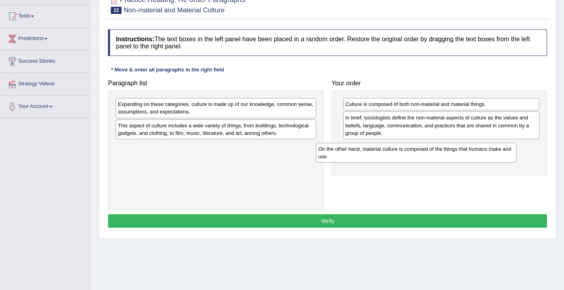
drag, startPoint x: 206, startPoint y: 131, endPoint x: 406, endPoint y: 154, distance: 201.8
click at [406, 154] on div "On the other hand, material culture is composed of the things that humans make …" at bounding box center [416, 153] width 201 height 20
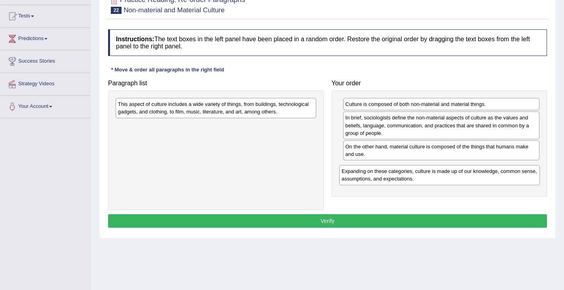
drag, startPoint x: 188, startPoint y: 110, endPoint x: 412, endPoint y: 177, distance: 233.8
click at [412, 177] on div "Expanding on these categories, culture is made up of our knowledge, common sens…" at bounding box center [439, 175] width 201 height 20
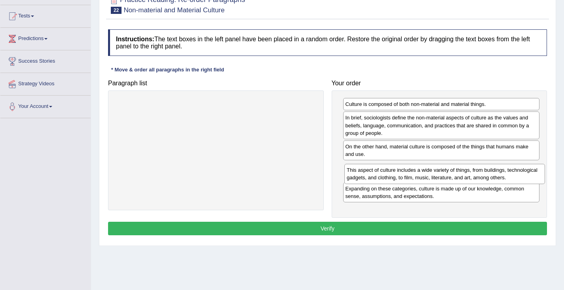
drag, startPoint x: 176, startPoint y: 109, endPoint x: 403, endPoint y: 173, distance: 235.8
click at [405, 173] on div "This aspect of culture includes a wide variety of things, from buildings, techn…" at bounding box center [445, 174] width 201 height 20
click at [330, 230] on button "Verify" at bounding box center [327, 227] width 439 height 13
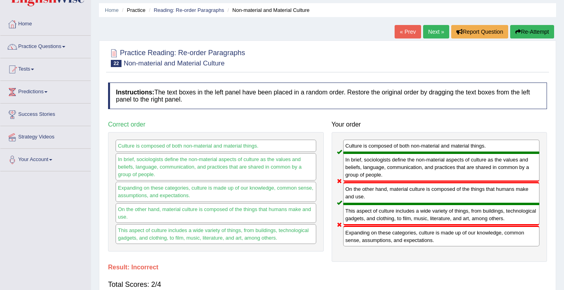
scroll to position [0, 0]
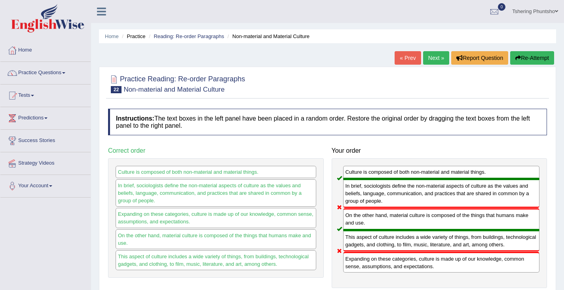
click at [522, 60] on button "Re-Attempt" at bounding box center [533, 57] width 44 height 13
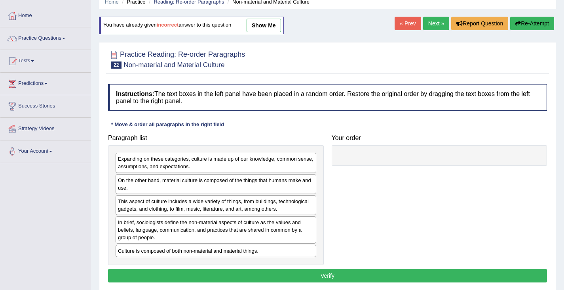
scroll to position [119, 0]
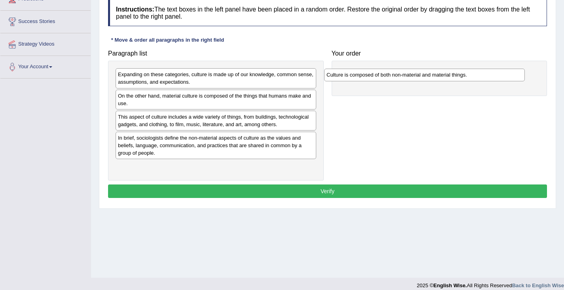
drag, startPoint x: 162, startPoint y: 167, endPoint x: 370, endPoint y: 76, distance: 227.9
click at [370, 76] on div "Culture is composed of both non-material and material things." at bounding box center [424, 75] width 201 height 12
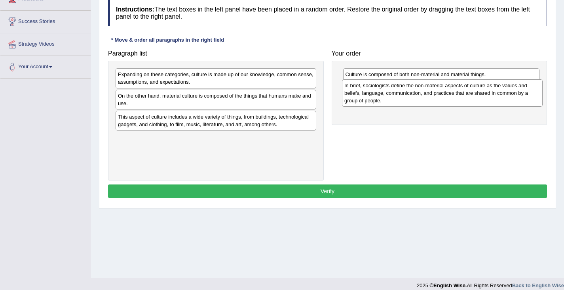
drag, startPoint x: 189, startPoint y: 147, endPoint x: 412, endPoint y: 95, distance: 228.9
click at [412, 95] on div "In brief, sociologists define the non-material aspects of culture as the values…" at bounding box center [442, 92] width 201 height 27
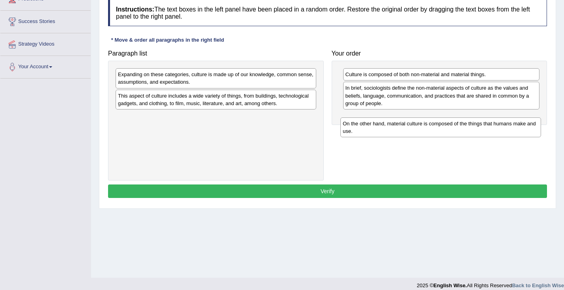
drag, startPoint x: 130, startPoint y: 100, endPoint x: 353, endPoint y: 126, distance: 224.8
click at [353, 126] on div "On the other hand, material culture is composed of the things that humans make …" at bounding box center [441, 127] width 201 height 20
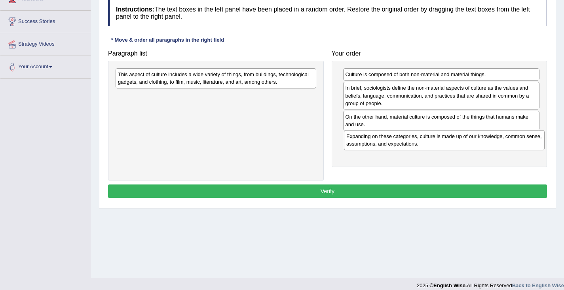
drag, startPoint x: 153, startPoint y: 81, endPoint x: 380, endPoint y: 143, distance: 235.1
click at [381, 143] on div "Expanding on these categories, culture is made up of our knowledge, common sens…" at bounding box center [444, 140] width 201 height 20
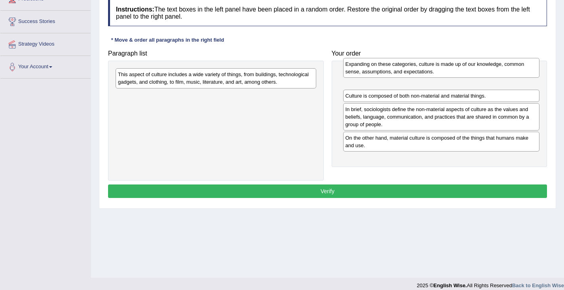
drag, startPoint x: 384, startPoint y: 146, endPoint x: 383, endPoint y: 82, distance: 63.8
click at [383, 78] on div "Expanding on these categories, culture is made up of our knowledge, common sens…" at bounding box center [441, 68] width 197 height 20
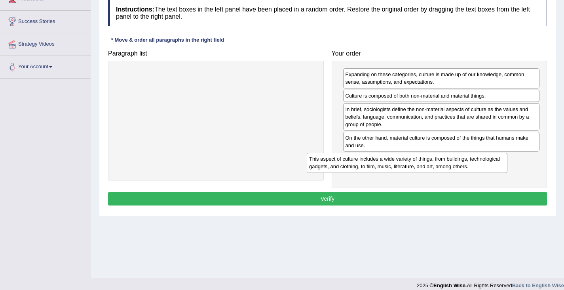
drag, startPoint x: 192, startPoint y: 81, endPoint x: 386, endPoint y: 164, distance: 210.8
click at [386, 164] on div "This aspect of culture includes a wide variety of things, from buildings, techn…" at bounding box center [407, 162] width 201 height 20
click at [326, 199] on button "Verify" at bounding box center [327, 198] width 439 height 13
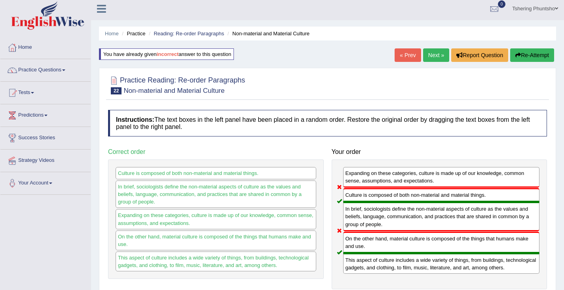
scroll to position [0, 0]
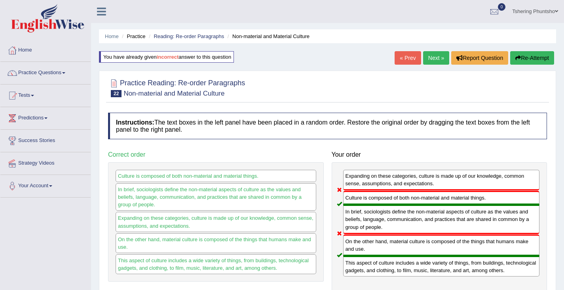
click at [524, 58] on button "Re-Attempt" at bounding box center [533, 57] width 44 height 13
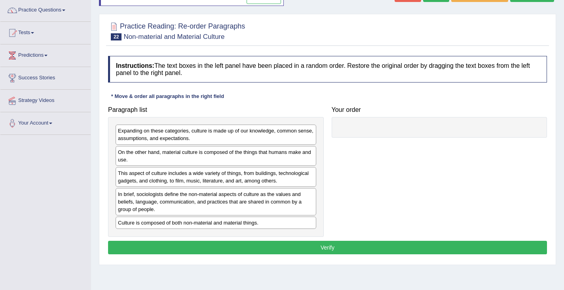
scroll to position [126, 0]
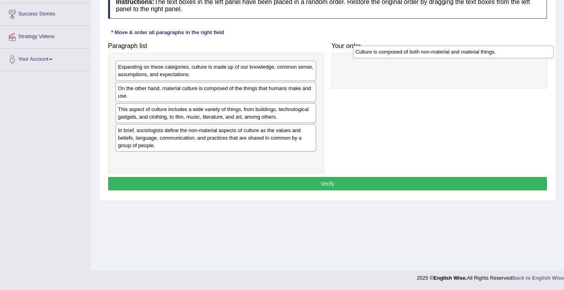
drag, startPoint x: 148, startPoint y: 160, endPoint x: 375, endPoint y: 59, distance: 248.8
click at [378, 57] on div "Culture is composed of both non-material and material things." at bounding box center [453, 52] width 201 height 12
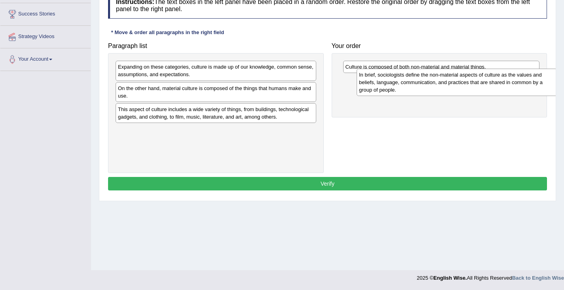
drag, startPoint x: 170, startPoint y: 137, endPoint x: 402, endPoint y: 85, distance: 237.7
click at [410, 82] on div "In brief, sociologists define the non-material aspects of culture as the values…" at bounding box center [457, 82] width 201 height 27
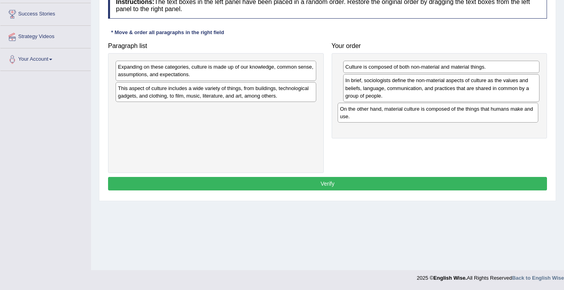
drag, startPoint x: 132, startPoint y: 92, endPoint x: 354, endPoint y: 113, distance: 223.1
click at [354, 113] on div "On the other hand, material culture is composed of the things that humans make …" at bounding box center [438, 113] width 201 height 20
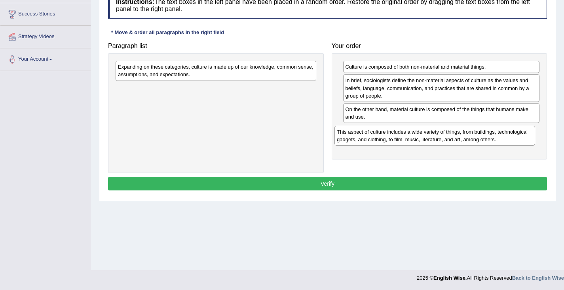
drag, startPoint x: 178, startPoint y: 90, endPoint x: 387, endPoint y: 133, distance: 213.8
click at [396, 133] on div "This aspect of culture includes a wide variety of things, from buildings, techn…" at bounding box center [435, 136] width 201 height 20
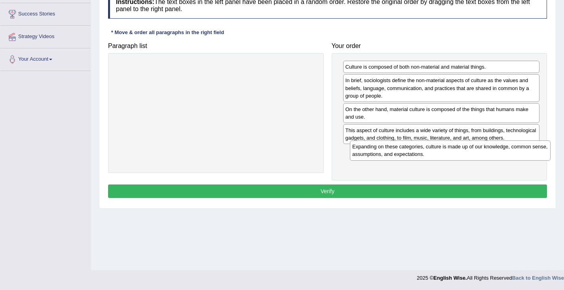
drag, startPoint x: 160, startPoint y: 71, endPoint x: 393, endPoint y: 149, distance: 245.2
click at [394, 150] on div "Expanding on these categories, culture is made up of our knowledge, common sens…" at bounding box center [450, 150] width 201 height 20
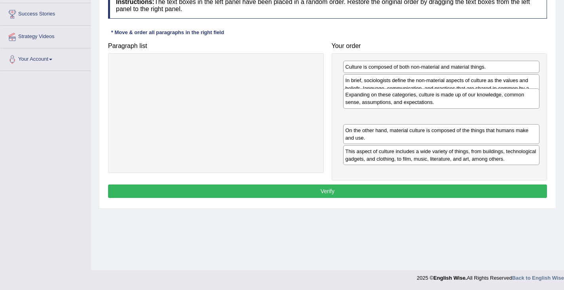
drag, startPoint x: 423, startPoint y: 157, endPoint x: 422, endPoint y: 103, distance: 53.9
click at [422, 102] on div "Expanding on these categories, culture is made up of our knowledge, common sens…" at bounding box center [441, 98] width 197 height 20
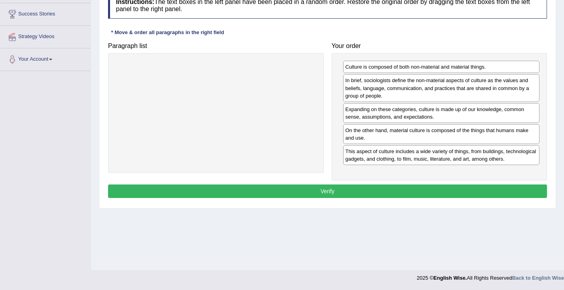
click at [336, 191] on button "Verify" at bounding box center [327, 190] width 439 height 13
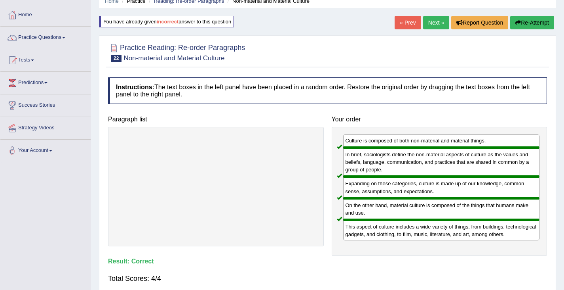
scroll to position [8, 0]
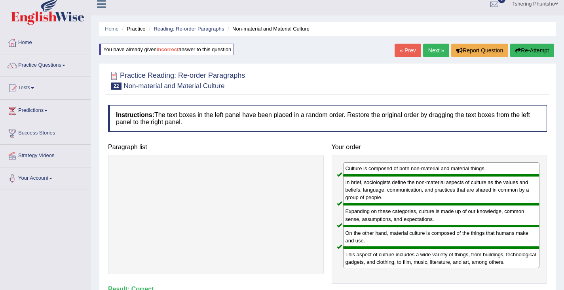
click at [436, 53] on link "Next »" at bounding box center [436, 50] width 26 height 13
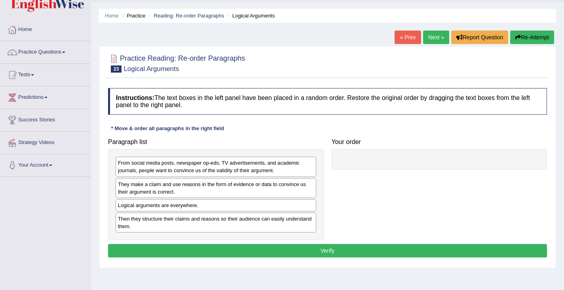
scroll to position [40, 0]
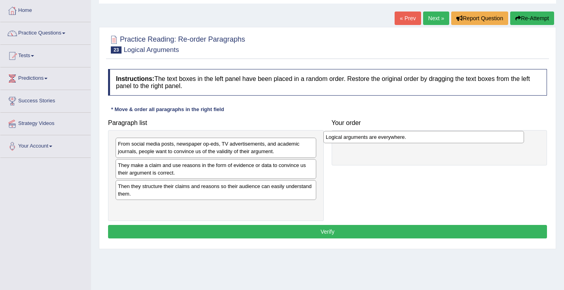
drag, startPoint x: 183, startPoint y: 189, endPoint x: 391, endPoint y: 141, distance: 213.0
click at [391, 141] on div "Logical arguments are everywhere." at bounding box center [424, 137] width 201 height 12
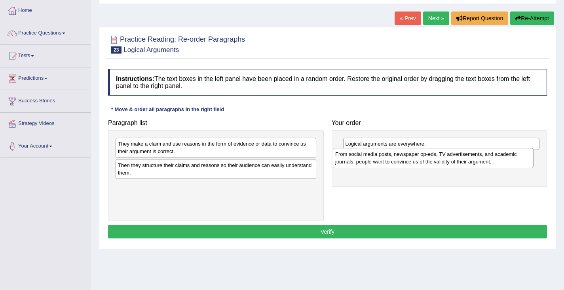
drag, startPoint x: 177, startPoint y: 151, endPoint x: 393, endPoint y: 162, distance: 216.6
click at [394, 162] on div "From social media posts, newspaper op-eds, TV advertisements, and academic jour…" at bounding box center [433, 158] width 201 height 20
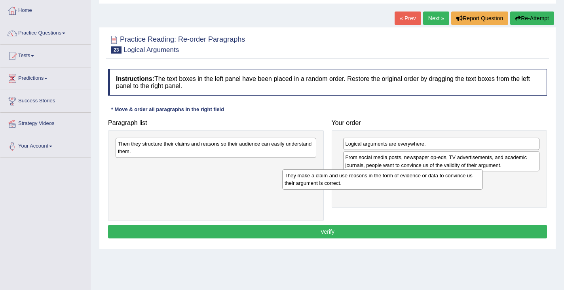
drag, startPoint x: 168, startPoint y: 150, endPoint x: 335, endPoint y: 181, distance: 169.6
click at [335, 181] on div "They make a claim and use reasons in the form of evidence or data to convince u…" at bounding box center [382, 179] width 201 height 20
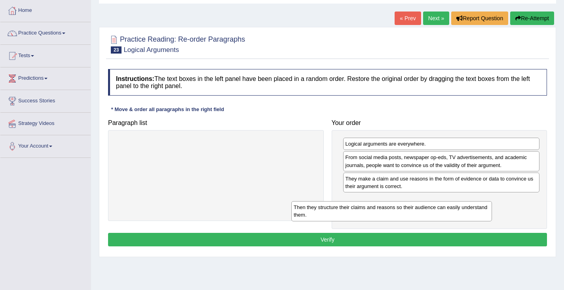
drag, startPoint x: 192, startPoint y: 156, endPoint x: 381, endPoint y: 212, distance: 197.1
click at [381, 212] on div "Then they structure their claims and reasons so their audience can easily under…" at bounding box center [391, 211] width 201 height 20
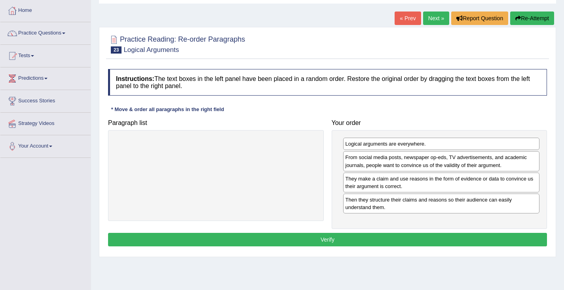
click at [326, 237] on button "Verify" at bounding box center [327, 238] width 439 height 13
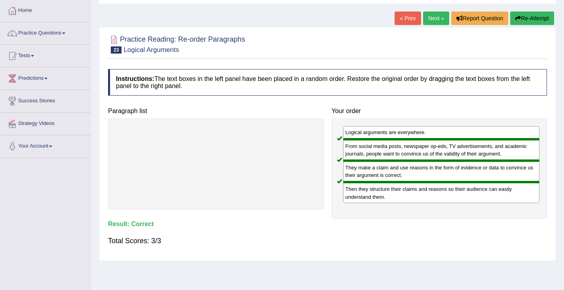
click at [433, 17] on link "Next »" at bounding box center [436, 17] width 26 height 13
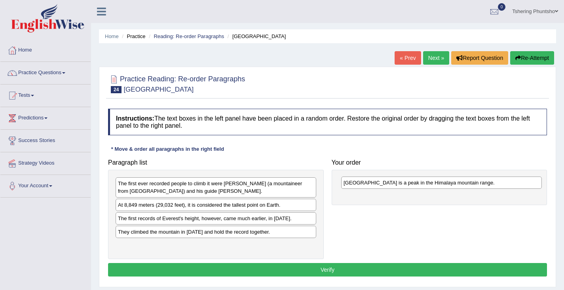
drag, startPoint x: 173, startPoint y: 235, endPoint x: 397, endPoint y: 186, distance: 229.9
click at [398, 186] on div "Mount Everest is a peak in the Himalaya mountain range." at bounding box center [441, 182] width 201 height 12
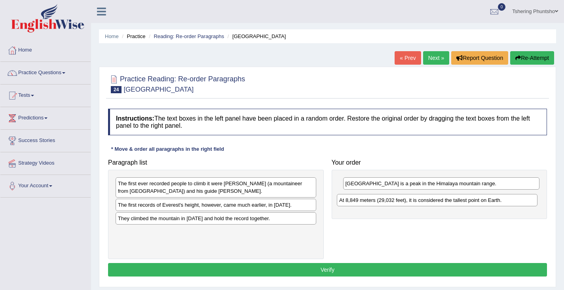
drag, startPoint x: 219, startPoint y: 208, endPoint x: 433, endPoint y: 203, distance: 213.9
click at [433, 203] on div "At 8,849 meters (29,032 feet), it is considered the tallest point on Earth." at bounding box center [437, 200] width 201 height 12
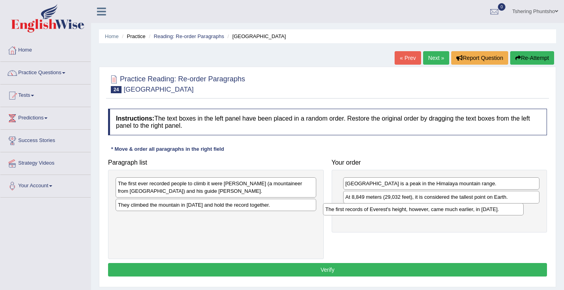
drag, startPoint x: 179, startPoint y: 208, endPoint x: 387, endPoint y: 212, distance: 207.6
click at [387, 212] on div "The first records of Everest's height, however, came much earlier, in 1856." at bounding box center [423, 209] width 201 height 12
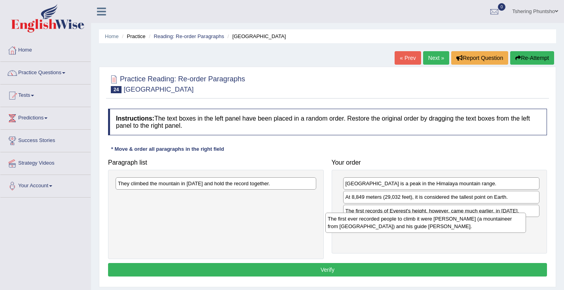
drag, startPoint x: 166, startPoint y: 188, endPoint x: 373, endPoint y: 223, distance: 210.0
click at [374, 223] on div "The first ever recorded people to climb it were Edmund Hillary (a mountaineer f…" at bounding box center [426, 222] width 201 height 20
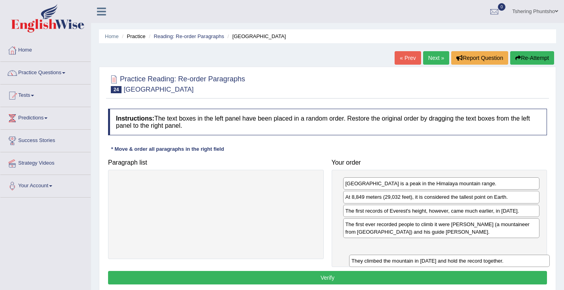
drag, startPoint x: 187, startPoint y: 183, endPoint x: 417, endPoint y: 254, distance: 241.3
click at [417, 254] on div "They climbed the mountain in 1953 and hold the record together." at bounding box center [449, 260] width 201 height 12
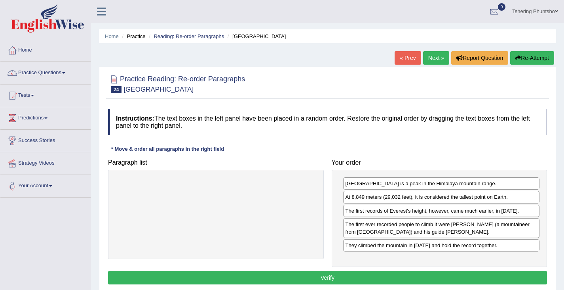
click at [345, 274] on button "Verify" at bounding box center [327, 277] width 439 height 13
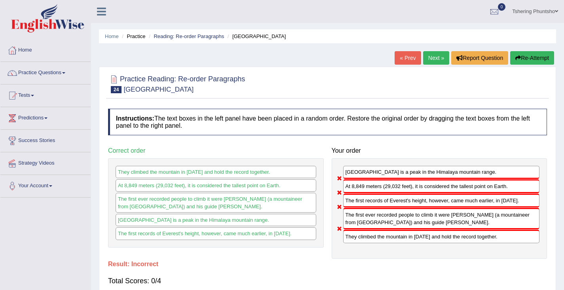
click at [526, 59] on button "Re-Attempt" at bounding box center [533, 57] width 44 height 13
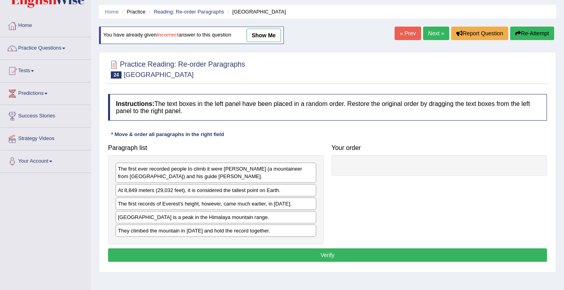
scroll to position [79, 0]
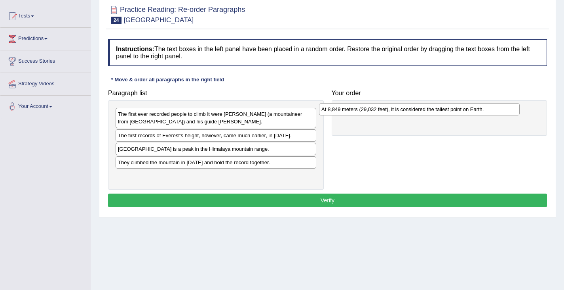
drag, startPoint x: 190, startPoint y: 136, endPoint x: 389, endPoint y: 112, distance: 199.9
click at [389, 112] on div "At 8,849 meters (29,032 feet), it is considered the tallest point on Earth." at bounding box center [419, 109] width 201 height 12
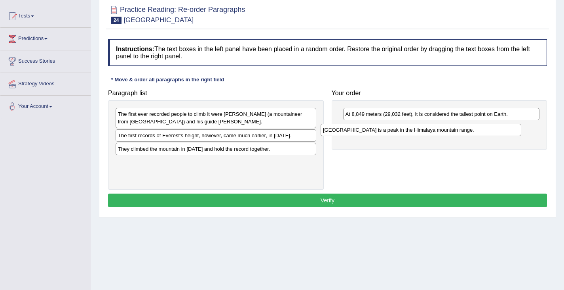
drag, startPoint x: 203, startPoint y: 152, endPoint x: 408, endPoint y: 133, distance: 206.1
click at [408, 133] on div "[GEOGRAPHIC_DATA] is a peak in the Himalaya mountain range." at bounding box center [421, 130] width 201 height 12
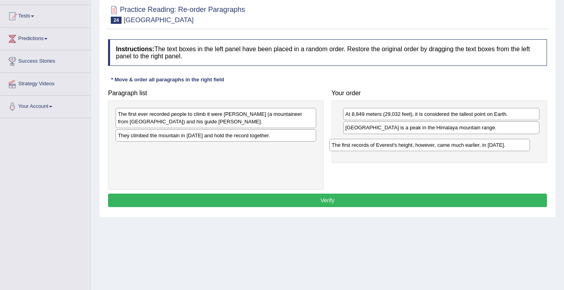
drag, startPoint x: 169, startPoint y: 137, endPoint x: 383, endPoint y: 147, distance: 214.1
click at [383, 147] on div "The first records of Everest's height, however, came much earlier, in [DATE]." at bounding box center [430, 145] width 201 height 12
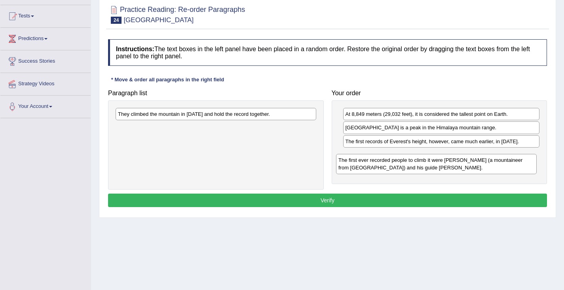
drag, startPoint x: 169, startPoint y: 135, endPoint x: 379, endPoint y: 164, distance: 212.3
click at [380, 164] on div "The first ever recorded people to climb it were [PERSON_NAME] (a mountaineer fr…" at bounding box center [436, 164] width 201 height 20
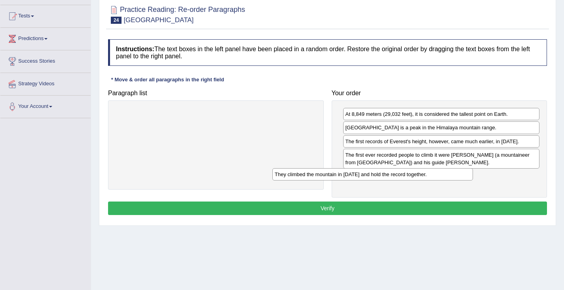
drag, startPoint x: 231, startPoint y: 116, endPoint x: 407, endPoint y: 178, distance: 186.1
click at [407, 179] on div "They climbed the mountain in [DATE] and hold the record together." at bounding box center [372, 174] width 201 height 12
click at [333, 207] on button "Verify" at bounding box center [327, 207] width 439 height 13
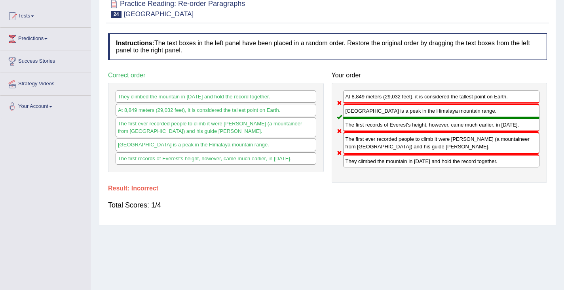
scroll to position [0, 0]
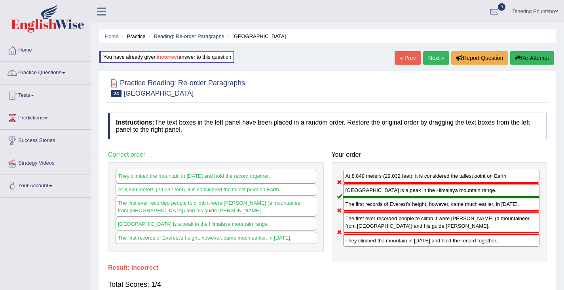
click at [524, 57] on button "Re-Attempt" at bounding box center [533, 57] width 44 height 13
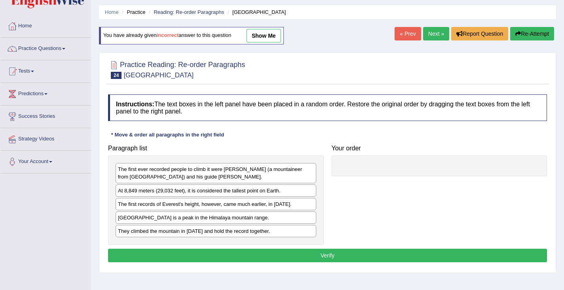
scroll to position [40, 0]
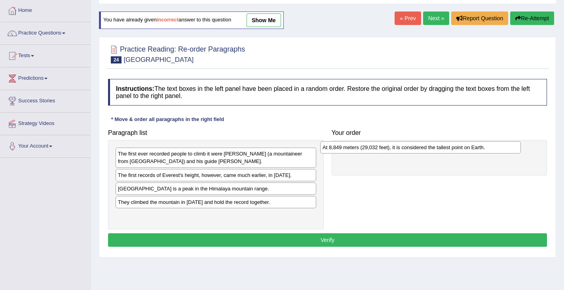
drag, startPoint x: 158, startPoint y: 177, endPoint x: 363, endPoint y: 150, distance: 206.6
click at [363, 150] on div "At 8,849 meters (29,032 feet), it is considered the tallest point on Earth." at bounding box center [420, 147] width 201 height 12
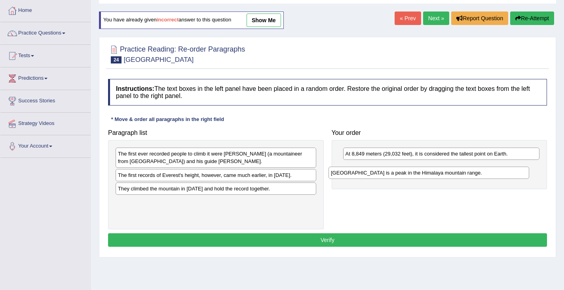
drag, startPoint x: 178, startPoint y: 189, endPoint x: 395, endPoint y: 166, distance: 218.3
click at [395, 166] on div "[GEOGRAPHIC_DATA] is a peak in the Himalaya mountain range." at bounding box center [429, 172] width 201 height 12
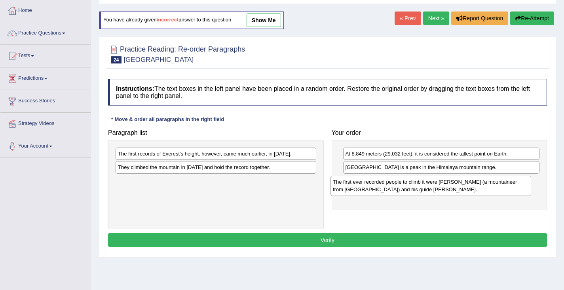
drag, startPoint x: 194, startPoint y: 164, endPoint x: 399, endPoint y: 194, distance: 207.7
click at [409, 192] on div "The first ever recorded people to climb it were [PERSON_NAME] (a mountaineer fr…" at bounding box center [431, 185] width 201 height 20
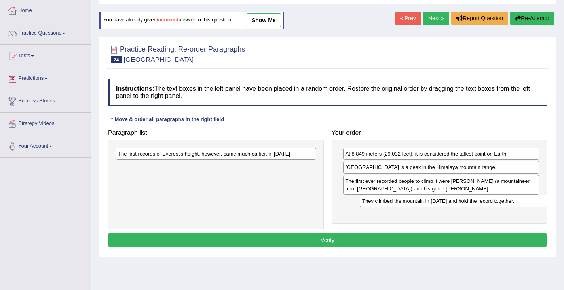
drag, startPoint x: 175, startPoint y: 168, endPoint x: 413, endPoint y: 200, distance: 239.8
click at [417, 200] on div "They climbed the mountain in [DATE] and hold the record together." at bounding box center [460, 200] width 201 height 12
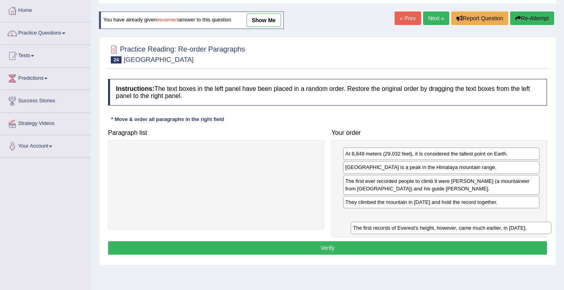
drag, startPoint x: 181, startPoint y: 156, endPoint x: 413, endPoint y: 224, distance: 242.3
click at [414, 225] on div "The first records of Everest's height, however, came much earlier, in [DATE]." at bounding box center [451, 227] width 201 height 12
click at [318, 249] on button "Verify" at bounding box center [327, 247] width 439 height 13
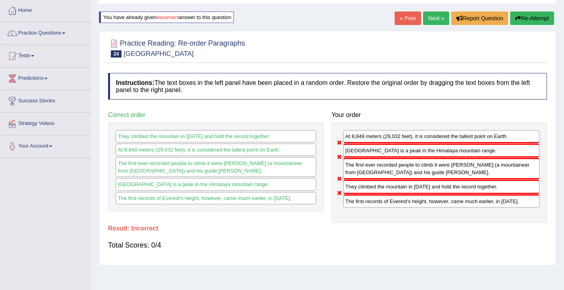
click at [532, 18] on button "Re-Attempt" at bounding box center [533, 17] width 44 height 13
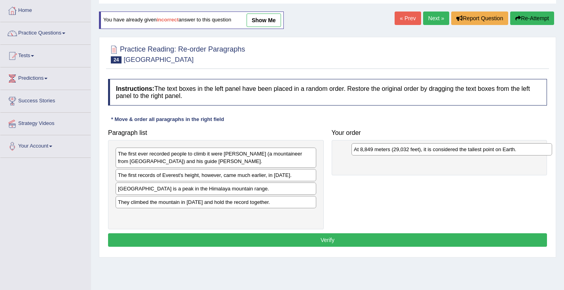
drag, startPoint x: 154, startPoint y: 177, endPoint x: 381, endPoint y: 151, distance: 228.4
click at [381, 151] on div "At 8,849 meters (29,032 feet), it is considered the tallest point on Earth." at bounding box center [452, 149] width 201 height 12
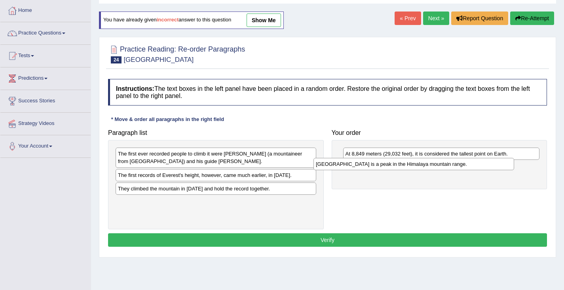
drag, startPoint x: 149, startPoint y: 187, endPoint x: 345, endPoint y: 163, distance: 197.1
click at [345, 163] on div "[GEOGRAPHIC_DATA] is a peak in the Himalaya mountain range." at bounding box center [414, 164] width 201 height 12
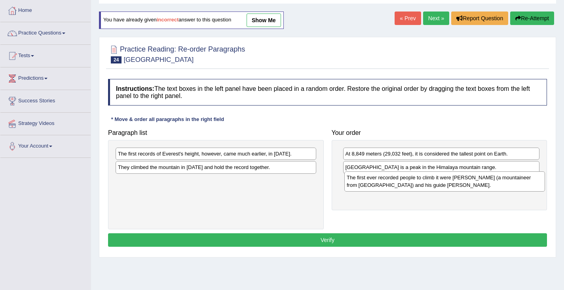
drag, startPoint x: 144, startPoint y: 162, endPoint x: 371, endPoint y: 187, distance: 228.7
click at [373, 186] on div "The first ever recorded people to climb it were [PERSON_NAME] (a mountaineer fr…" at bounding box center [445, 181] width 201 height 20
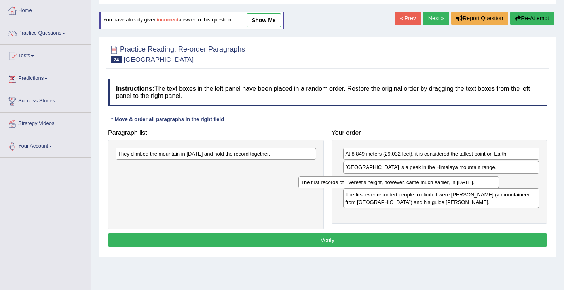
drag, startPoint x: 162, startPoint y: 158, endPoint x: 345, endPoint y: 186, distance: 185.1
click at [345, 186] on div "The first records of Everest's height, however, came much earlier, in 1856." at bounding box center [399, 182] width 201 height 12
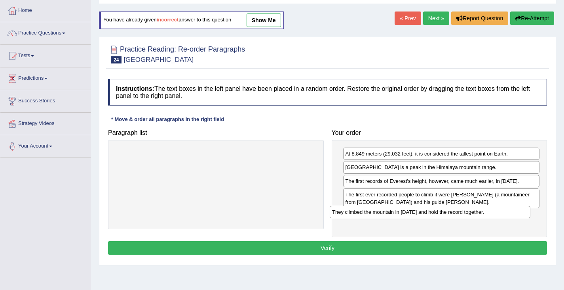
drag, startPoint x: 176, startPoint y: 156, endPoint x: 388, endPoint y: 212, distance: 219.2
click at [388, 212] on div "They climbed the mountain in 1953 and hold the record together." at bounding box center [430, 212] width 201 height 12
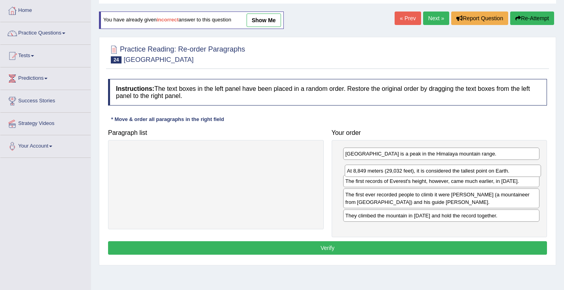
drag, startPoint x: 370, startPoint y: 154, endPoint x: 371, endPoint y: 171, distance: 16.7
click at [371, 171] on div "At 8,849 meters (29,032 feet), it is considered the tallest point on Earth." at bounding box center [443, 170] width 197 height 12
click at [331, 248] on button "Verify" at bounding box center [327, 247] width 439 height 13
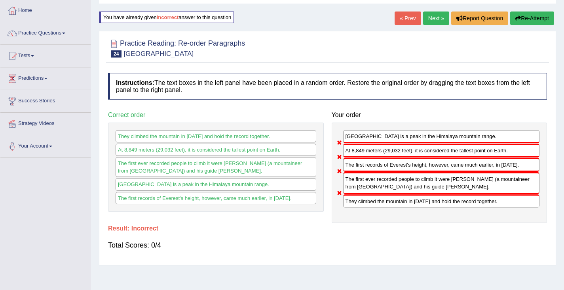
click at [518, 19] on icon "button" at bounding box center [519, 18] width 6 height 6
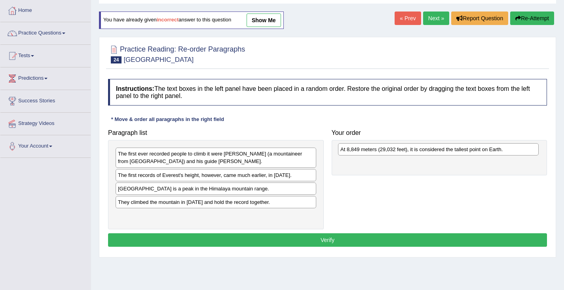
drag, startPoint x: 130, startPoint y: 175, endPoint x: 352, endPoint y: 149, distance: 223.6
click at [352, 149] on div "At 8,849 meters (29,032 feet), it is considered the tallest point on Earth." at bounding box center [438, 149] width 201 height 12
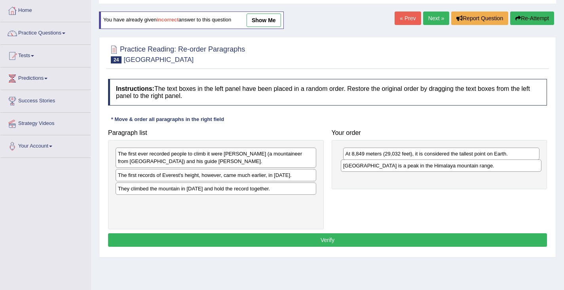
drag, startPoint x: 131, startPoint y: 187, endPoint x: 350, endPoint y: 163, distance: 220.3
click at [350, 163] on div "[GEOGRAPHIC_DATA] is a peak in the Himalaya mountain range." at bounding box center [441, 165] width 201 height 12
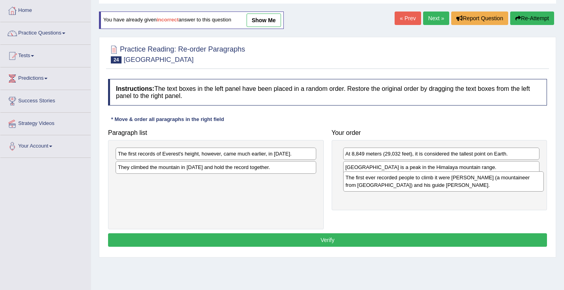
drag, startPoint x: 149, startPoint y: 162, endPoint x: 344, endPoint y: 191, distance: 196.9
click at [376, 186] on div "The first ever recorded people to climb it were [PERSON_NAME] (a mountaineer fr…" at bounding box center [443, 181] width 201 height 20
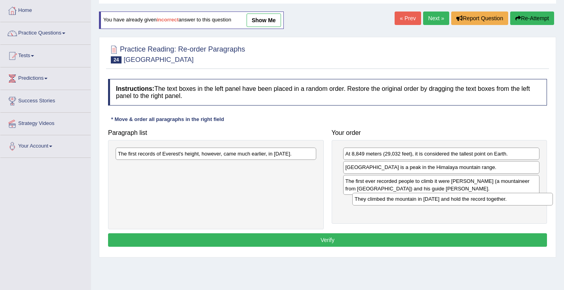
drag, startPoint x: 154, startPoint y: 173, endPoint x: 383, endPoint y: 202, distance: 230.8
click at [386, 202] on div "They climbed the mountain in [DATE] and hold the record together." at bounding box center [452, 198] width 201 height 12
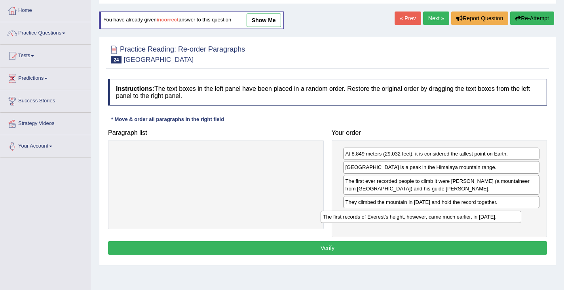
drag, startPoint x: 182, startPoint y: 159, endPoint x: 381, endPoint y: 216, distance: 207.3
click at [381, 217] on div "The first records of Everest's height, however, came much earlier, in [DATE]." at bounding box center [421, 216] width 201 height 12
click at [326, 248] on button "Verify" at bounding box center [327, 247] width 439 height 13
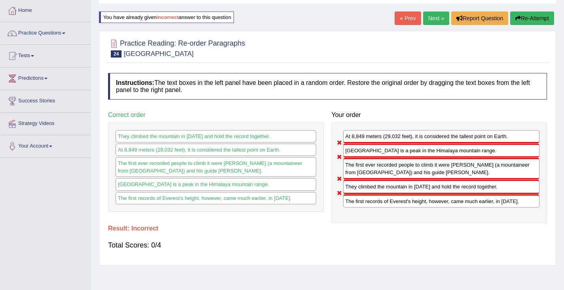
drag, startPoint x: 528, startPoint y: 17, endPoint x: 525, endPoint y: 21, distance: 4.6
click at [527, 18] on button "Re-Attempt" at bounding box center [533, 17] width 44 height 13
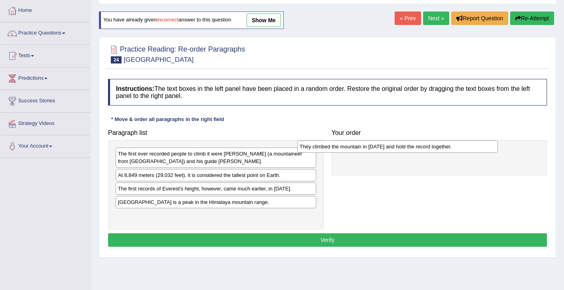
drag, startPoint x: 187, startPoint y: 217, endPoint x: 369, endPoint y: 149, distance: 194.1
click at [369, 149] on div "They climbed the mountain in [DATE] and hold the record together." at bounding box center [397, 146] width 201 height 12
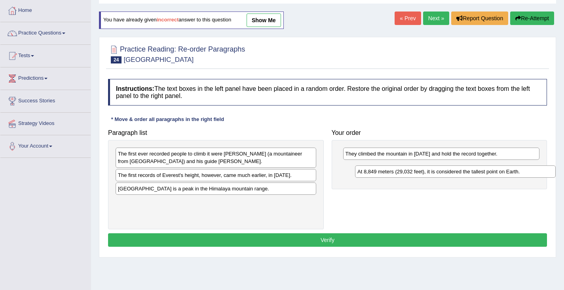
drag, startPoint x: 139, startPoint y: 177, endPoint x: 376, endPoint y: 174, distance: 237.7
click at [377, 174] on div "At 8,849 meters (29,032 feet), it is considered the tallest point on Earth." at bounding box center [455, 171] width 201 height 12
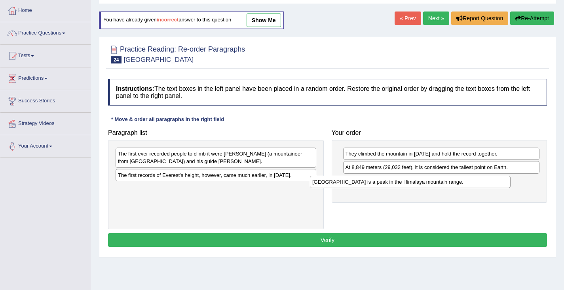
drag, startPoint x: 159, startPoint y: 188, endPoint x: 353, endPoint y: 181, distance: 194.6
click at [353, 181] on div "[GEOGRAPHIC_DATA] is a peak in the Himalaya mountain range." at bounding box center [410, 181] width 201 height 12
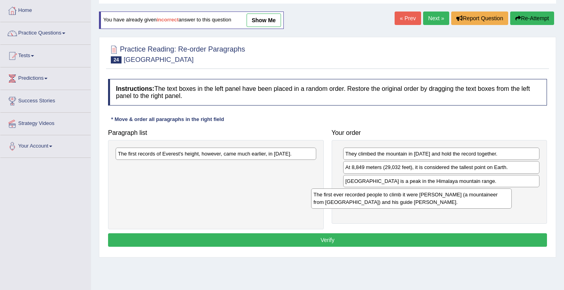
drag, startPoint x: 137, startPoint y: 160, endPoint x: 333, endPoint y: 201, distance: 199.9
click at [333, 201] on div "The first ever recorded people to climb it were [PERSON_NAME] (a mountaineer fr…" at bounding box center [411, 198] width 201 height 20
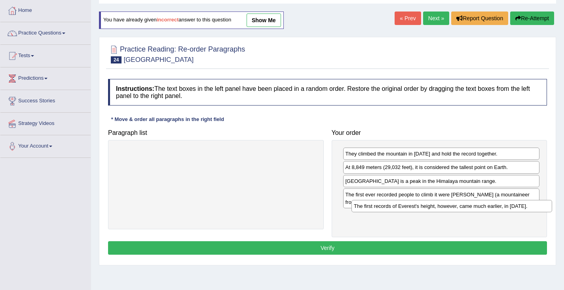
drag, startPoint x: 217, startPoint y: 156, endPoint x: 438, endPoint y: 222, distance: 231.0
click at [438, 212] on div "The first records of Everest's height, however, came much earlier, in [DATE]." at bounding box center [452, 206] width 201 height 12
click at [351, 246] on button "Verify" at bounding box center [327, 247] width 439 height 13
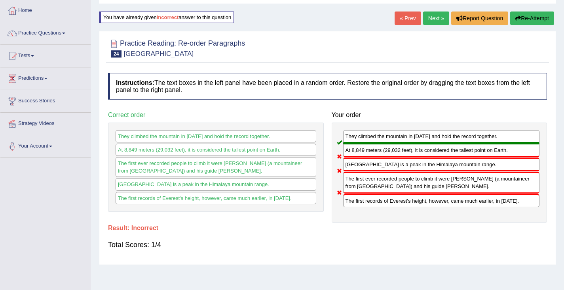
drag, startPoint x: 367, startPoint y: 185, endPoint x: 370, endPoint y: 172, distance: 13.5
click at [370, 172] on div "The first ever recorded people to climb it were [PERSON_NAME] (a mountaineer fr…" at bounding box center [441, 181] width 197 height 21
click at [516, 18] on icon "button" at bounding box center [519, 18] width 6 height 6
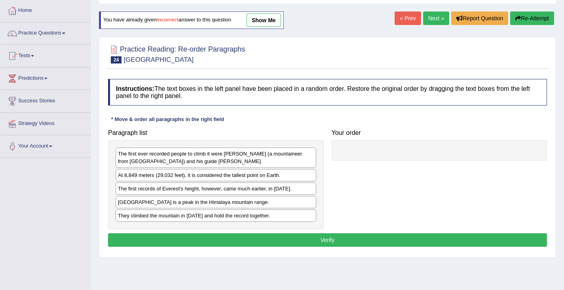
scroll to position [40, 0]
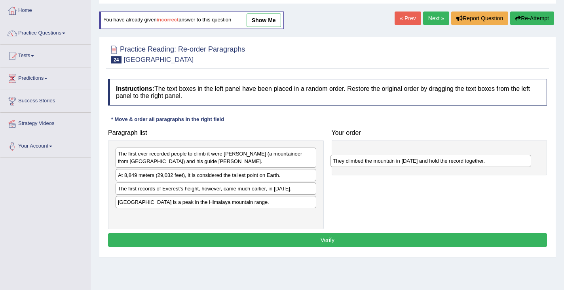
drag, startPoint x: 144, startPoint y: 215, endPoint x: 359, endPoint y: 151, distance: 223.9
click at [357, 154] on div "They climbed the mountain in [DATE] and hold the record together." at bounding box center [431, 160] width 201 height 12
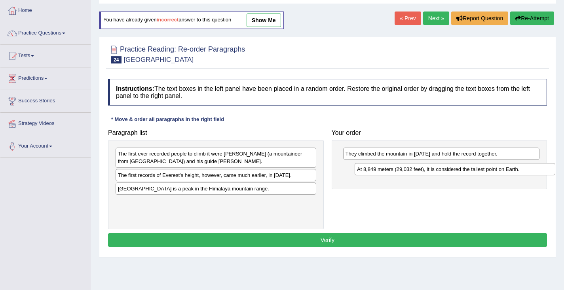
drag, startPoint x: 168, startPoint y: 176, endPoint x: 406, endPoint y: 172, distance: 238.5
click at [407, 171] on div "At 8,849 meters (29,032 feet), it is considered the tallest point on Earth." at bounding box center [455, 169] width 201 height 12
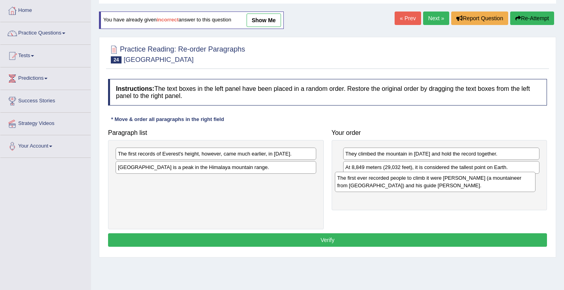
drag, startPoint x: 149, startPoint y: 161, endPoint x: 368, endPoint y: 187, distance: 219.7
click at [368, 185] on div "The first ever recorded people to climb it were [PERSON_NAME] (a mountaineer fr…" at bounding box center [435, 181] width 201 height 20
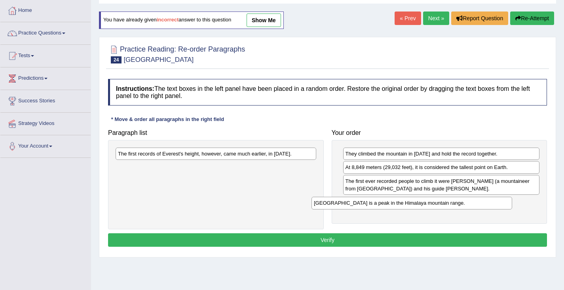
drag, startPoint x: 165, startPoint y: 170, endPoint x: 358, endPoint y: 206, distance: 196.3
click at [361, 206] on div "[GEOGRAPHIC_DATA] is a peak in the Himalaya mountain range." at bounding box center [412, 202] width 201 height 12
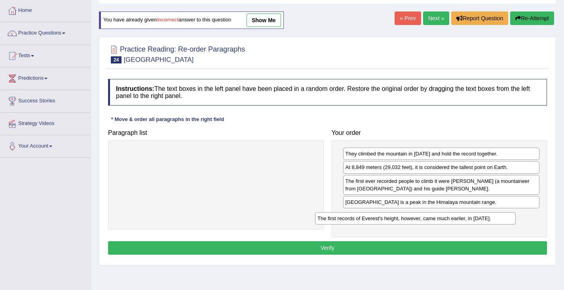
drag, startPoint x: 221, startPoint y: 152, endPoint x: 424, endPoint y: 223, distance: 215.8
click at [424, 223] on div "The first records of Everest's height, however, came much earlier, in [DATE]." at bounding box center [415, 218] width 201 height 12
click at [331, 252] on button "Verify" at bounding box center [327, 247] width 439 height 13
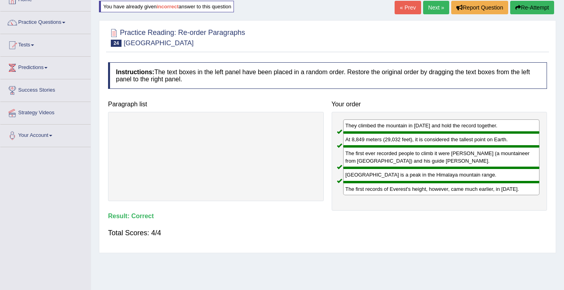
scroll to position [0, 0]
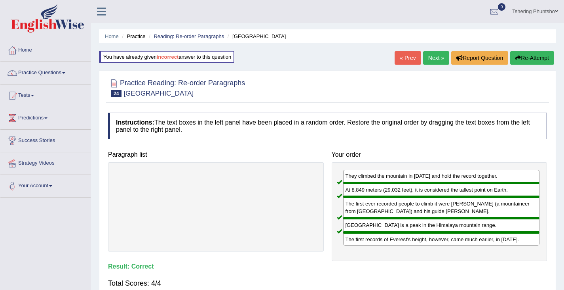
click at [436, 58] on link "Next »" at bounding box center [436, 57] width 26 height 13
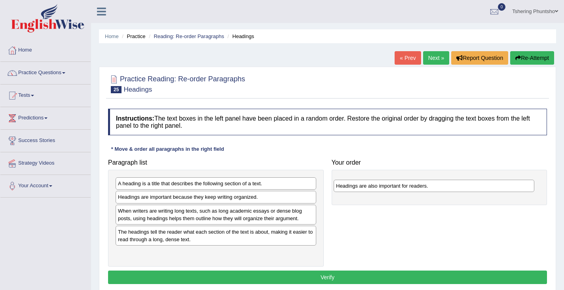
drag, startPoint x: 152, startPoint y: 187, endPoint x: 368, endPoint y: 187, distance: 216.2
click at [368, 187] on div "Headings are also important for readers." at bounding box center [434, 185] width 201 height 12
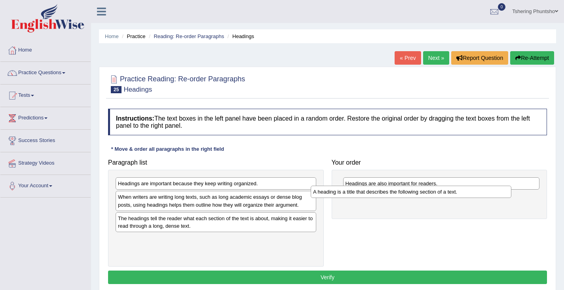
drag, startPoint x: 166, startPoint y: 184, endPoint x: 364, endPoint y: 201, distance: 199.2
click at [364, 198] on div "A heading is a title that describes the following section of a text." at bounding box center [411, 191] width 201 height 12
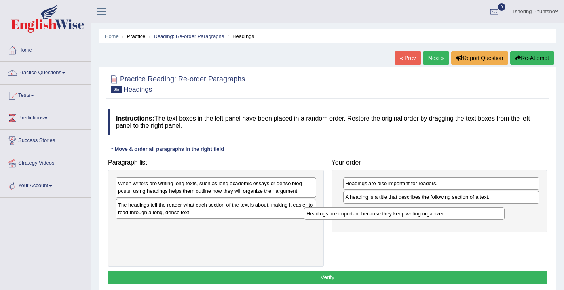
drag, startPoint x: 186, startPoint y: 188, endPoint x: 375, endPoint y: 218, distance: 191.0
click at [375, 218] on div "Headings are important because they keep writing organized." at bounding box center [404, 213] width 201 height 12
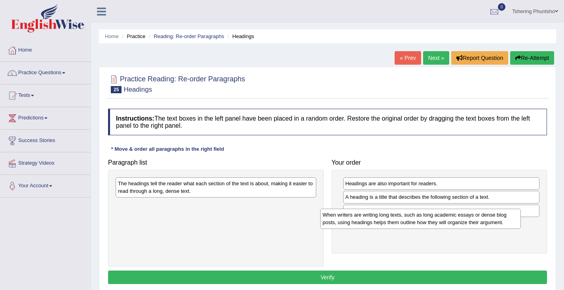
drag, startPoint x: 225, startPoint y: 209, endPoint x: 394, endPoint y: 225, distance: 169.1
click at [395, 225] on div "When writers are writing long texts, such as long academic essays or dense blog…" at bounding box center [420, 218] width 201 height 20
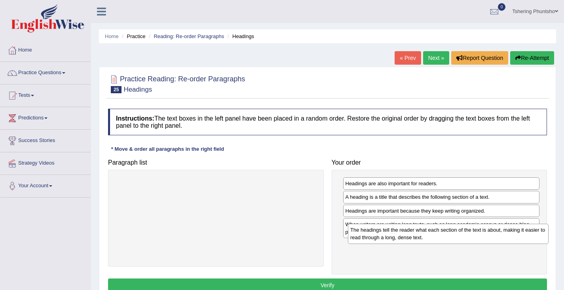
drag, startPoint x: 227, startPoint y: 186, endPoint x: 457, endPoint y: 231, distance: 234.8
click at [457, 231] on div "The headings tell the reader what each section of the text is about, making it …" at bounding box center [448, 233] width 201 height 20
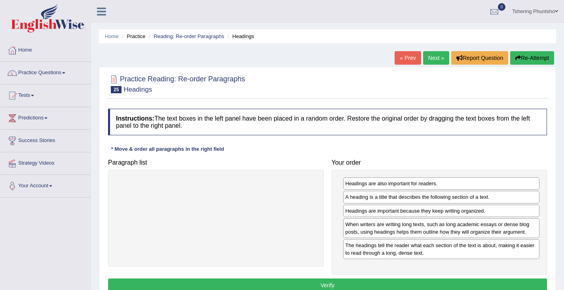
click at [350, 282] on button "Verify" at bounding box center [327, 284] width 439 height 13
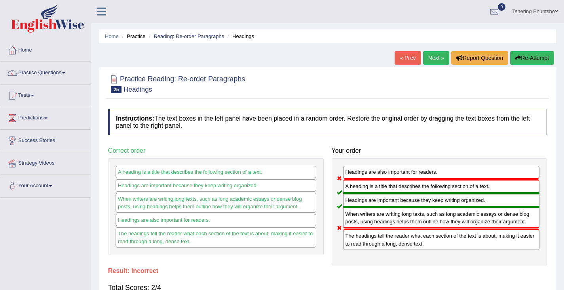
click at [522, 58] on button "Re-Attempt" at bounding box center [533, 57] width 44 height 13
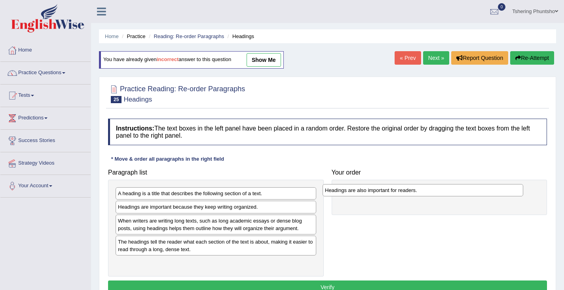
drag, startPoint x: 158, startPoint y: 195, endPoint x: 357, endPoint y: 192, distance: 199.6
click at [362, 192] on div "Headings are also important for readers." at bounding box center [423, 190] width 201 height 12
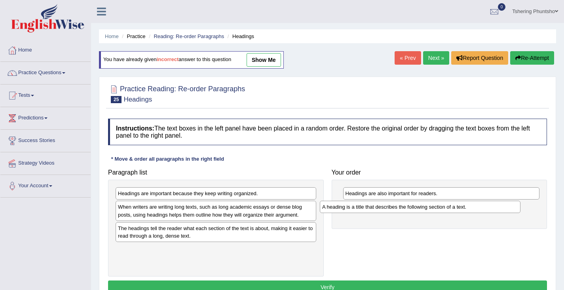
drag, startPoint x: 177, startPoint y: 197, endPoint x: 381, endPoint y: 211, distance: 204.8
click at [381, 211] on div "A heading is a title that describes the following section of a text." at bounding box center [420, 206] width 201 height 12
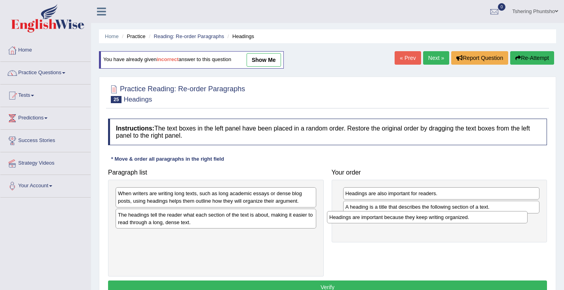
drag, startPoint x: 170, startPoint y: 194, endPoint x: 381, endPoint y: 218, distance: 212.8
click at [381, 218] on div "Headings are important because they keep writing organized." at bounding box center [427, 217] width 201 height 12
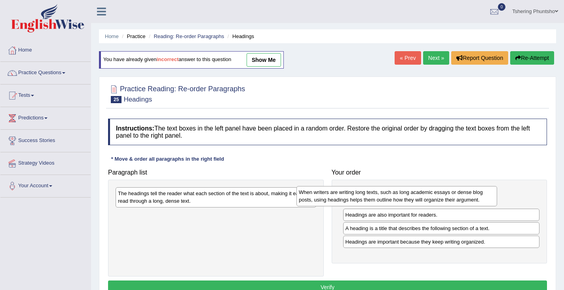
drag, startPoint x: 231, startPoint y: 200, endPoint x: 411, endPoint y: 198, distance: 179.8
click at [412, 198] on div "When writers are writing long texts, such as long academic essays or dense blog…" at bounding box center [397, 196] width 201 height 20
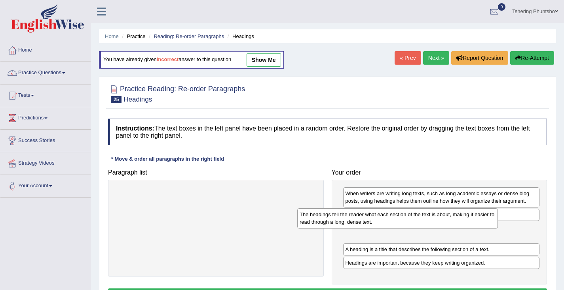
drag, startPoint x: 141, startPoint y: 199, endPoint x: 323, endPoint y: 220, distance: 183.0
click at [323, 220] on div "The headings tell the reader what each section of the text is about, making it …" at bounding box center [397, 218] width 201 height 20
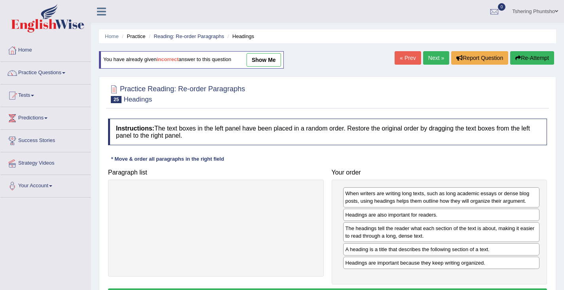
scroll to position [119, 0]
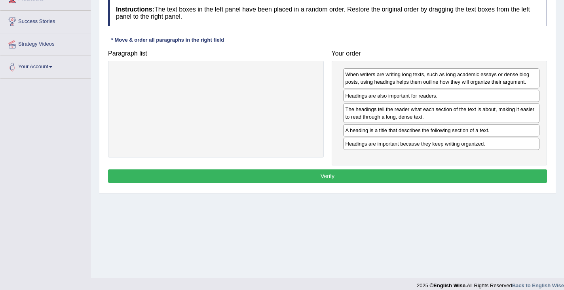
click at [288, 176] on button "Verify" at bounding box center [327, 175] width 439 height 13
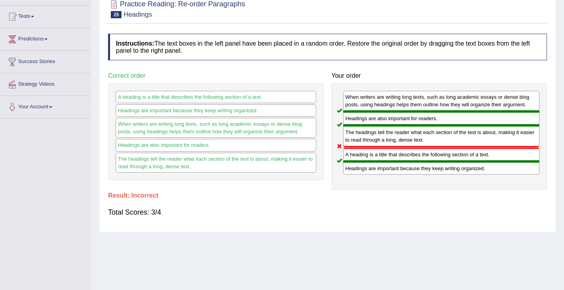
scroll to position [40, 0]
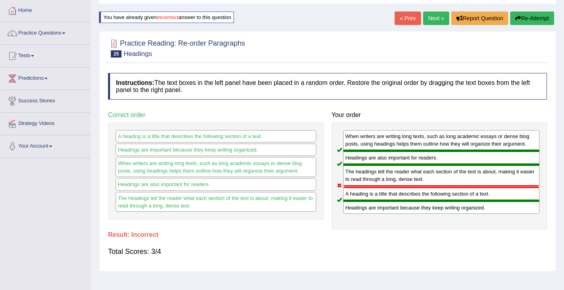
click at [522, 17] on button "Re-Attempt" at bounding box center [533, 17] width 44 height 13
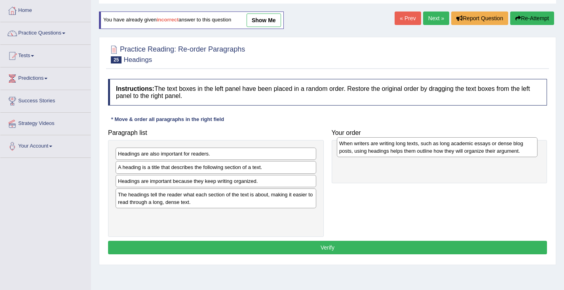
drag, startPoint x: 135, startPoint y: 198, endPoint x: 356, endPoint y: 148, distance: 226.2
click at [356, 148] on div "When writers are writing long texts, such as long academic essays or dense blog…" at bounding box center [437, 147] width 201 height 20
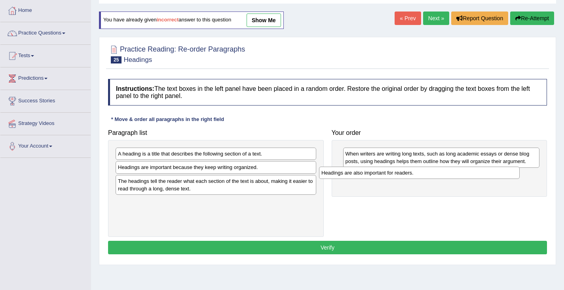
drag, startPoint x: 144, startPoint y: 158, endPoint x: 347, endPoint y: 177, distance: 204.5
click at [347, 177] on div "Headings are also important for readers." at bounding box center [419, 172] width 201 height 12
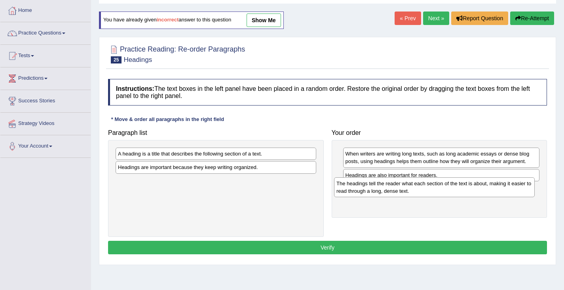
drag, startPoint x: 150, startPoint y: 188, endPoint x: 369, endPoint y: 191, distance: 218.6
click at [369, 191] on div "The headings tell the reader what each section of the text is about, making it …" at bounding box center [434, 187] width 201 height 20
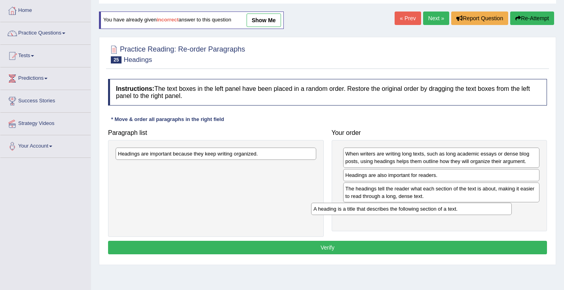
drag, startPoint x: 179, startPoint y: 155, endPoint x: 380, endPoint y: 212, distance: 209.5
click at [381, 212] on div "A heading is a title that describes the following section of a text." at bounding box center [411, 208] width 201 height 12
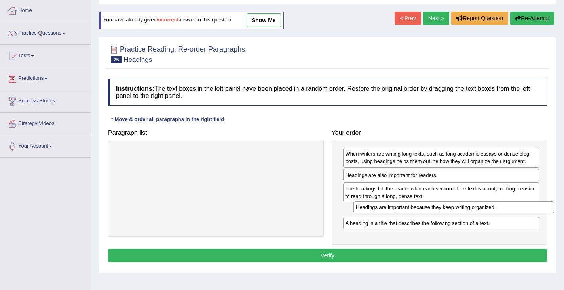
drag, startPoint x: 154, startPoint y: 151, endPoint x: 392, endPoint y: 205, distance: 243.3
click at [392, 205] on div "Headings are important because they keep writing organized." at bounding box center [454, 207] width 201 height 12
click at [309, 255] on button "Verify" at bounding box center [327, 254] width 439 height 13
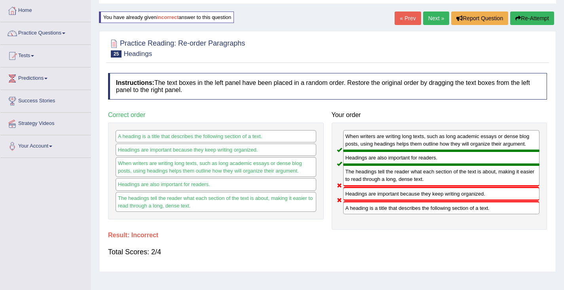
click at [524, 19] on button "Re-Attempt" at bounding box center [533, 17] width 44 height 13
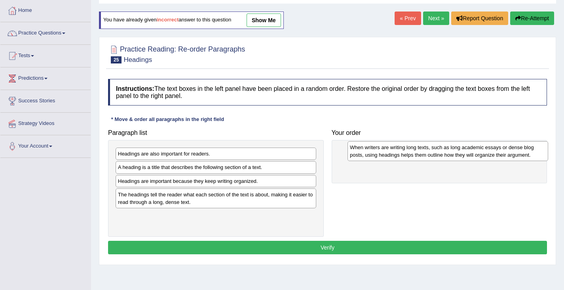
drag, startPoint x: 162, startPoint y: 200, endPoint x: 381, endPoint y: 157, distance: 223.1
click at [394, 152] on div "When writers are writing long texts, such as long academic essays or dense blog…" at bounding box center [448, 151] width 201 height 20
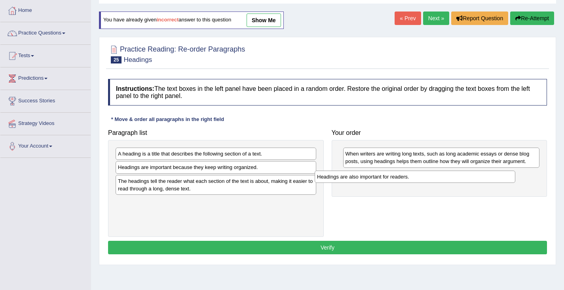
drag, startPoint x: 138, startPoint y: 154, endPoint x: 336, endPoint y: 178, distance: 199.5
click at [337, 177] on div "Headings are also important for readers." at bounding box center [415, 176] width 201 height 12
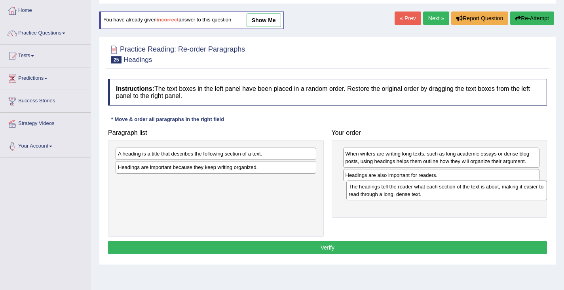
drag, startPoint x: 171, startPoint y: 182, endPoint x: 401, endPoint y: 189, distance: 230.6
click at [402, 189] on div "The headings tell the reader what each section of the text is about, making it …" at bounding box center [447, 190] width 201 height 20
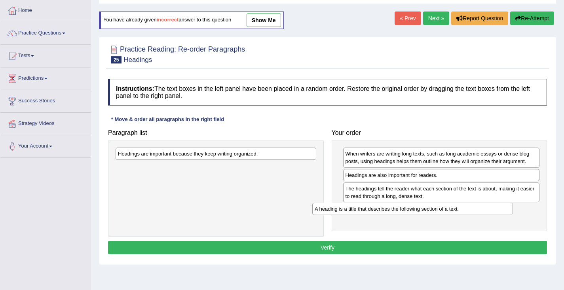
drag, startPoint x: 165, startPoint y: 158, endPoint x: 360, endPoint y: 212, distance: 202.8
click at [361, 212] on div "A heading is a title that describes the following section of a text." at bounding box center [412, 208] width 201 height 12
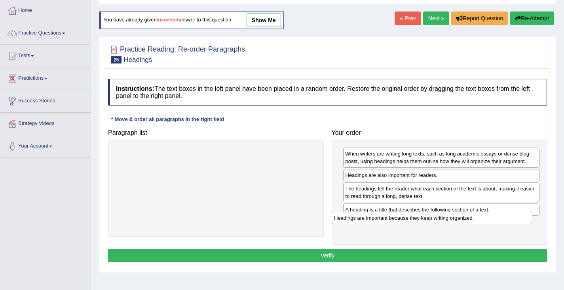
drag, startPoint x: 185, startPoint y: 156, endPoint x: 399, endPoint y: 221, distance: 223.0
click at [401, 220] on div "Headings are important because they keep writing organized." at bounding box center [432, 217] width 201 height 12
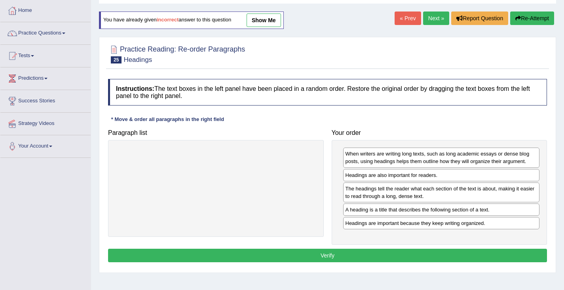
click at [319, 253] on button "Verify" at bounding box center [327, 254] width 439 height 13
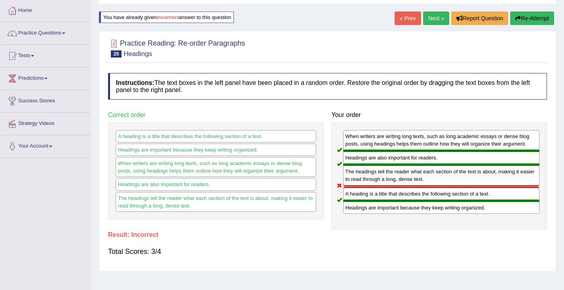
click at [526, 19] on button "Re-Attempt" at bounding box center [533, 17] width 44 height 13
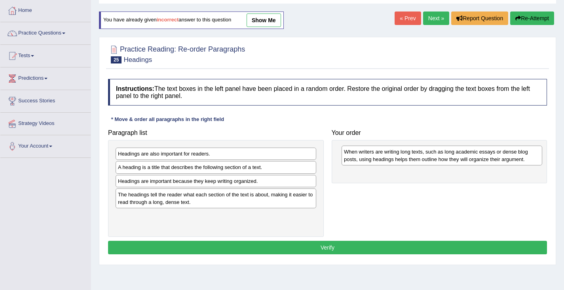
drag, startPoint x: 170, startPoint y: 200, endPoint x: 392, endPoint y: 158, distance: 226.1
click at [394, 158] on div "When writers are writing long texts, such as long academic essays or dense blog…" at bounding box center [442, 155] width 201 height 20
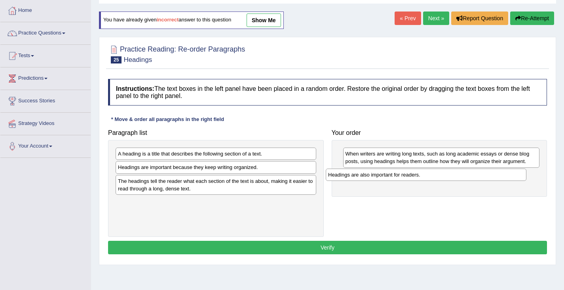
drag, startPoint x: 167, startPoint y: 155, endPoint x: 372, endPoint y: 175, distance: 206.1
click at [372, 175] on div "Headings are also important for readers." at bounding box center [426, 174] width 201 height 12
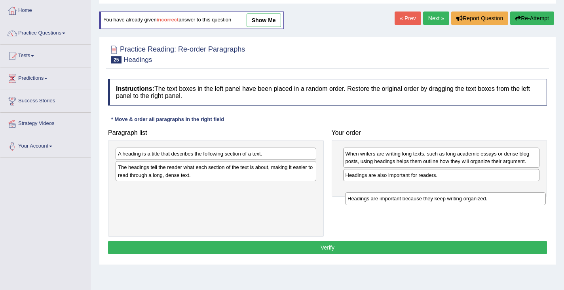
drag, startPoint x: 159, startPoint y: 171, endPoint x: 385, endPoint y: 198, distance: 227.4
click at [385, 198] on div "Headings are important because they keep writing organized." at bounding box center [445, 198] width 201 height 12
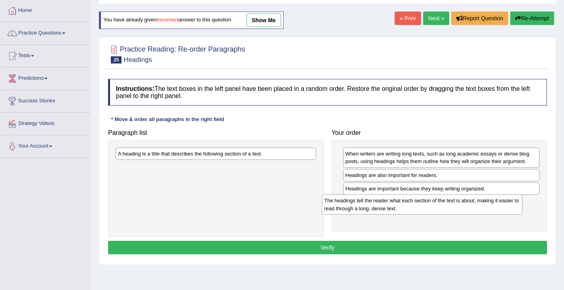
drag, startPoint x: 213, startPoint y: 174, endPoint x: 420, endPoint y: 207, distance: 209.0
click at [420, 207] on div "The headings tell the reader what each section of the text is about, making it …" at bounding box center [422, 204] width 201 height 20
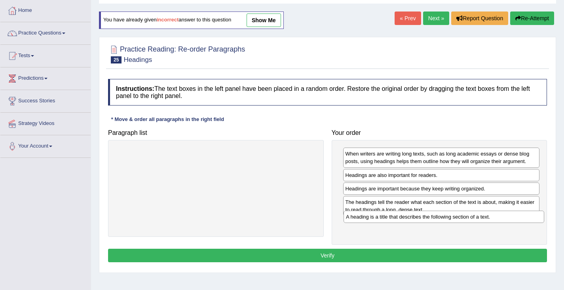
drag, startPoint x: 240, startPoint y: 154, endPoint x: 456, endPoint y: 221, distance: 226.9
click at [466, 216] on div "A heading is a title that describes the following section of a text." at bounding box center [444, 216] width 201 height 12
click at [350, 254] on button "Verify" at bounding box center [327, 254] width 439 height 13
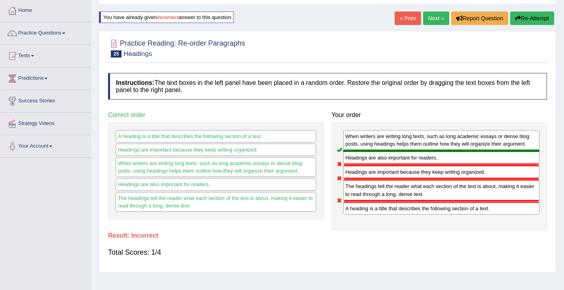
drag, startPoint x: 522, startPoint y: 15, endPoint x: 524, endPoint y: 27, distance: 12.9
click at [523, 16] on button "Re-Attempt" at bounding box center [533, 17] width 44 height 13
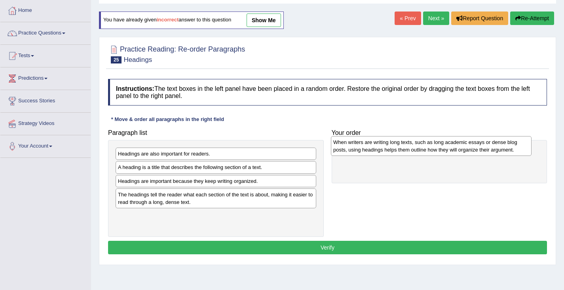
drag, startPoint x: 161, startPoint y: 195, endPoint x: 375, endPoint y: 145, distance: 219.3
click at [375, 145] on div "When writers are writing long texts, such as long academic essays or dense blog…" at bounding box center [431, 146] width 201 height 20
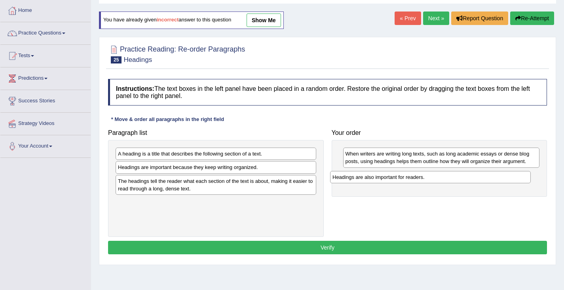
drag, startPoint x: 154, startPoint y: 156, endPoint x: 368, endPoint y: 179, distance: 215.5
click at [369, 179] on div "Headings are also important for readers." at bounding box center [430, 177] width 201 height 12
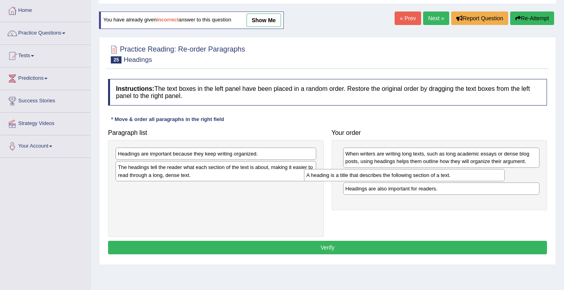
drag, startPoint x: 236, startPoint y: 156, endPoint x: 424, endPoint y: 177, distance: 189.0
click at [425, 177] on div "A heading is a title that describes the following section of a text." at bounding box center [404, 175] width 201 height 12
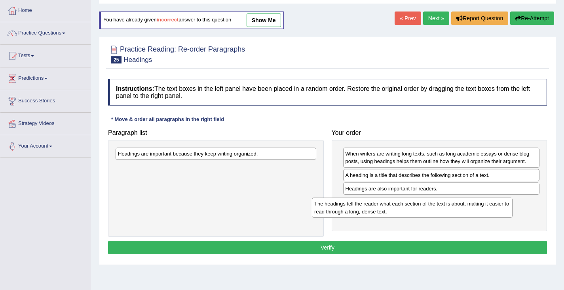
drag, startPoint x: 151, startPoint y: 171, endPoint x: 330, endPoint y: 200, distance: 181.4
click at [347, 207] on div "The headings tell the reader what each section of the text is about, making it …" at bounding box center [412, 207] width 201 height 20
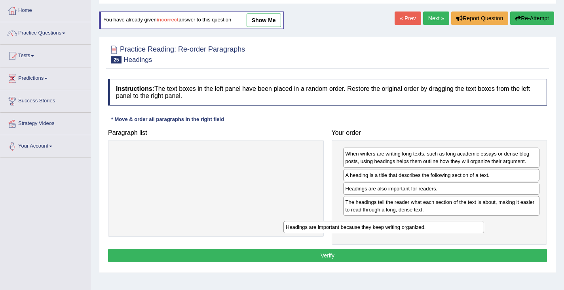
drag, startPoint x: 257, startPoint y: 154, endPoint x: 424, endPoint y: 225, distance: 181.9
click at [425, 225] on div "Headings are important because they keep writing organized." at bounding box center [384, 227] width 201 height 12
click at [347, 252] on button "Verify" at bounding box center [327, 254] width 439 height 13
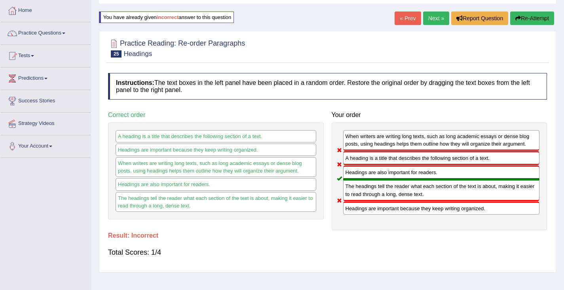
click at [523, 17] on button "Re-Attempt" at bounding box center [533, 17] width 44 height 13
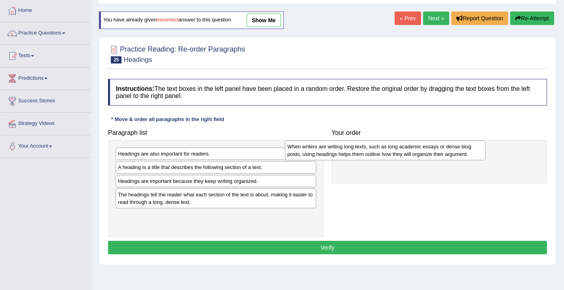
drag, startPoint x: 185, startPoint y: 197, endPoint x: 354, endPoint y: 149, distance: 175.8
click at [354, 149] on div "When writers are writing long texts, such as long academic essays or dense blog…" at bounding box center [385, 150] width 201 height 20
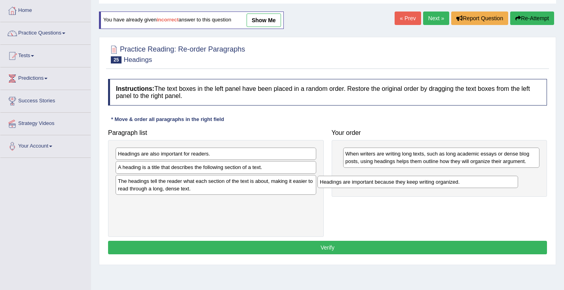
drag, startPoint x: 173, startPoint y: 182, endPoint x: 376, endPoint y: 182, distance: 202.4
click at [376, 182] on div "Headings are important because they keep writing organized." at bounding box center [418, 181] width 201 height 12
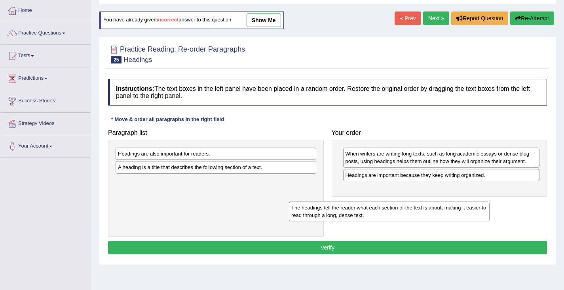
drag, startPoint x: 166, startPoint y: 187, endPoint x: 339, endPoint y: 213, distance: 175.1
click at [339, 213] on div "The headings tell the reader what each section of the text is about, making it …" at bounding box center [389, 211] width 201 height 20
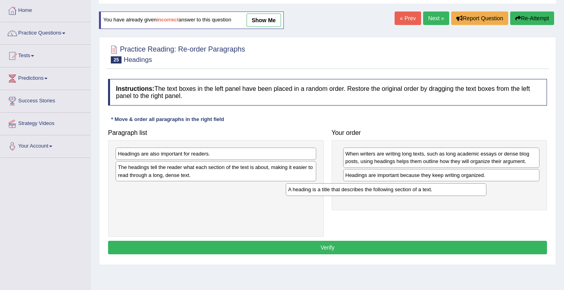
drag, startPoint x: 207, startPoint y: 167, endPoint x: 376, endPoint y: 189, distance: 171.0
click at [377, 189] on div "A heading is a title that describes the following section of a text." at bounding box center [386, 189] width 201 height 12
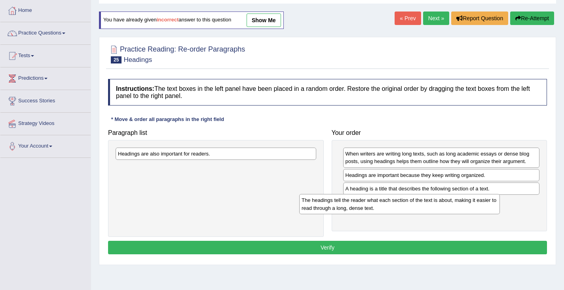
drag, startPoint x: 238, startPoint y: 170, endPoint x: 421, endPoint y: 203, distance: 185.9
click at [422, 203] on div "The headings tell the reader what each section of the text is about, making it …" at bounding box center [399, 204] width 201 height 20
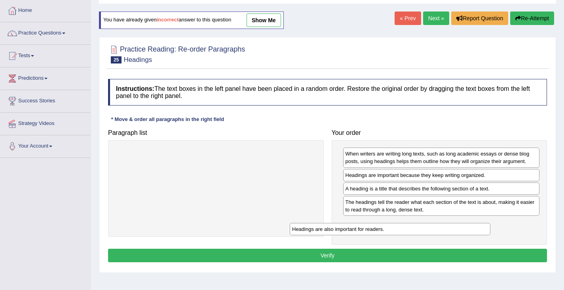
drag, startPoint x: 257, startPoint y: 153, endPoint x: 427, endPoint y: 226, distance: 184.9
click at [431, 226] on div "Headings are also important for readers." at bounding box center [390, 229] width 201 height 12
click at [318, 254] on button "Verify" at bounding box center [327, 254] width 439 height 13
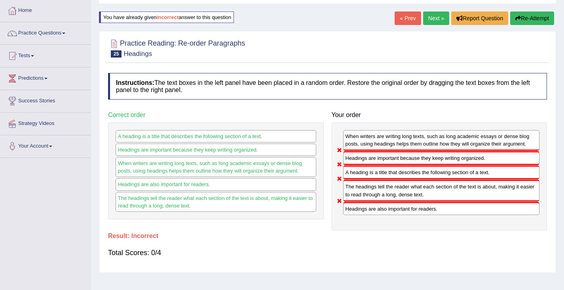
click at [524, 13] on button "Re-Attempt" at bounding box center [533, 17] width 44 height 13
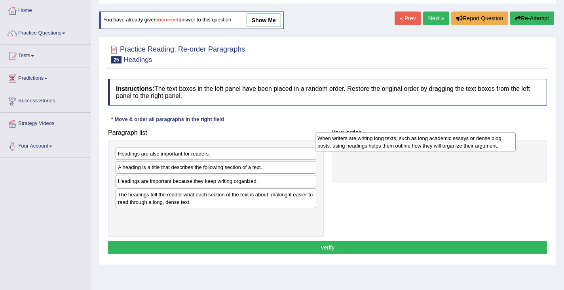
drag, startPoint x: 149, startPoint y: 201, endPoint x: 349, endPoint y: 149, distance: 207.0
click at [349, 149] on div "When writers are writing long texts, such as long academic essays or dense blog…" at bounding box center [415, 142] width 201 height 20
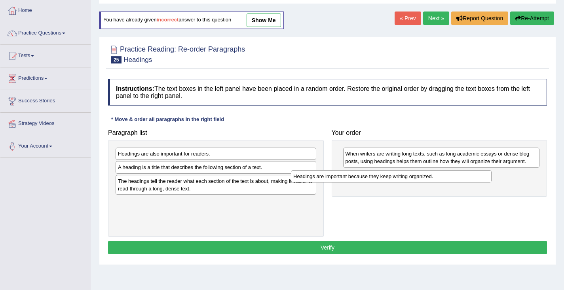
drag, startPoint x: 185, startPoint y: 185, endPoint x: 362, endPoint y: 182, distance: 176.3
click at [362, 181] on div "Headings are important because they keep writing organized." at bounding box center [391, 176] width 201 height 12
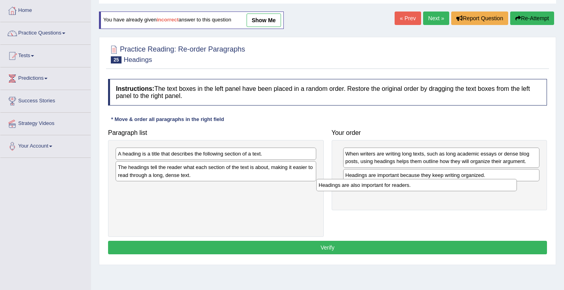
drag, startPoint x: 173, startPoint y: 154, endPoint x: 359, endPoint y: 183, distance: 188.0
click at [374, 185] on div "Headings are also important for readers." at bounding box center [416, 185] width 201 height 12
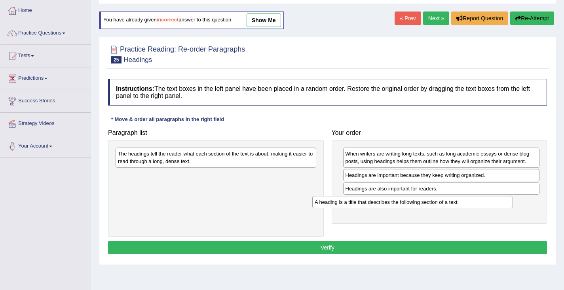
drag, startPoint x: 266, startPoint y: 155, endPoint x: 454, endPoint y: 200, distance: 193.9
click at [462, 202] on div "A heading is a title that describes the following section of a text." at bounding box center [412, 202] width 201 height 12
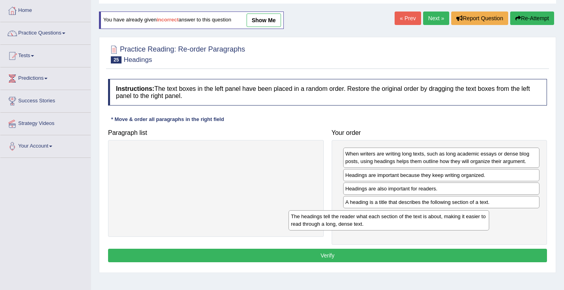
drag, startPoint x: 248, startPoint y: 154, endPoint x: 419, endPoint y: 213, distance: 181.1
click at [423, 213] on div "The headings tell the reader what each section of the text is about, making it …" at bounding box center [389, 220] width 201 height 20
click at [333, 253] on button "Verify" at bounding box center [327, 254] width 439 height 13
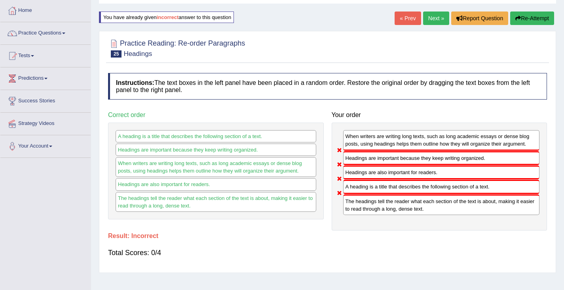
click at [536, 15] on button "Re-Attempt" at bounding box center [533, 17] width 44 height 13
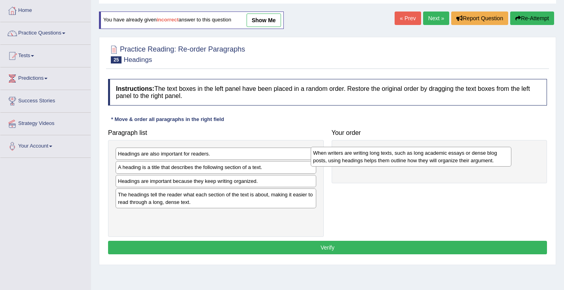
drag, startPoint x: 218, startPoint y: 199, endPoint x: 407, endPoint y: 161, distance: 192.3
click at [409, 158] on div "When writers are writing long texts, such as long academic essays or dense blog…" at bounding box center [411, 157] width 201 height 20
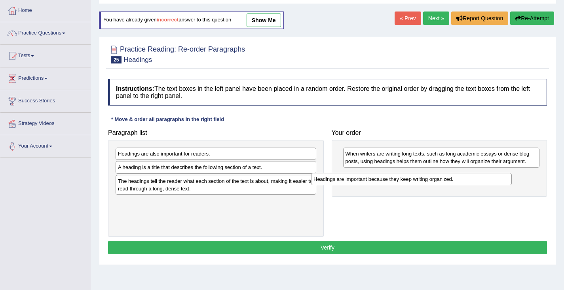
drag, startPoint x: 223, startPoint y: 182, endPoint x: 419, endPoint y: 179, distance: 196.5
click at [419, 179] on div "Headings are important because they keep writing organized." at bounding box center [411, 179] width 201 height 12
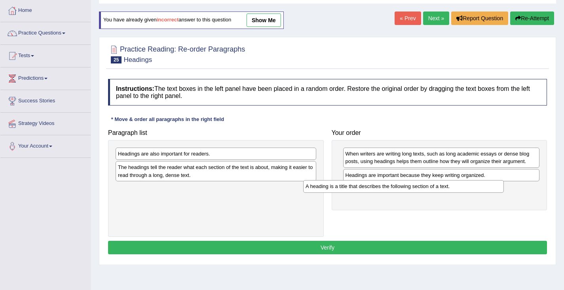
drag, startPoint x: 170, startPoint y: 171, endPoint x: 342, endPoint y: 192, distance: 173.5
click at [357, 191] on div "A heading is a title that describes the following section of a text." at bounding box center [403, 186] width 201 height 12
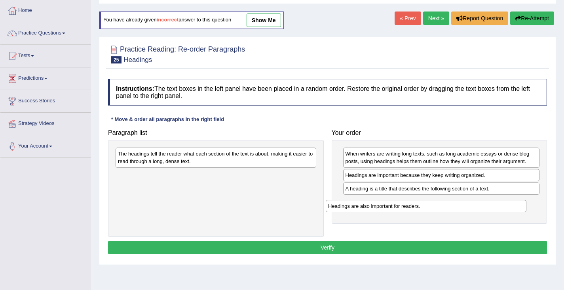
drag, startPoint x: 194, startPoint y: 156, endPoint x: 404, endPoint y: 208, distance: 216.3
click at [404, 208] on div "Headings are also important for readers." at bounding box center [426, 206] width 201 height 12
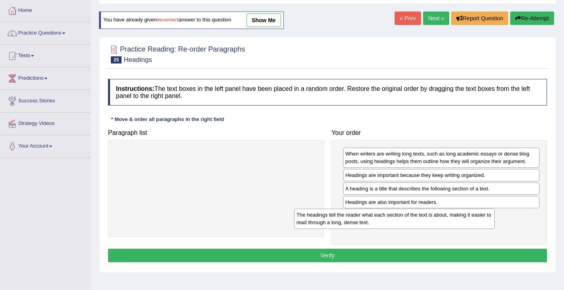
drag, startPoint x: 237, startPoint y: 161, endPoint x: 415, endPoint y: 222, distance: 188.0
click at [415, 222] on div "The headings tell the reader what each section of the text is about, making it …" at bounding box center [394, 218] width 201 height 20
click at [318, 251] on button "Verify" at bounding box center [327, 254] width 439 height 13
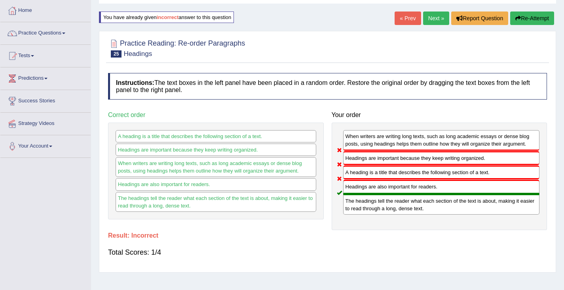
click at [532, 21] on button "Re-Attempt" at bounding box center [533, 17] width 44 height 13
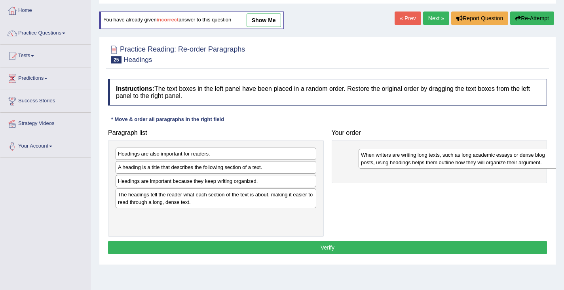
drag, startPoint x: 177, startPoint y: 198, endPoint x: 408, endPoint y: 150, distance: 235.9
click at [408, 150] on div "When writers are writing long texts, such as long academic essays or dense blog…" at bounding box center [459, 159] width 201 height 20
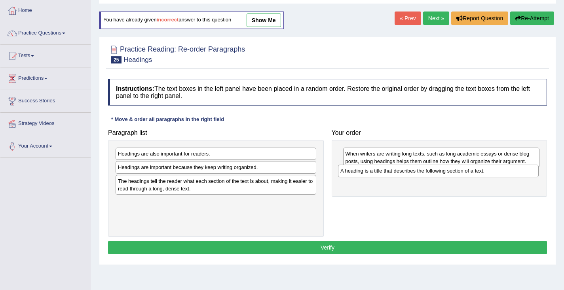
drag, startPoint x: 181, startPoint y: 170, endPoint x: 404, endPoint y: 174, distance: 222.2
click at [404, 174] on div "A heading is a title that describes the following section of a text." at bounding box center [438, 170] width 201 height 12
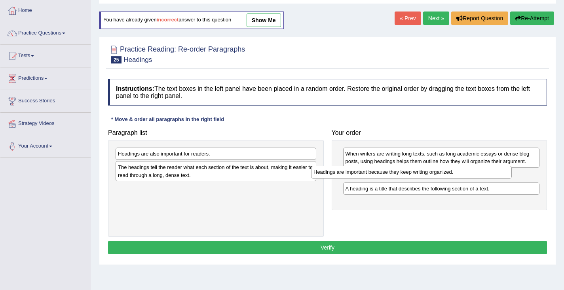
drag, startPoint x: 192, startPoint y: 166, endPoint x: 388, endPoint y: 171, distance: 195.7
click at [388, 171] on div "Headings are important because they keep writing organized." at bounding box center [411, 172] width 201 height 12
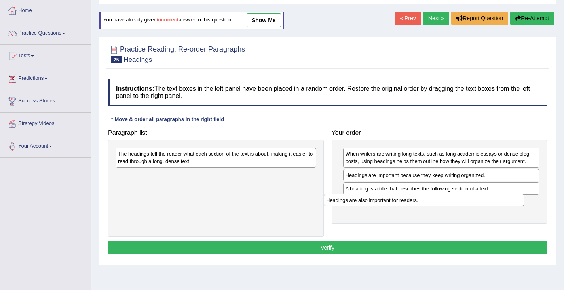
drag, startPoint x: 189, startPoint y: 155, endPoint x: 391, endPoint y: 202, distance: 206.6
click at [398, 201] on div "Headings are also important for readers." at bounding box center [424, 200] width 201 height 12
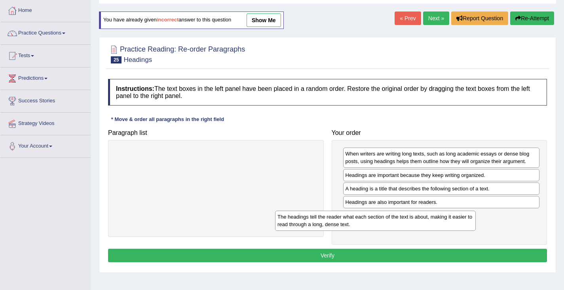
drag, startPoint x: 242, startPoint y: 169, endPoint x: 395, endPoint y: 224, distance: 163.2
click at [398, 224] on div "The headings tell the reader what each section of the text is about, making it …" at bounding box center [375, 220] width 201 height 20
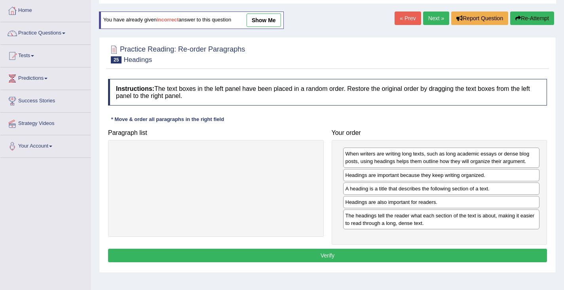
click at [322, 253] on button "Verify" at bounding box center [327, 254] width 439 height 13
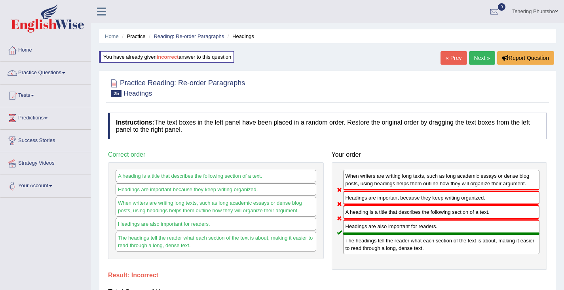
click at [541, 10] on link "Tshering Phuntsho" at bounding box center [536, 10] width 58 height 21
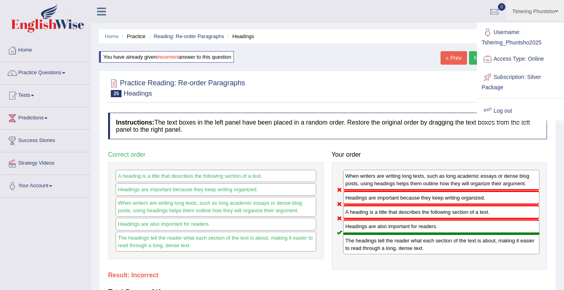
click at [504, 109] on link "Log out" at bounding box center [521, 111] width 86 height 18
